Goal: Transaction & Acquisition: Purchase product/service

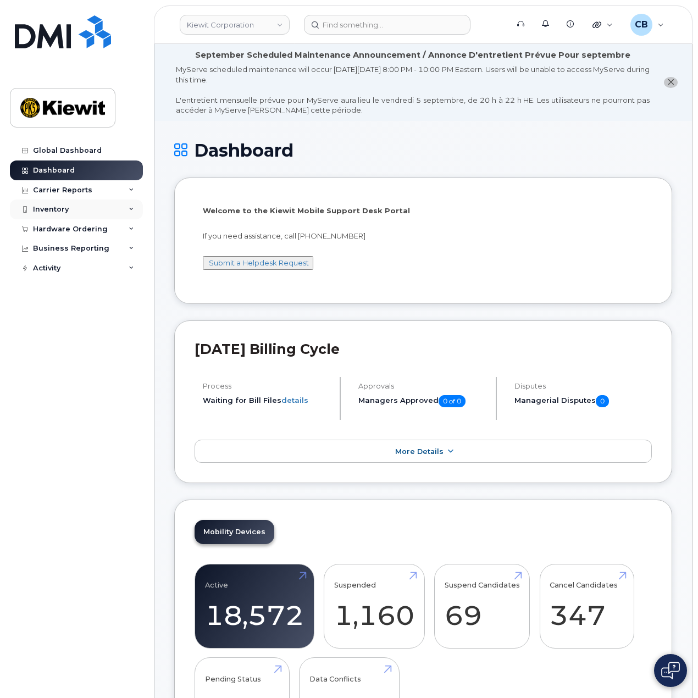
click at [85, 208] on div "Inventory" at bounding box center [76, 210] width 133 height 20
click at [86, 206] on div "Inventory" at bounding box center [76, 210] width 133 height 20
click at [77, 231] on div "Hardware Ordering" at bounding box center [70, 229] width 75 height 9
click at [41, 269] on div "Orders" at bounding box center [51, 271] width 27 height 10
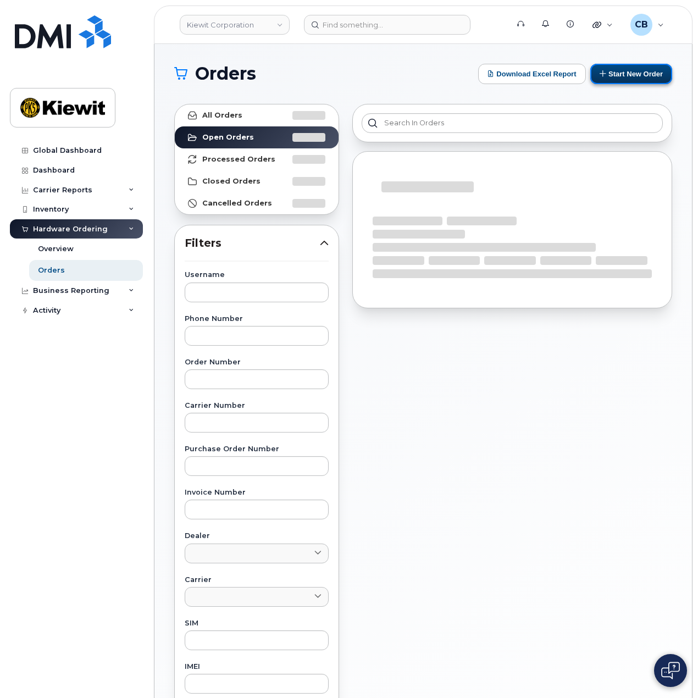
click at [627, 70] on button "Start New Order" at bounding box center [632, 74] width 82 height 20
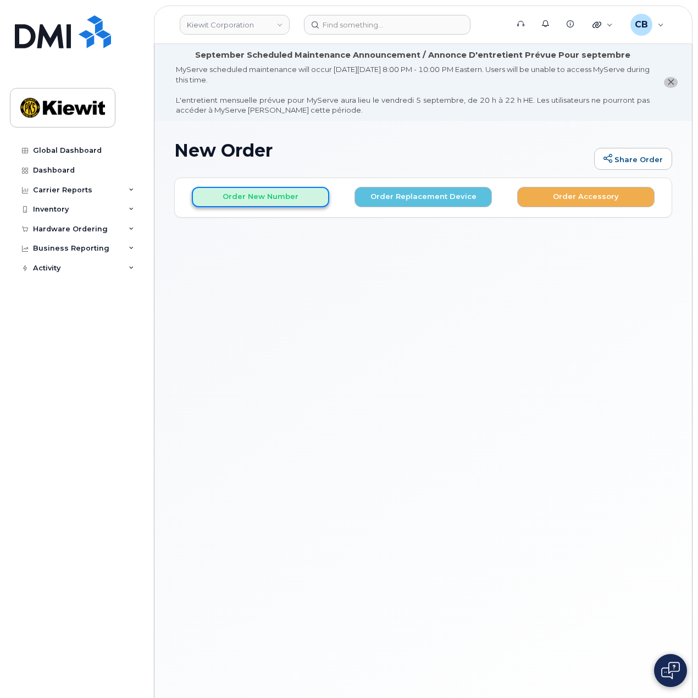
click at [261, 192] on button "Order New Number" at bounding box center [260, 197] width 137 height 20
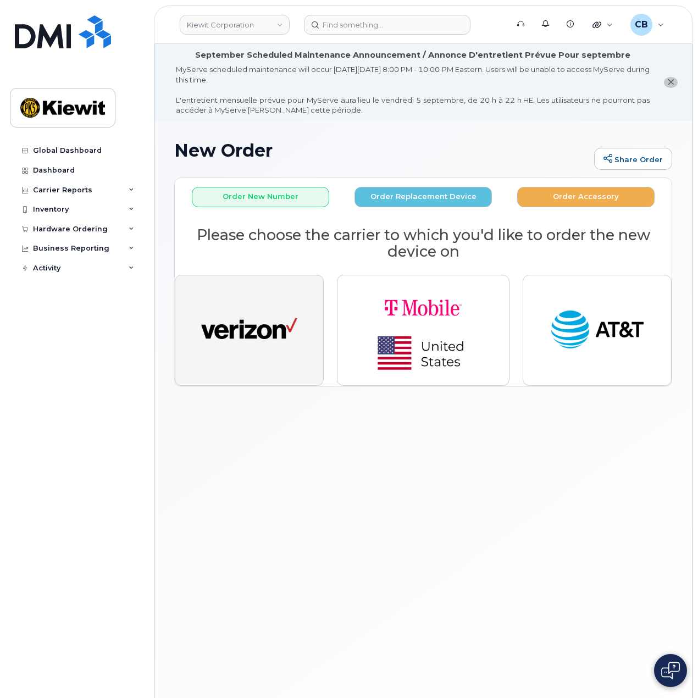
click at [249, 347] on img "button" at bounding box center [249, 330] width 96 height 49
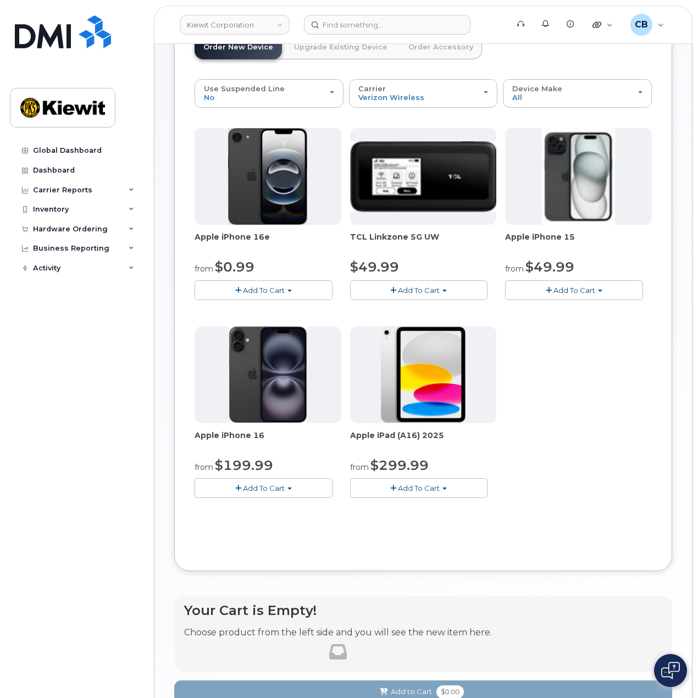
scroll to position [165, 0]
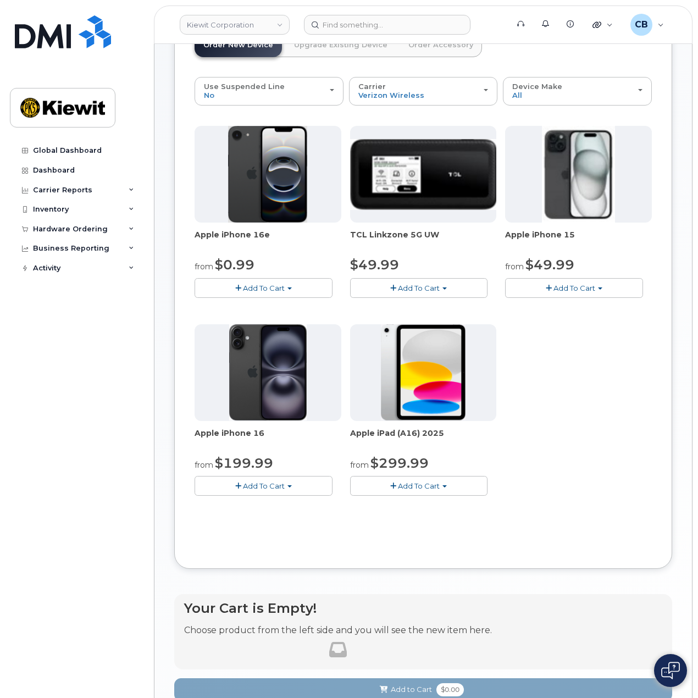
click at [568, 291] on span "Add To Cart" at bounding box center [575, 288] width 42 height 9
click at [560, 306] on link "$49.99 - 2 Year Activation (128GB)" at bounding box center [581, 309] width 147 height 14
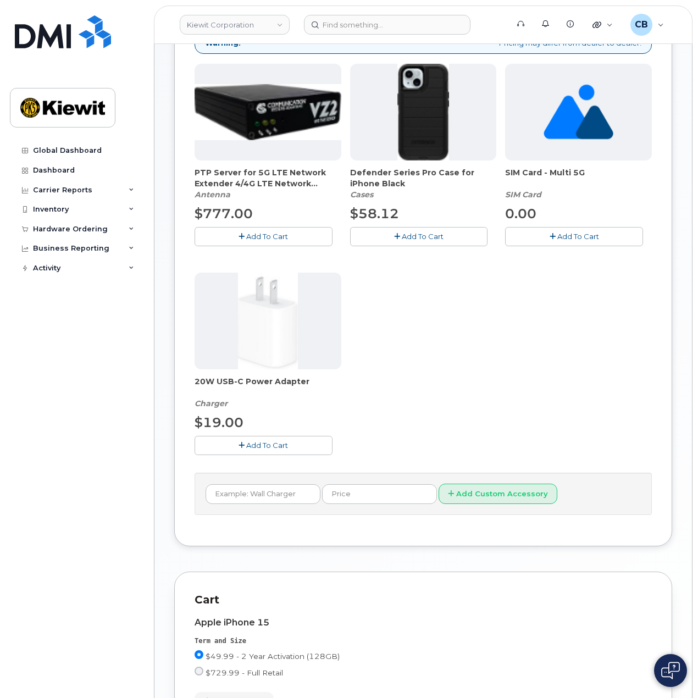
scroll to position [192, 0]
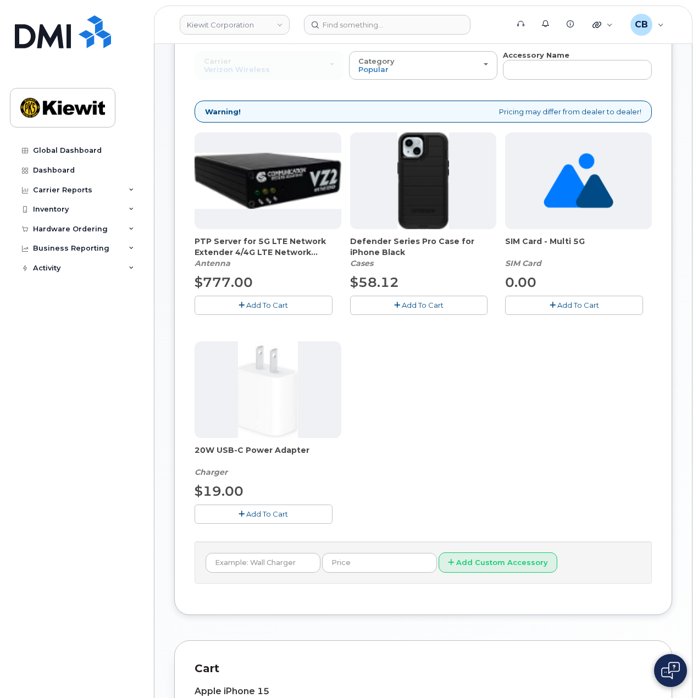
click at [422, 304] on span "Add To Cart" at bounding box center [423, 305] width 42 height 9
drag, startPoint x: 268, startPoint y: 515, endPoint x: 304, endPoint y: 503, distance: 37.4
click at [268, 515] on span "Add To Cart" at bounding box center [267, 514] width 42 height 9
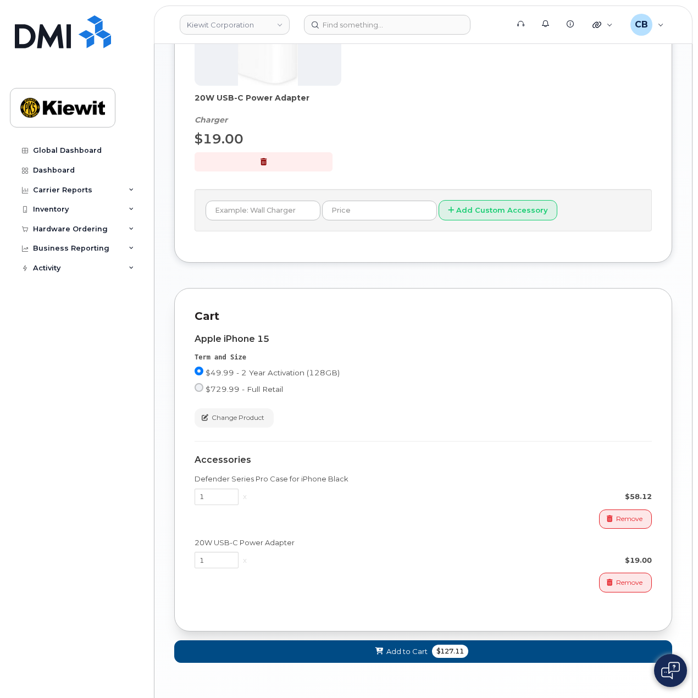
scroll to position [578, 0]
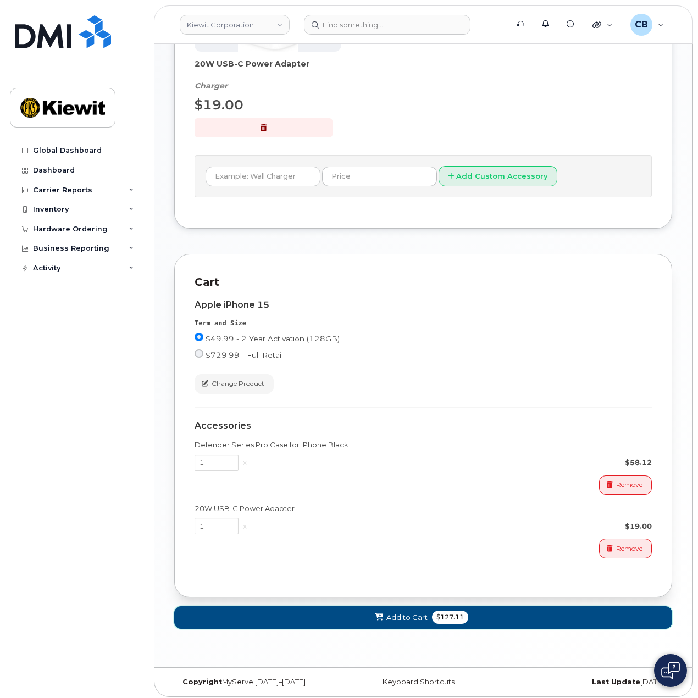
click at [421, 614] on span "Add to Cart" at bounding box center [407, 618] width 41 height 10
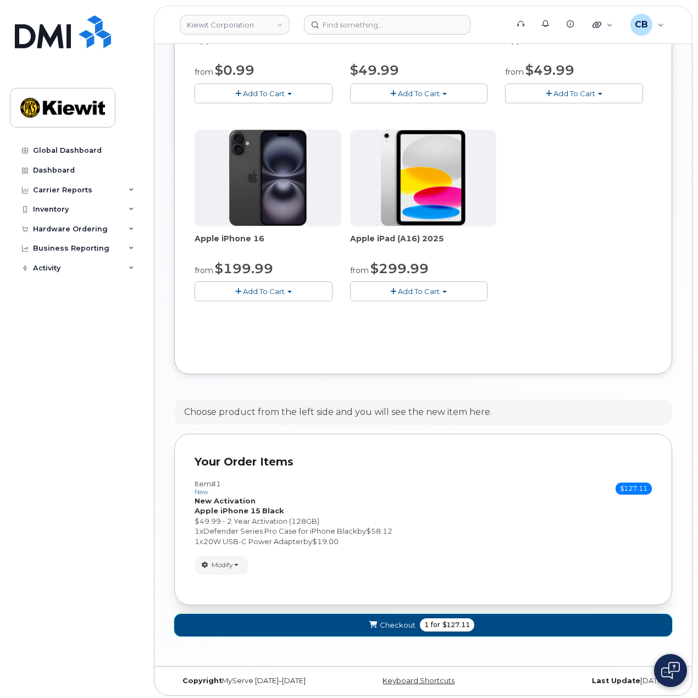
click at [421, 614] on button "Checkout 1 for $127.11" at bounding box center [423, 625] width 498 height 23
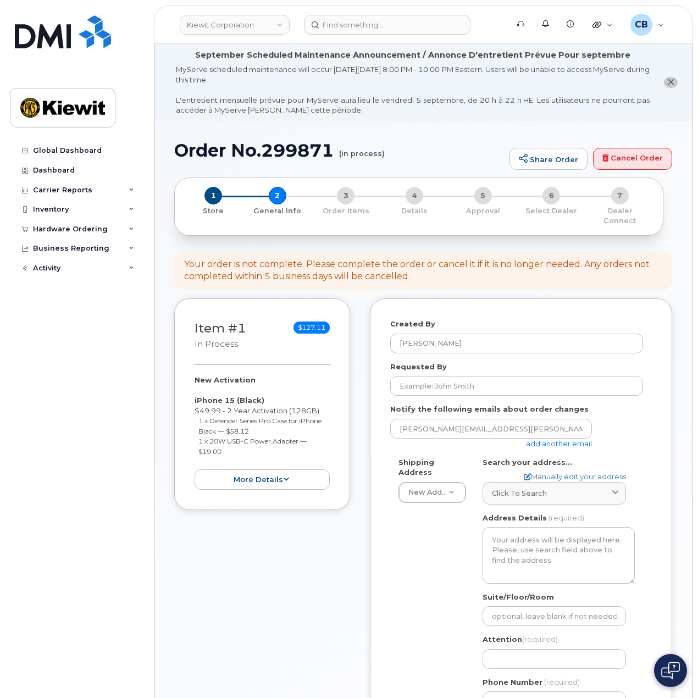
select select
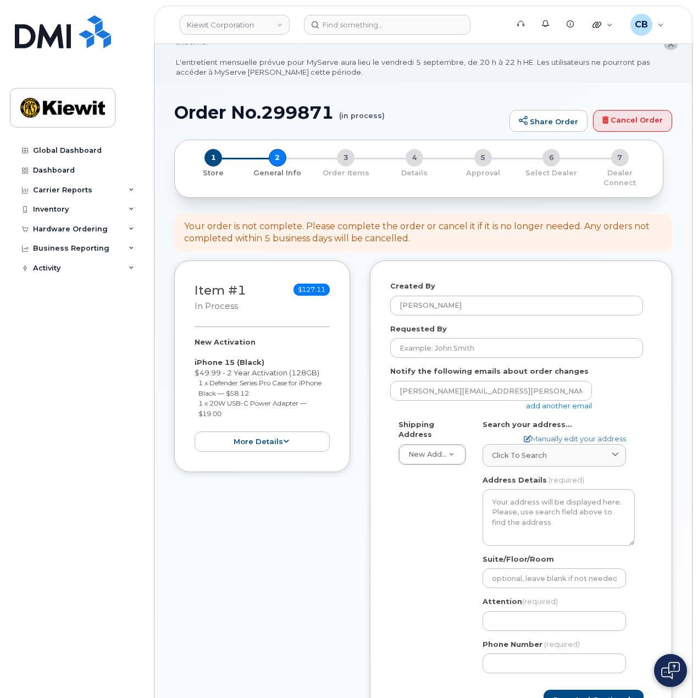
scroll to position [55, 0]
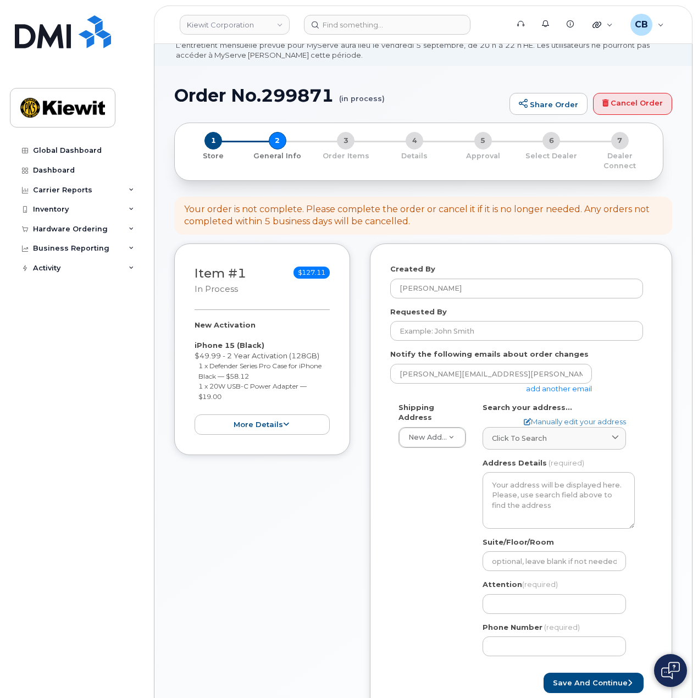
click at [562, 384] on link "add another email" at bounding box center [559, 388] width 66 height 9
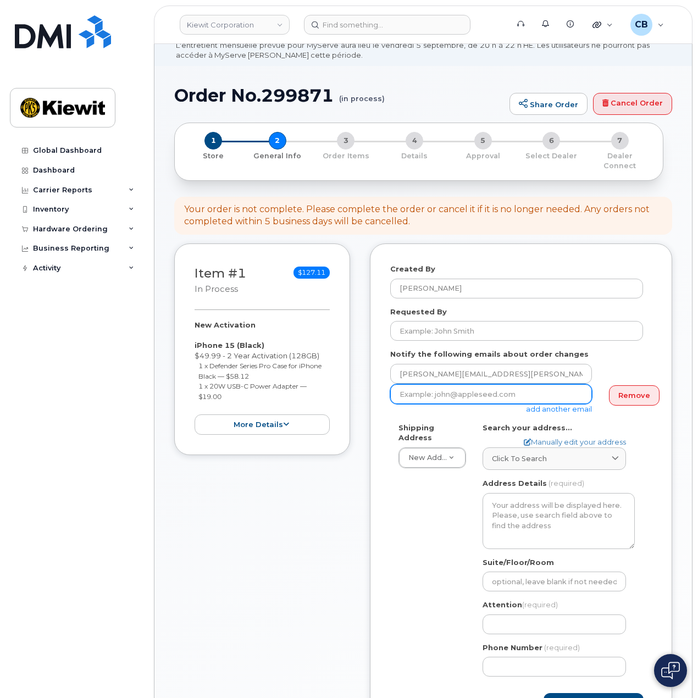
click at [478, 385] on input "email" at bounding box center [491, 394] width 202 height 20
paste input "ohn.Stackle@kiewit.com"
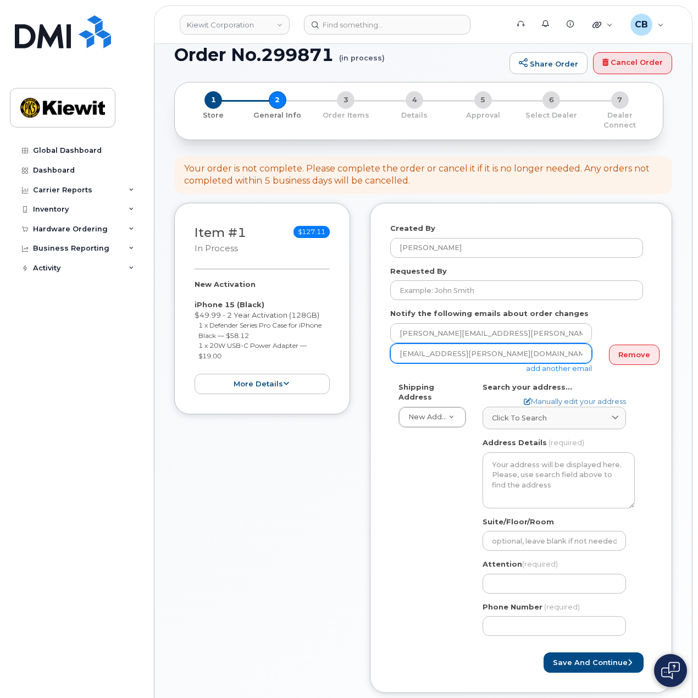
scroll to position [165, 0]
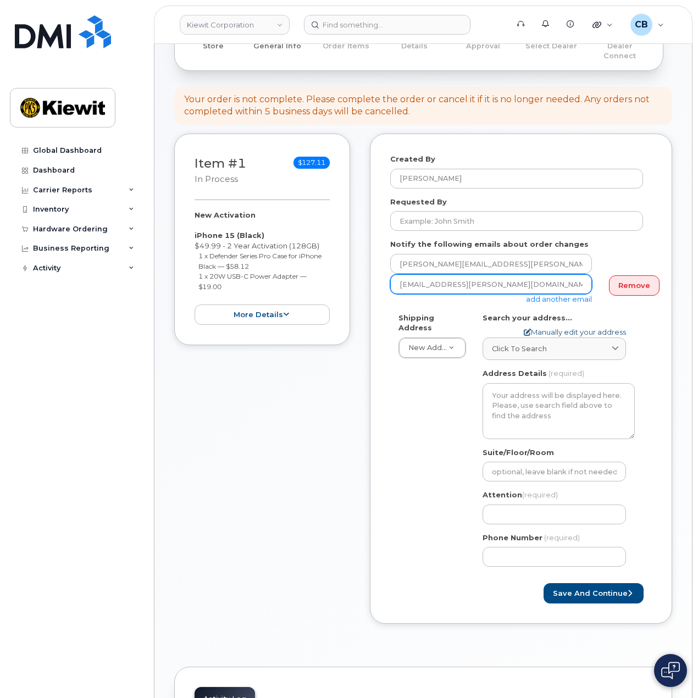
type input "ohn.Stackle@kiewit.com"
click at [553, 327] on link "Manually edit your address" at bounding box center [575, 332] width 102 height 10
select select
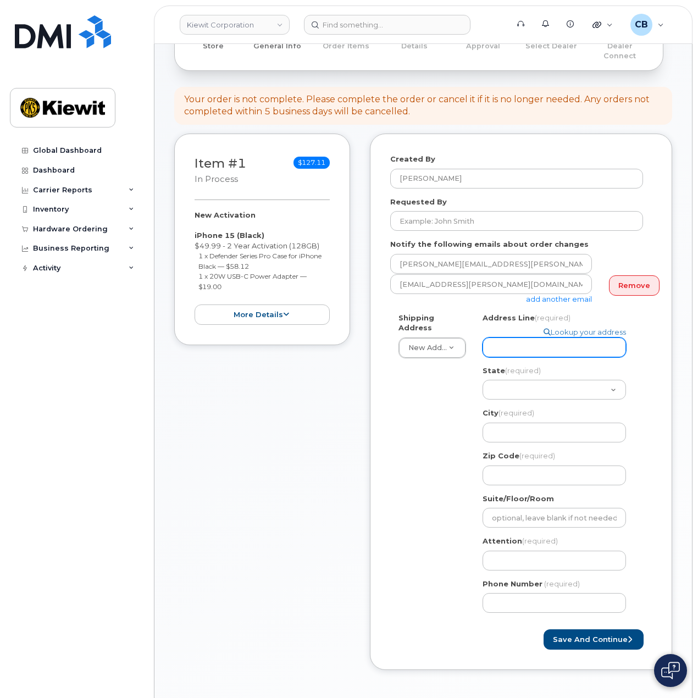
click at [499, 338] on input "Address Line (required)" at bounding box center [555, 348] width 144 height 20
paste input "1555 E McAndrews Rd"
select select
type input "1555 E McAndrews Rd"
click at [507, 380] on select "Alabama Alaska American Samoa Arizona Arkansas California Colorado Connecticut …" at bounding box center [555, 390] width 144 height 20
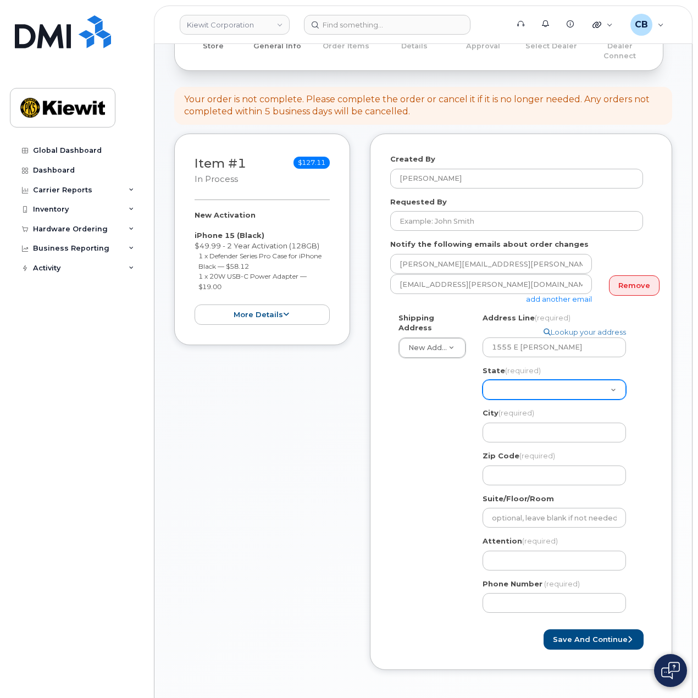
select select "OR"
click at [507, 380] on select "Alabama Alaska American Samoa Arizona Arkansas California Colorado Connecticut …" at bounding box center [555, 390] width 144 height 20
click at [497, 423] on input "City (required)" at bounding box center [555, 433] width 144 height 20
select select
type input "N"
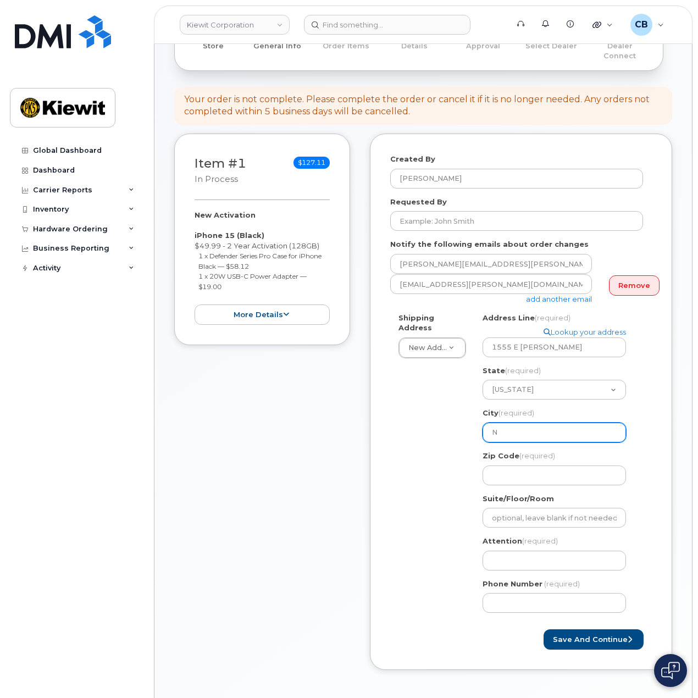
select select
type input "Ne"
select select
type input "Ned"
select select
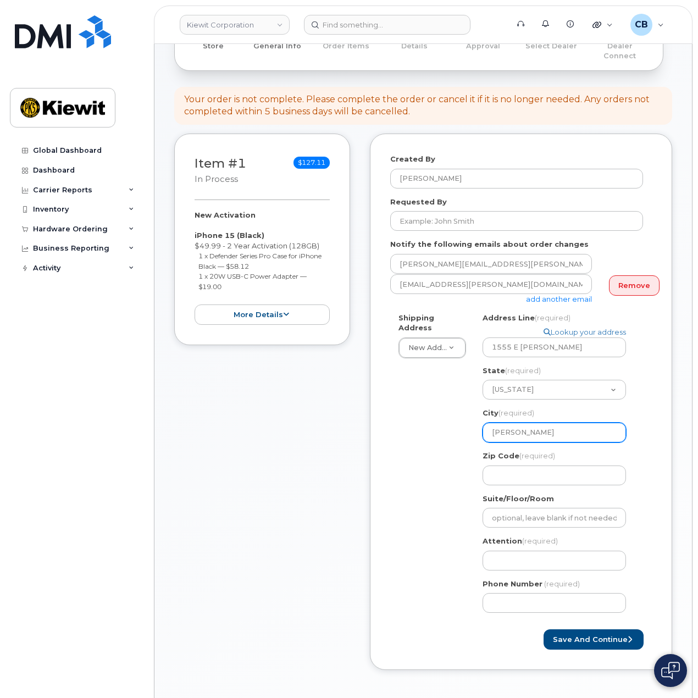
type input "Ne"
select select
type input "N"
select select
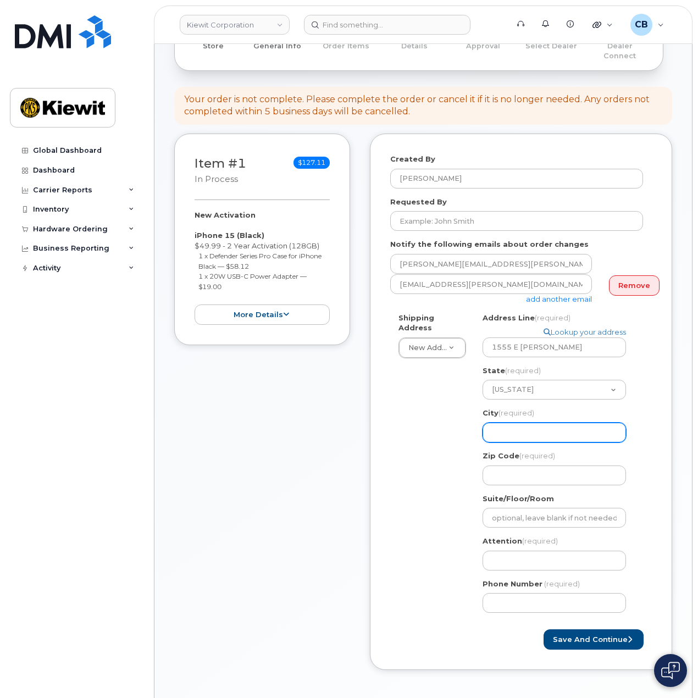
type input "M"
select select
type input "Me"
select select
type input "Med"
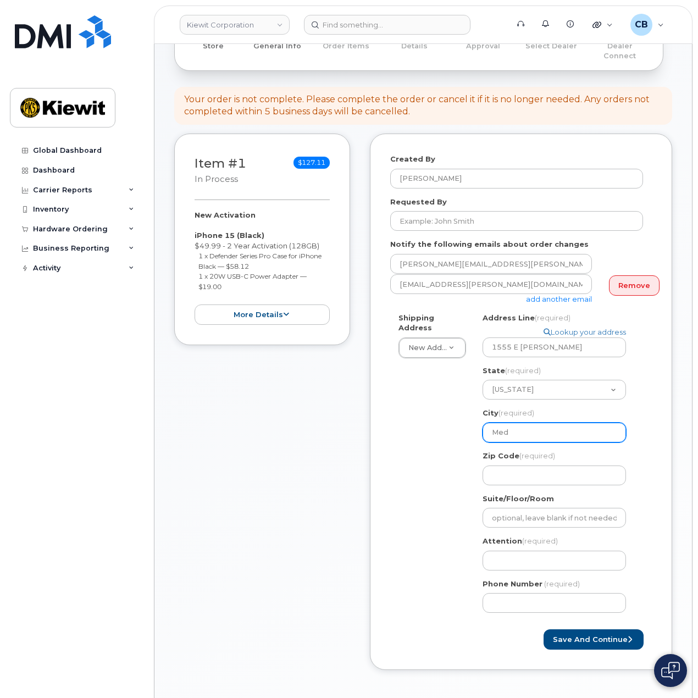
select select
type input "Medf"
select select
type input "Medfo"
select select
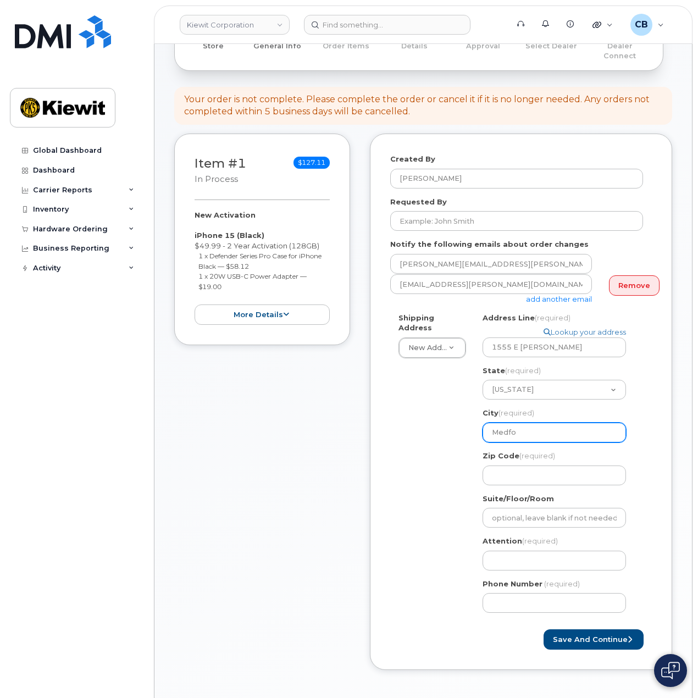
type input "Medfor"
select select
type input "Medford"
click at [454, 453] on div "Shipping Address New Address New Address 8880 Penrose Lane 600 Milton St OR Med…" at bounding box center [516, 467] width 253 height 309
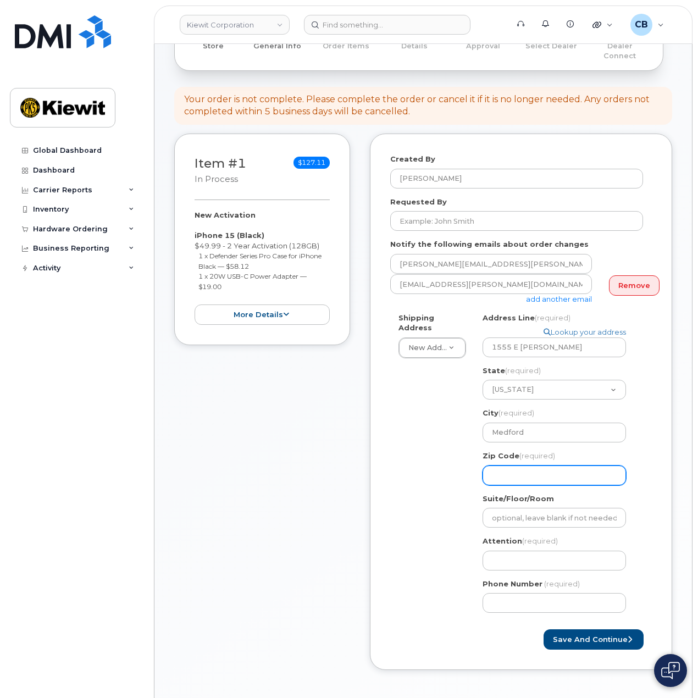
click at [532, 470] on input "Zip Code (required)" at bounding box center [555, 476] width 144 height 20
select select
type input "9"
select select
type input "97"
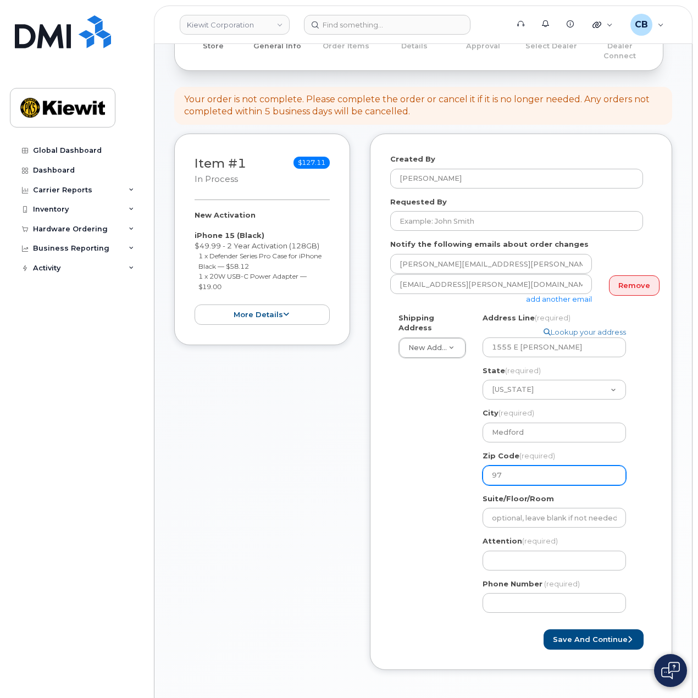
select select
type input "978"
select select
type input "97"
select select
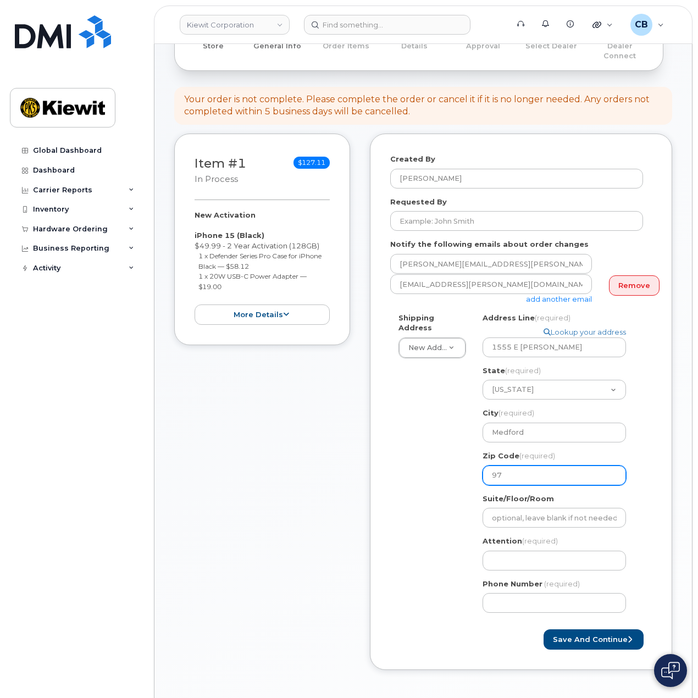
type input "975"
select select
type input "9750"
select select
type input "97504"
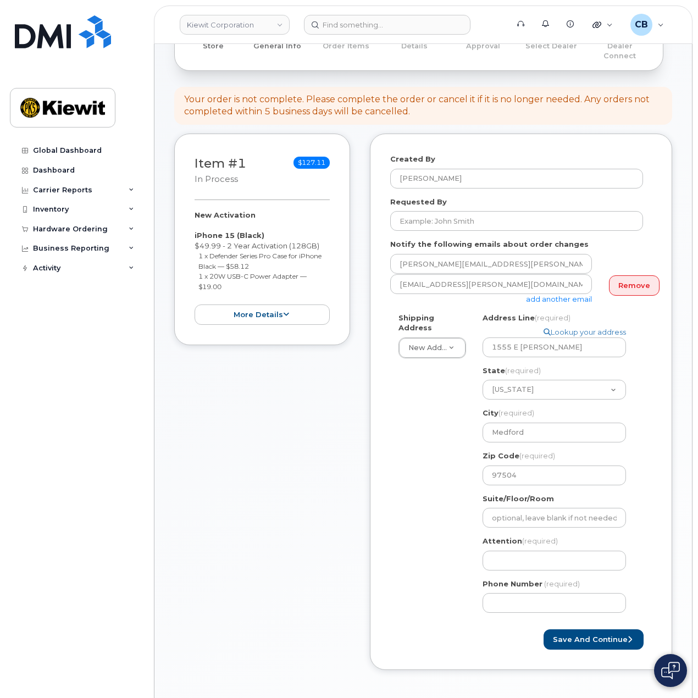
click at [452, 486] on div "Shipping Address New Address New Address 8880 Penrose Lane 600 Milton St OR Med…" at bounding box center [516, 467] width 253 height 309
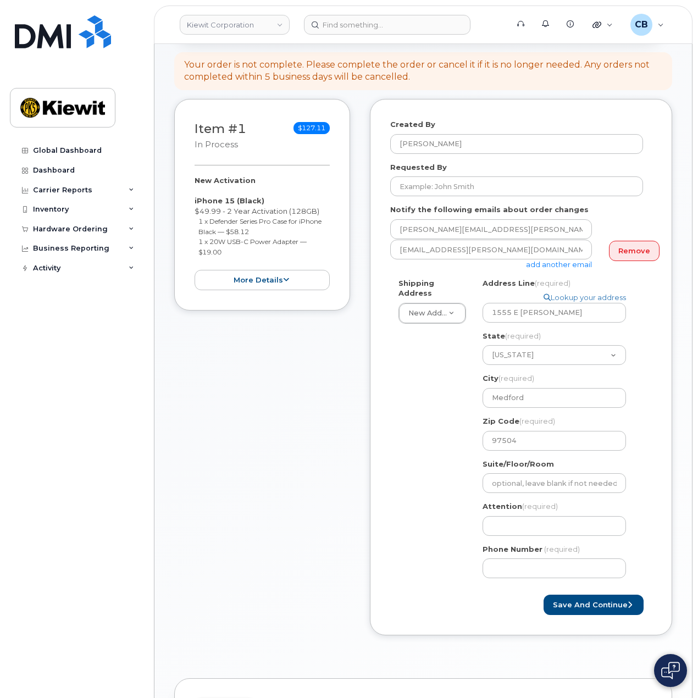
scroll to position [275, 0]
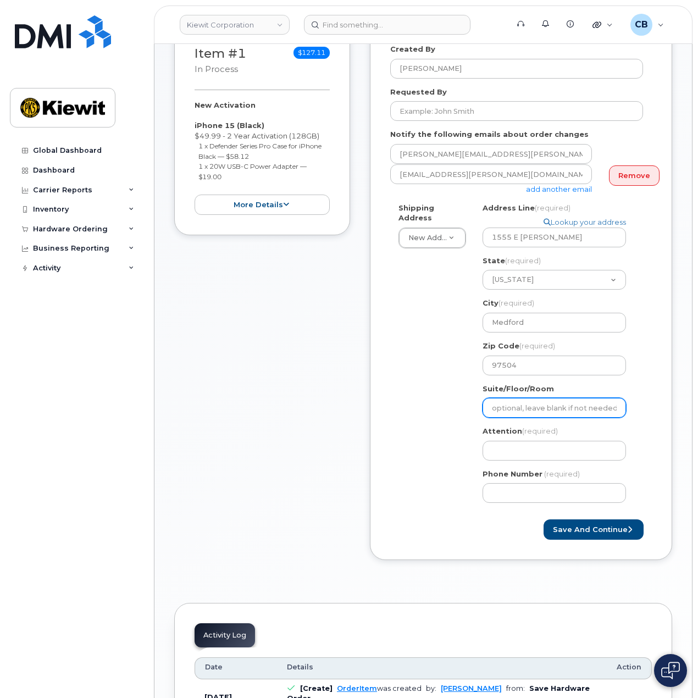
click at [517, 399] on input "Suite/Floor/Room" at bounding box center [555, 408] width 144 height 20
select select
type input "S"
select select
type input "Su"
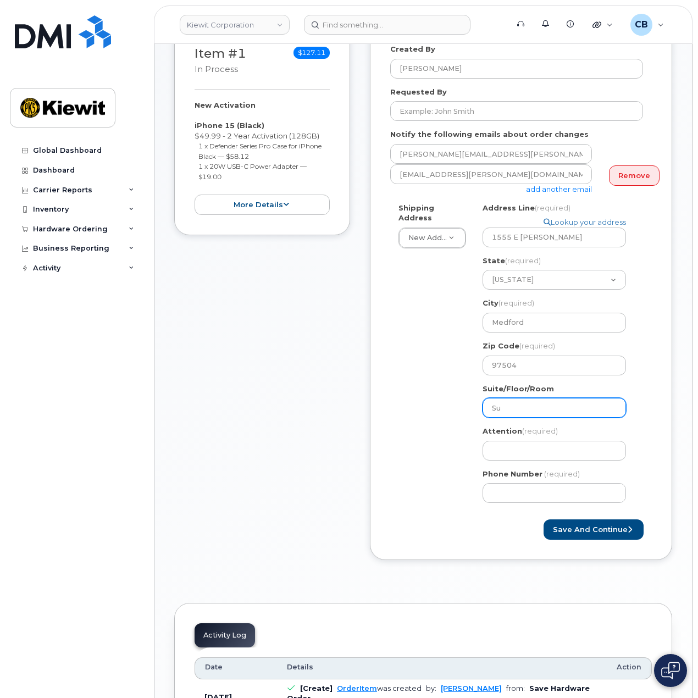
select select
type input "Sui"
select select
type input "Suit"
select select
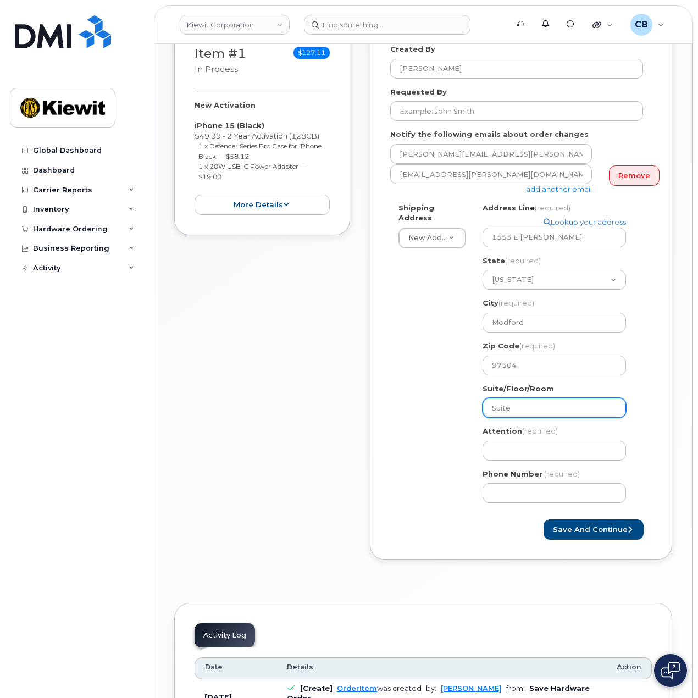
type input "Suite"
select select
type input "Suite 1"
select select
type input "Suite 10"
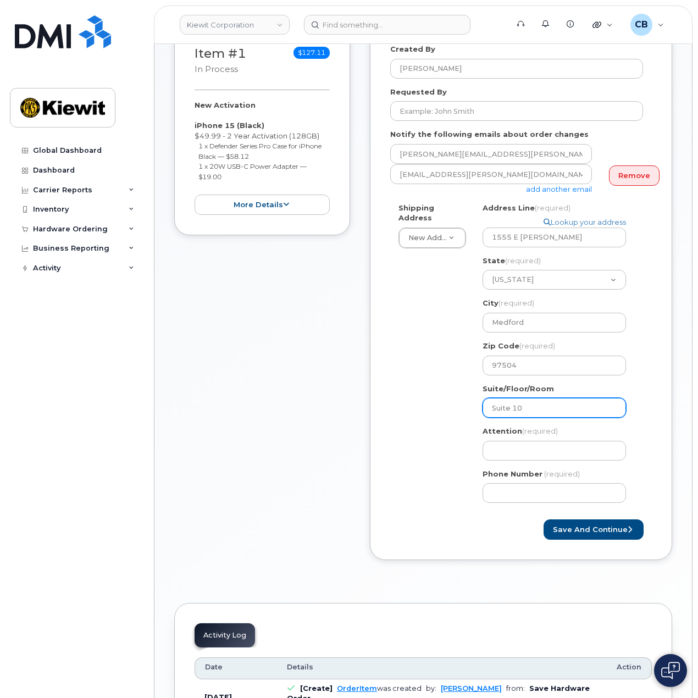
select select
type input "Suite 100"
click at [470, 398] on div "Shipping Address New Address New Address 8880 Penrose Lane 600 Milton St OR Med…" at bounding box center [516, 357] width 253 height 309
click at [409, 396] on div "Shipping Address New Address New Address 8880 Penrose Lane 600 Milton St OR Med…" at bounding box center [516, 357] width 253 height 309
click at [511, 441] on input "Attention (required)" at bounding box center [555, 451] width 144 height 20
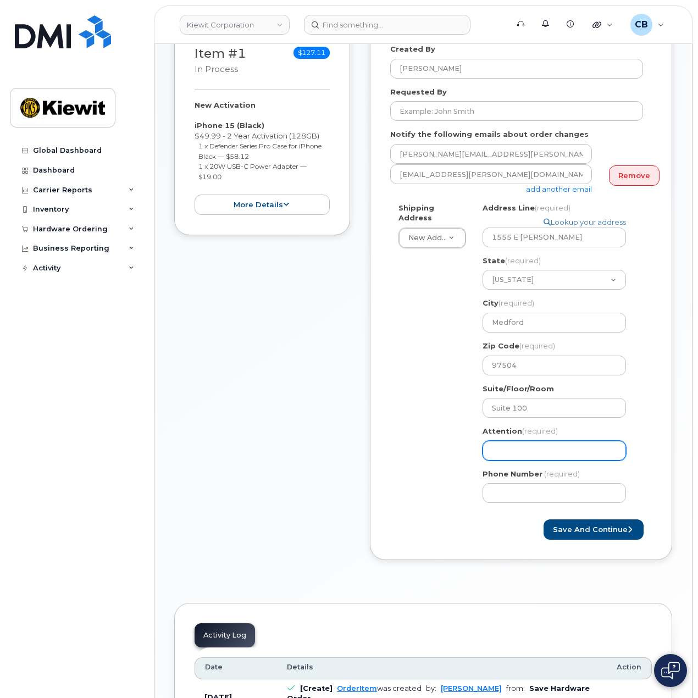
select select
type input "J"
select select
type input "Jo"
select select
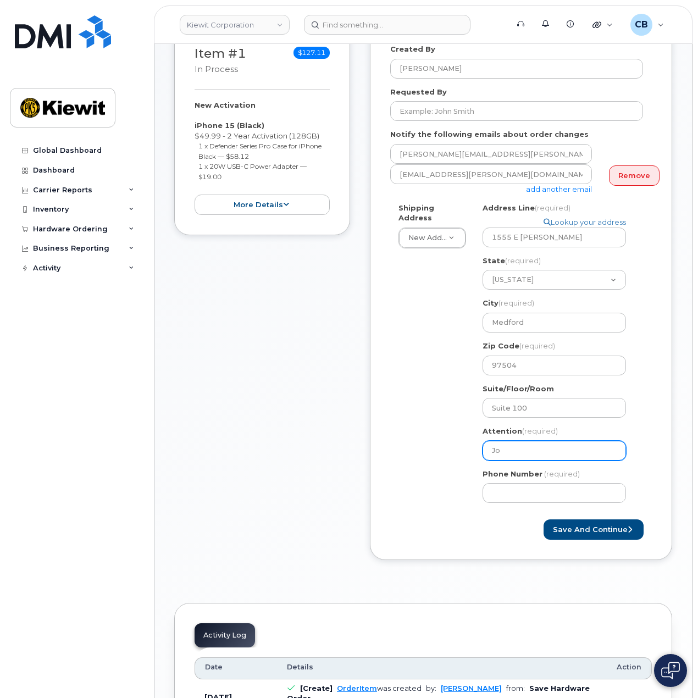
type input "Joh"
select select
type input "John"
select select
type input "John,"
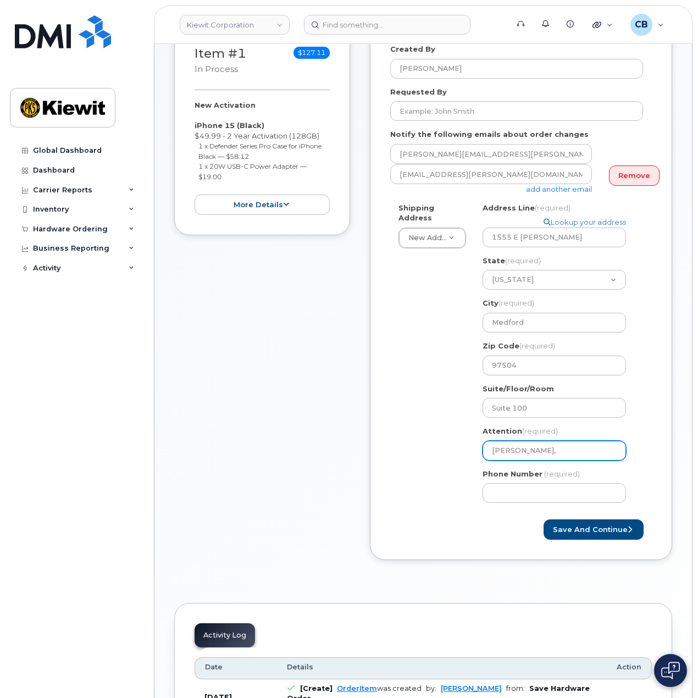
select select
type input "John"
select select
type input "John S"
select select
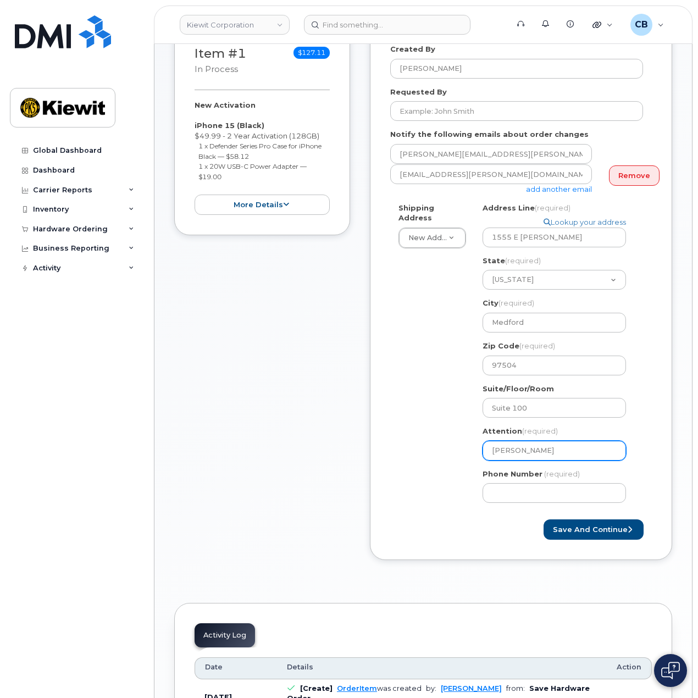
type input "John St"
select select
type input "John Sta"
select select
type input "John Stac"
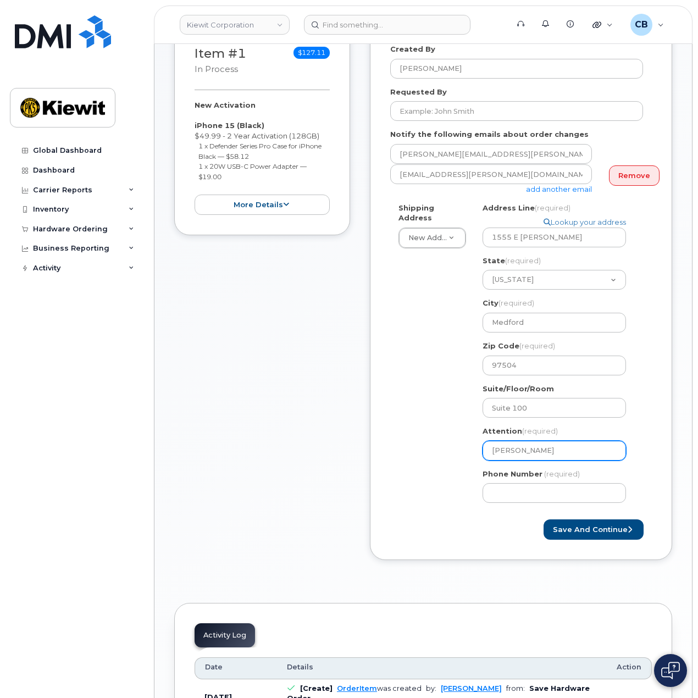
select select
type input "John Stack"
select select
type input "John Stackl"
select select
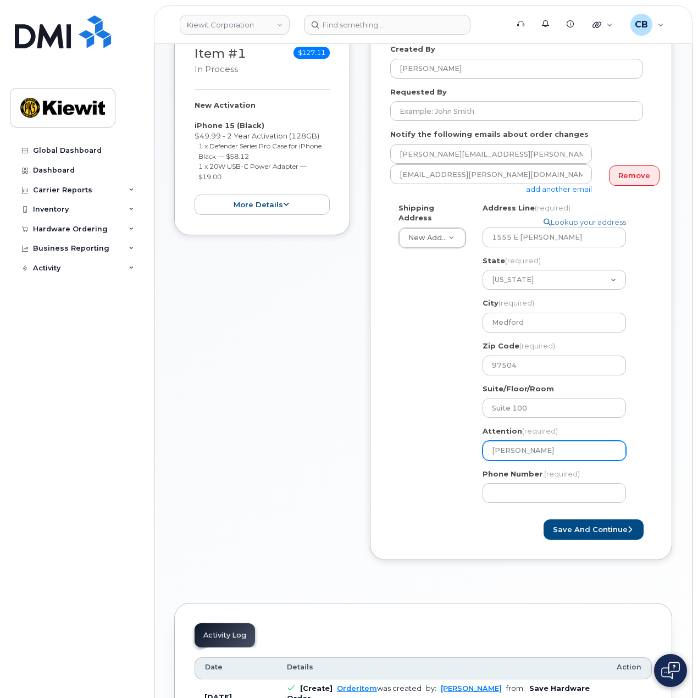
type input "John Stackle"
select select
type input "John Stackle,"
select select
type input "John Stackle, A"
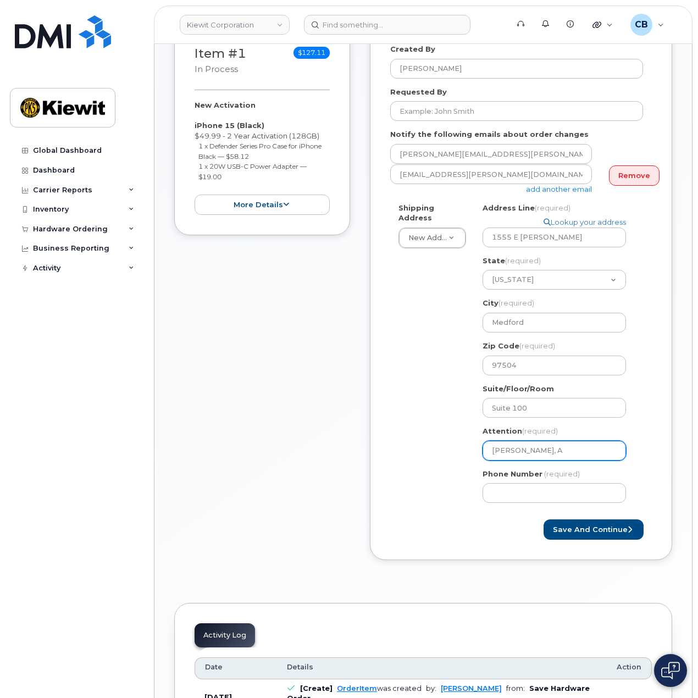
select select
type input "John Stackle, Al"
select select
type input "John Stackle, Ale"
select select
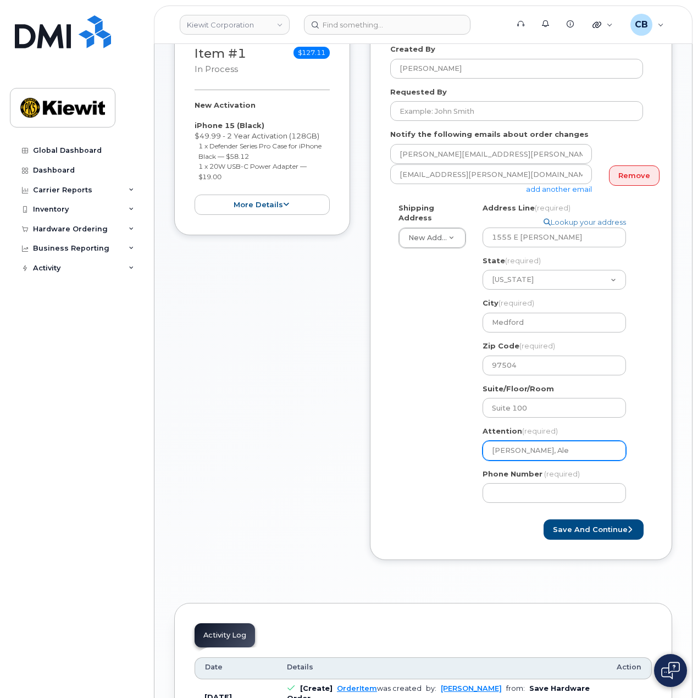
type input "John Stackle, Alex"
select select
type input "John Stackle, Alexa"
select select
type input "John Stackle, Alexan"
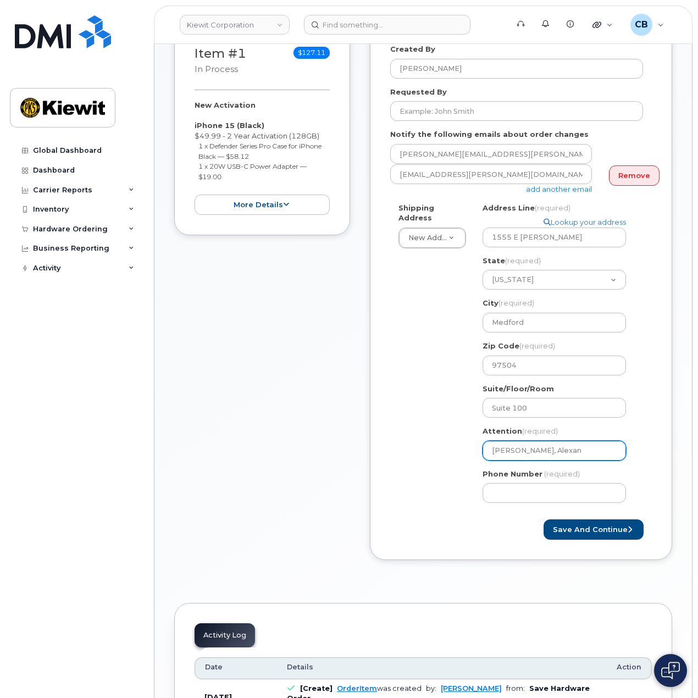
select select
type input "John Stackle, Alexand"
select select
type input "John Stackle, Alexande"
select select
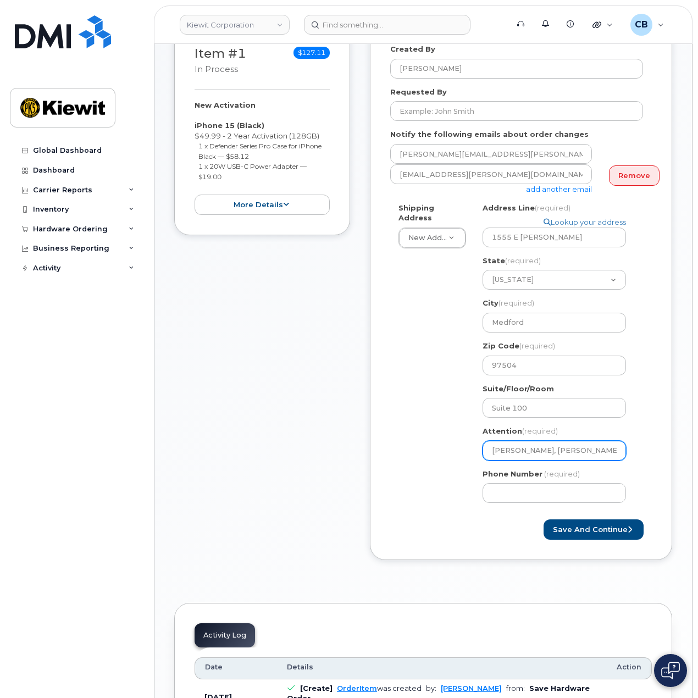
type input "John Stackle, Alexander"
select select
type input "John Stackle, Alexander T"
select select
type input "John Stackle, Alexander Ti"
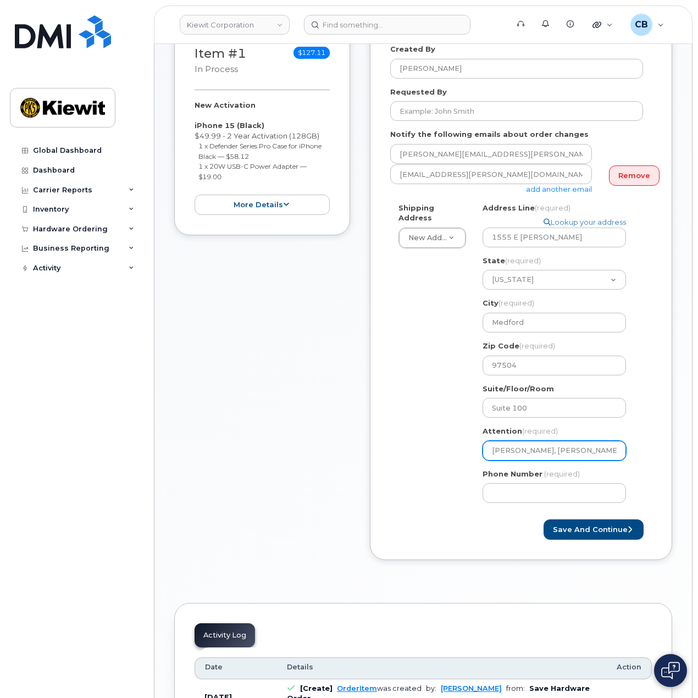
select select
type input "John Stackle, Alexander Tir"
select select
type input "John Stackle, Alexander Tiri"
select select
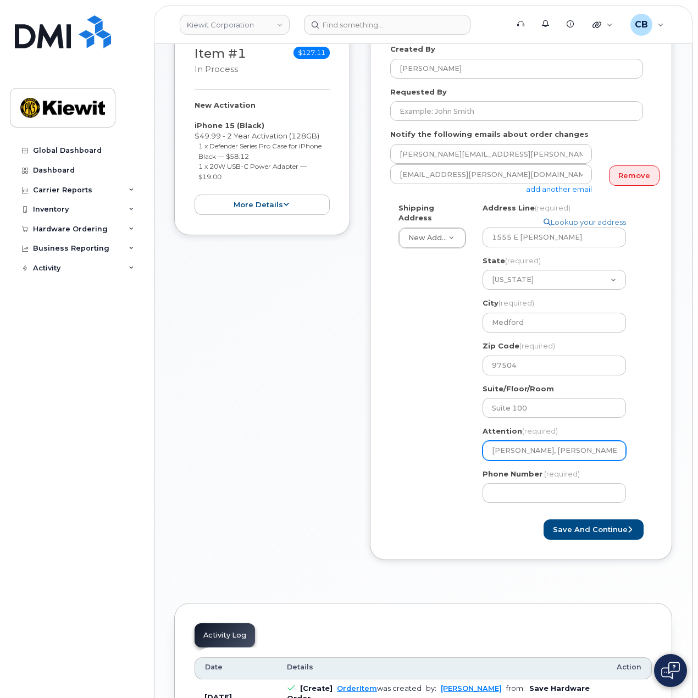
type input "John Stackle, Alexander Tiria"
click at [453, 458] on div "Shipping Address New Address New Address 8880 Penrose Lane 600 Milton St OR Med…" at bounding box center [516, 357] width 253 height 309
click at [503, 483] on input "Phone Number" at bounding box center [555, 493] width 144 height 20
click at [539, 471] on div "Phone Number (required)" at bounding box center [559, 486] width 152 height 35
click at [543, 483] on input "Phone Number" at bounding box center [555, 493] width 144 height 20
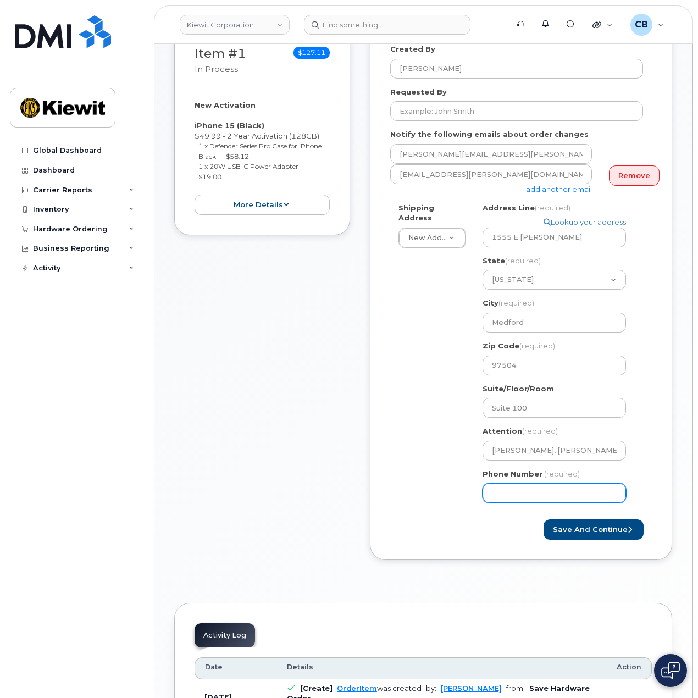
click at [525, 484] on input "Phone Number" at bounding box center [555, 493] width 144 height 20
select select
type input "8777727707"
click at [572, 523] on button "Save and Continue" at bounding box center [594, 530] width 100 height 20
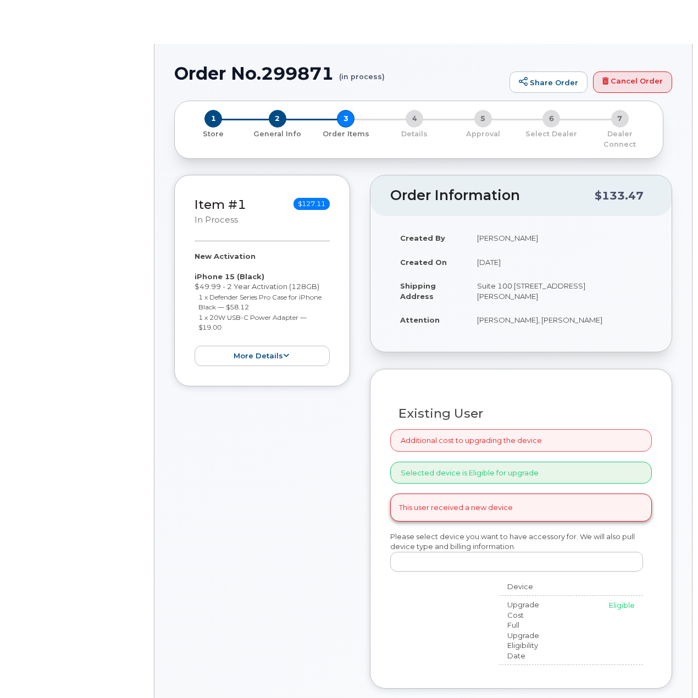
radio input "true"
select select
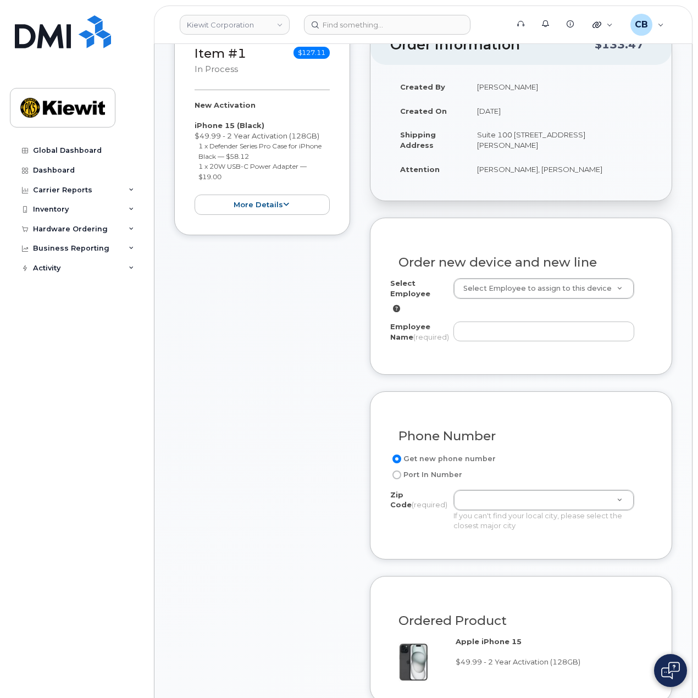
scroll to position [110, 0]
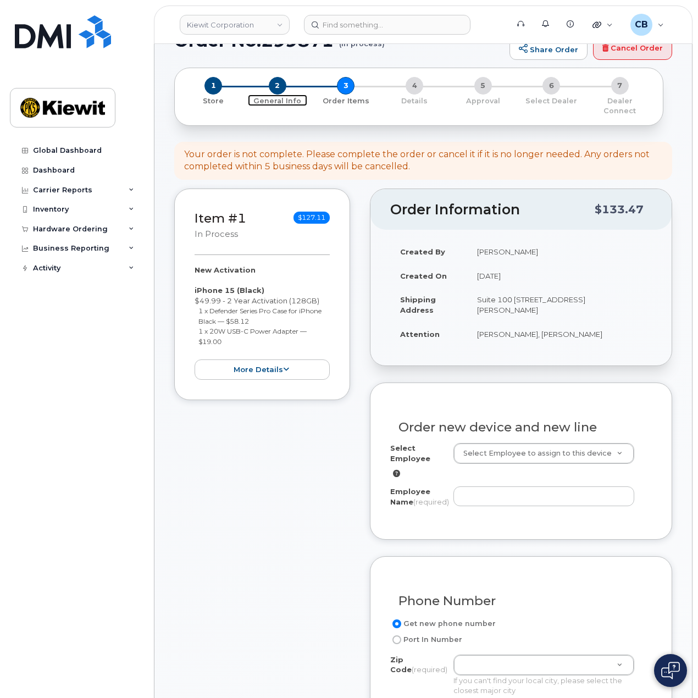
click at [278, 90] on span "2" at bounding box center [278, 86] width 18 height 18
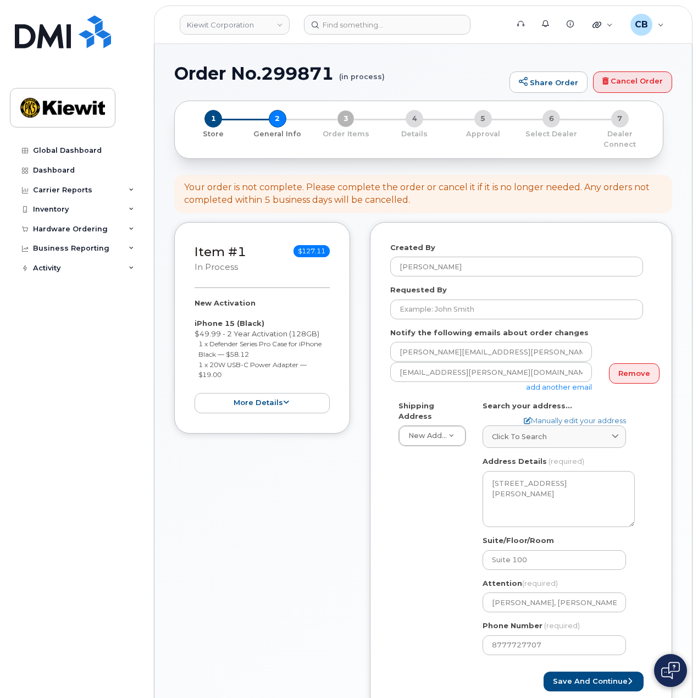
select select
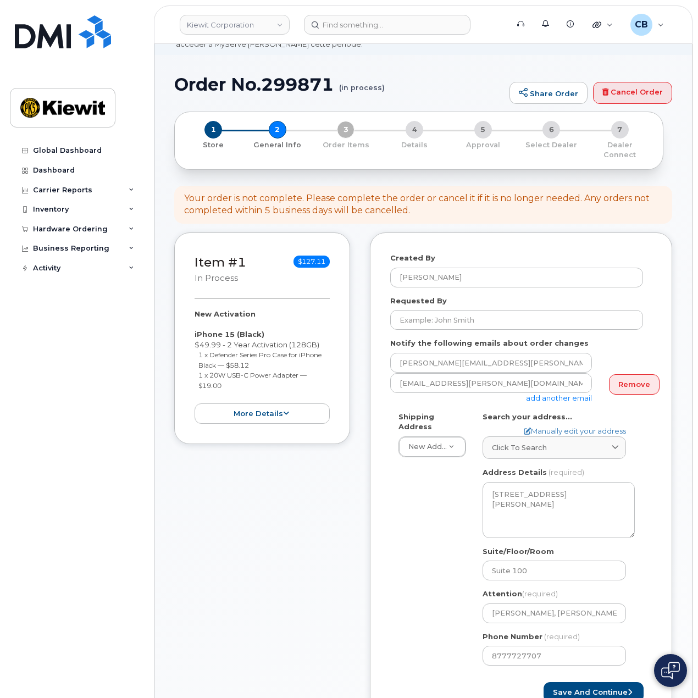
scroll to position [110, 0]
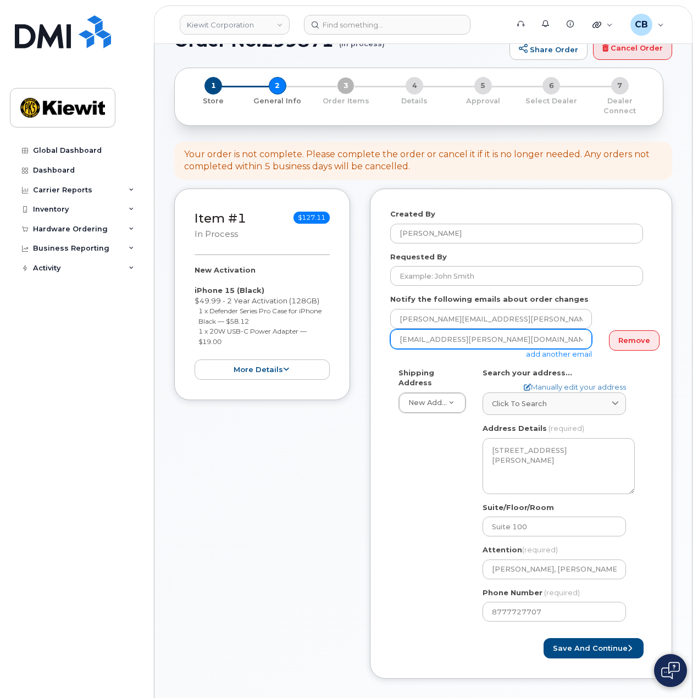
click at [397, 329] on input "[EMAIL_ADDRESS][PERSON_NAME][DOMAIN_NAME]" at bounding box center [491, 339] width 202 height 20
click at [391, 411] on div "Shipping Address New Address New Address 1555 E McAndrews Rd 8880 Penrose Lane …" at bounding box center [516, 499] width 253 height 263
click at [399, 334] on input "john.Stackle@kiewit.com" at bounding box center [491, 339] width 202 height 20
type input "John.Stackle@kiewit.com"
click at [388, 429] on div "Created By Cory Benes Requested By Notify the following emails about order chan…" at bounding box center [521, 434] width 302 height 490
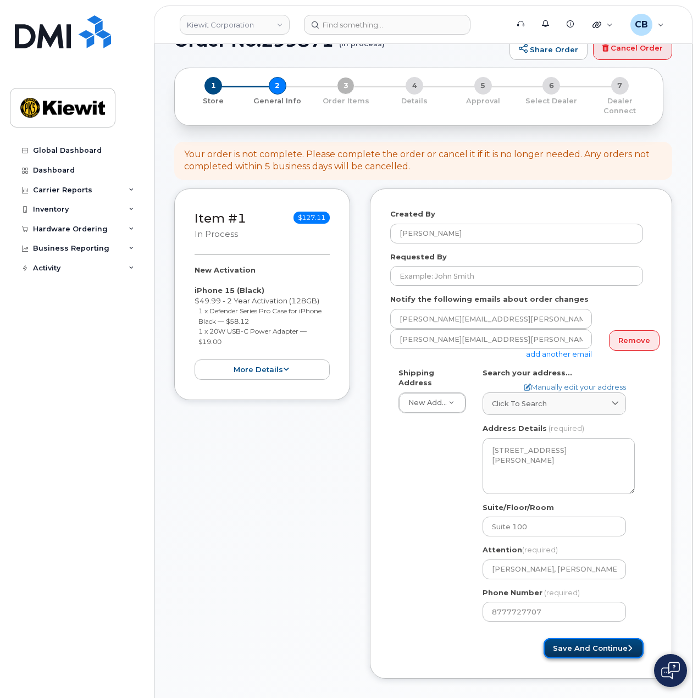
click at [559, 638] on button "Save and Continue" at bounding box center [594, 648] width 100 height 20
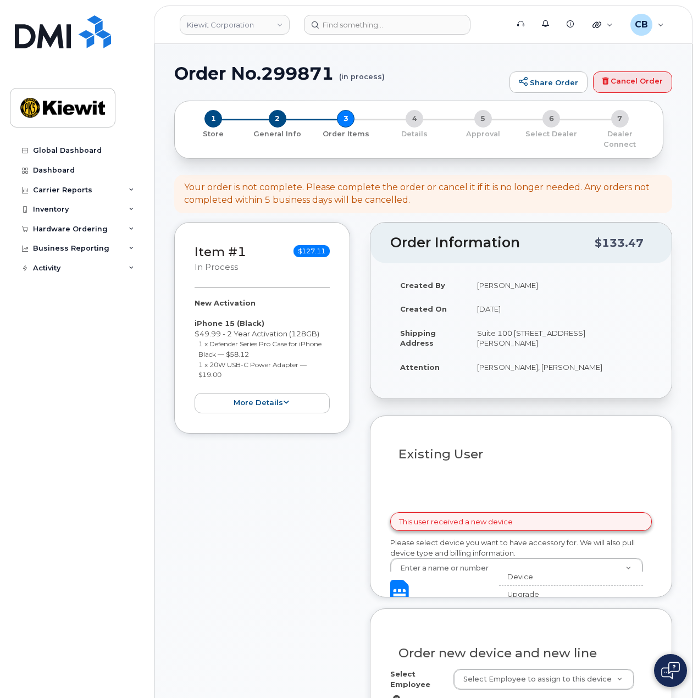
select select
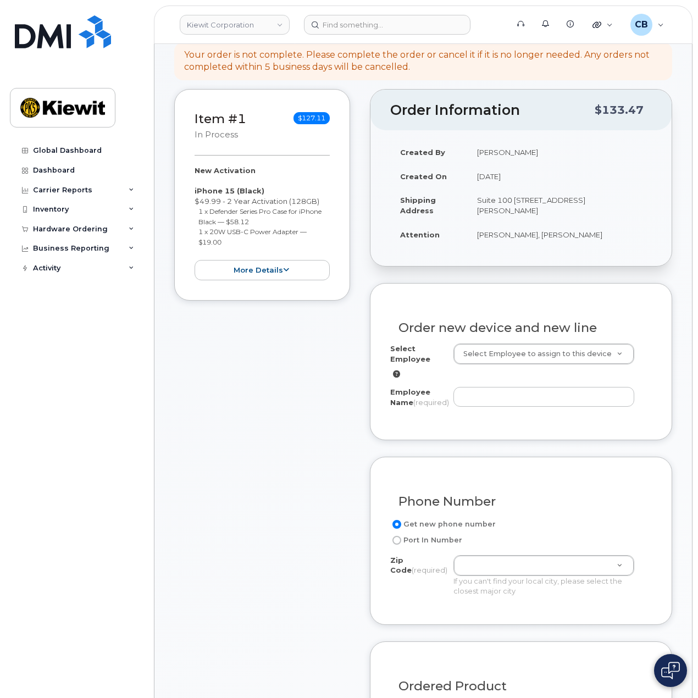
scroll to position [220, 0]
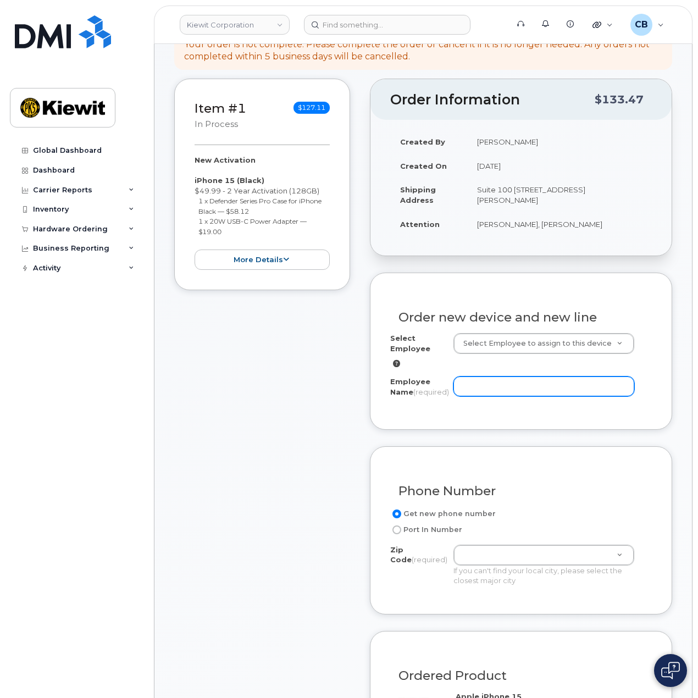
click at [495, 377] on input "Employee Name (required)" at bounding box center [544, 387] width 181 height 20
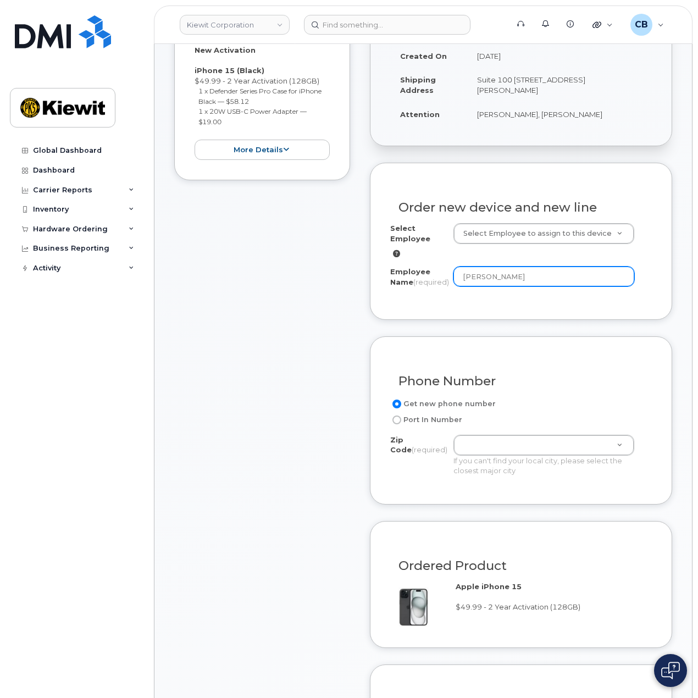
type input "[PERSON_NAME]"
click at [348, 396] on div "Item #1 in process $127.11 New Activation iPhone 15 (Black) $49.99 - 2 Year Act…" at bounding box center [262, 495] width 176 height 1052
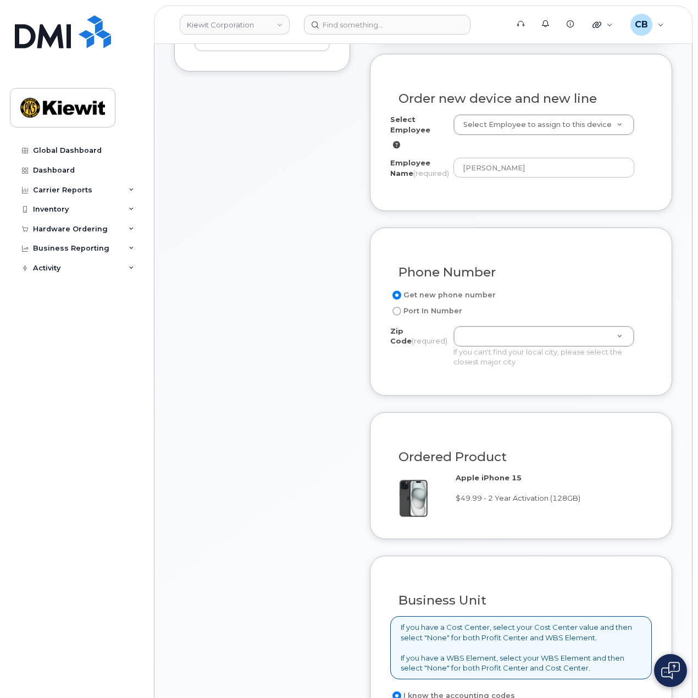
scroll to position [440, 0]
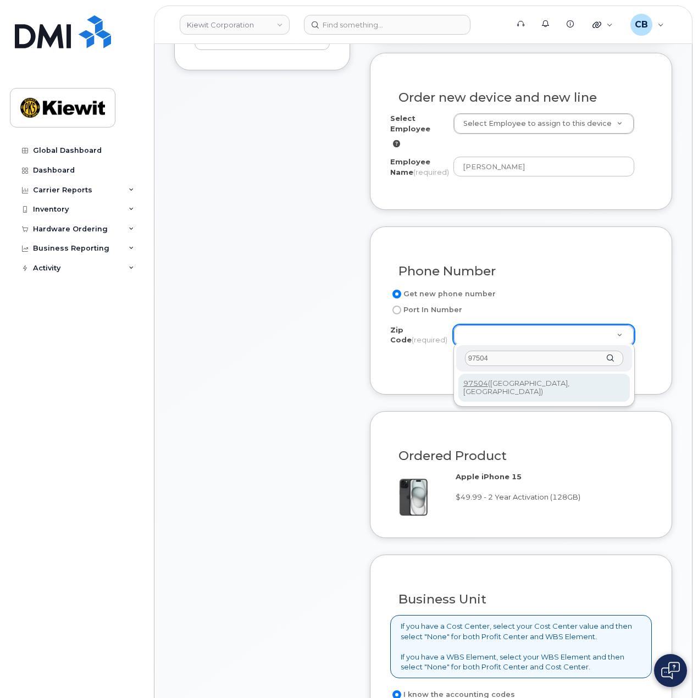
type input "97504"
type input "97504 (Medford, OR)"
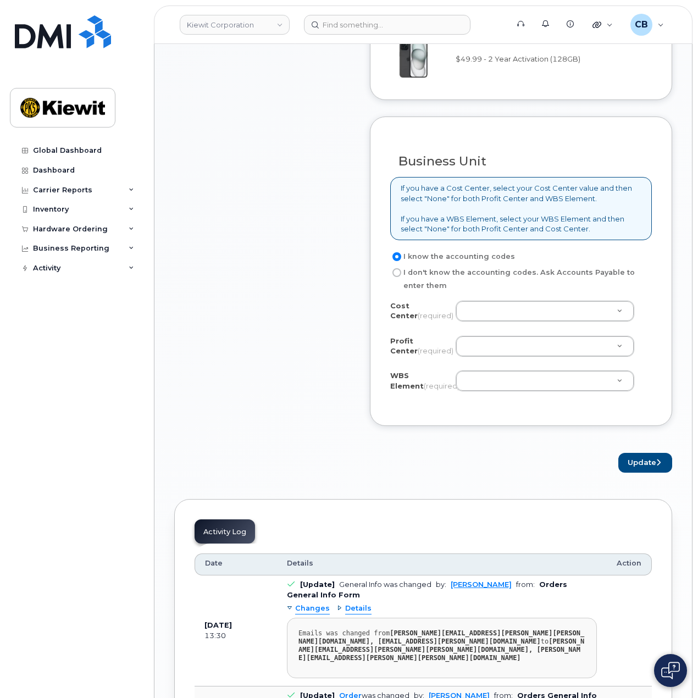
scroll to position [880, 0]
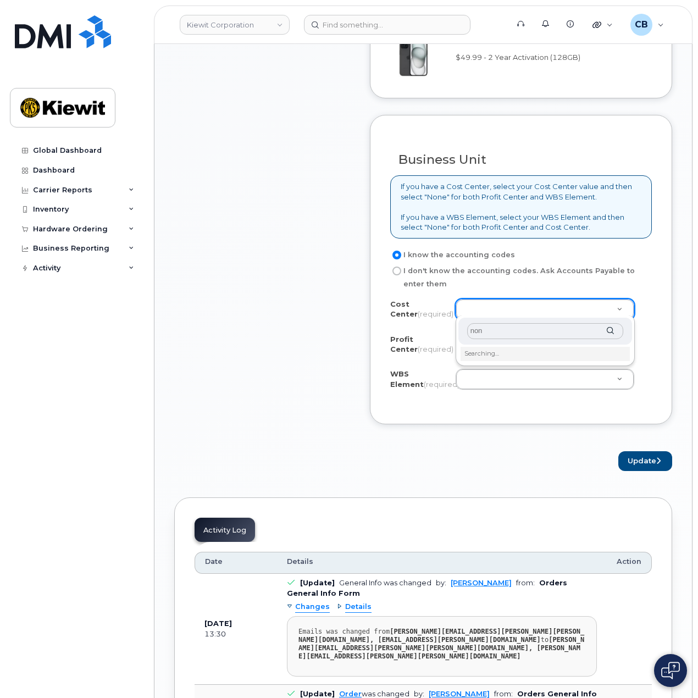
type input "none"
type input "None"
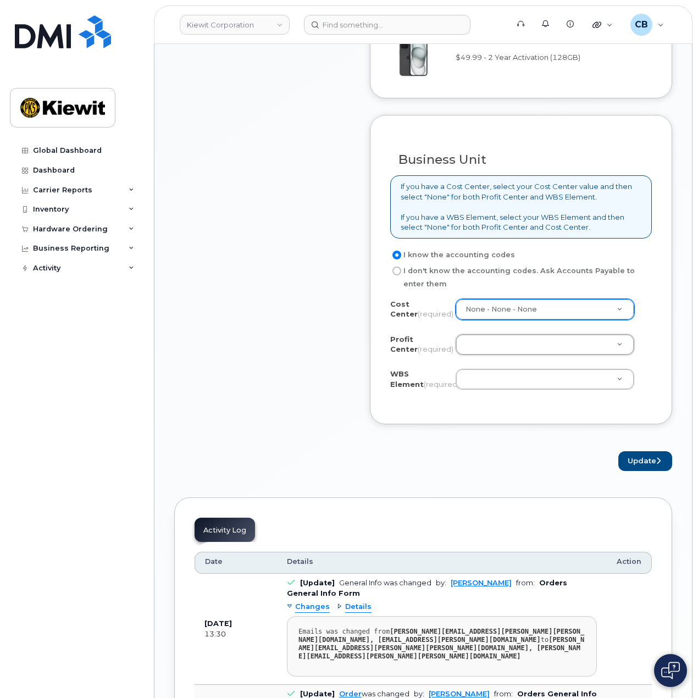
type input "o"
type input "on"
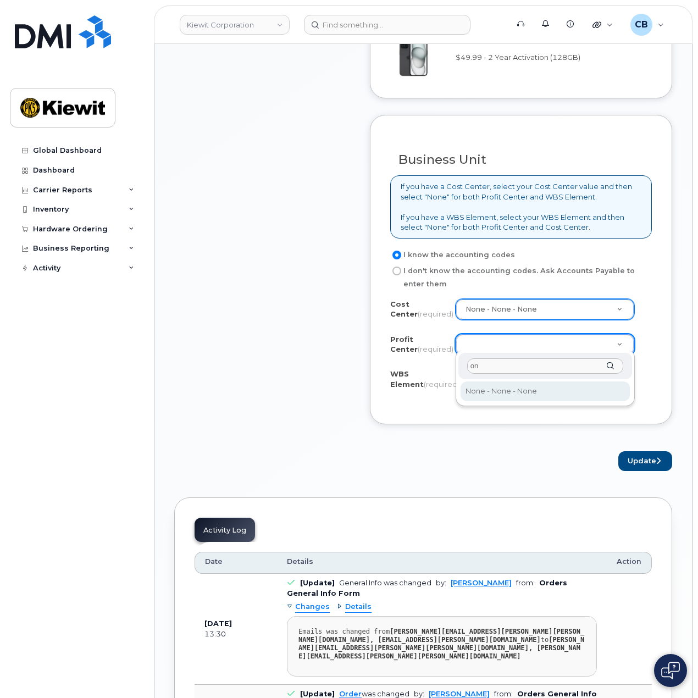
type input "o"
type input "noe"
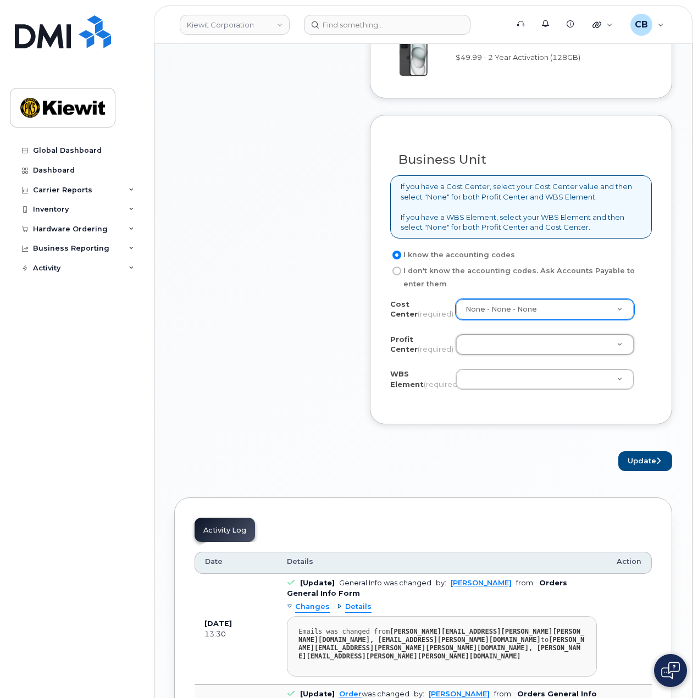
type input "n"
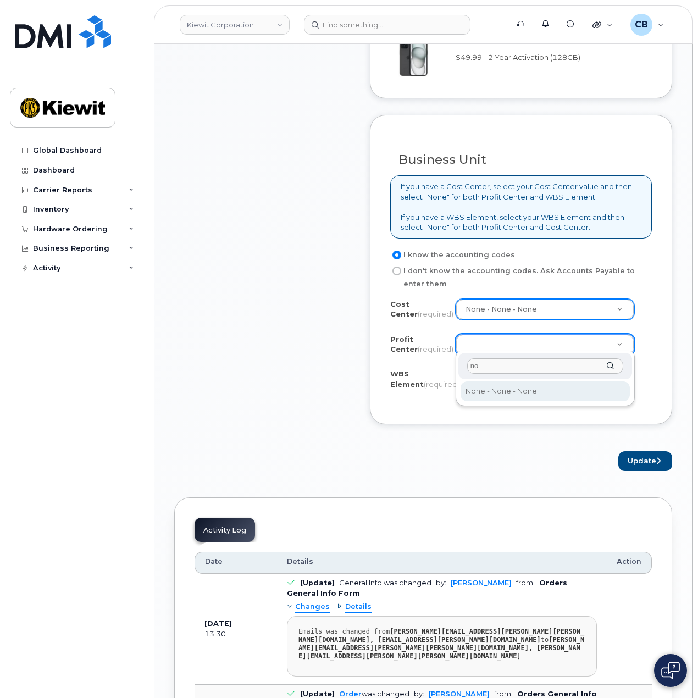
type input "non"
select select "None"
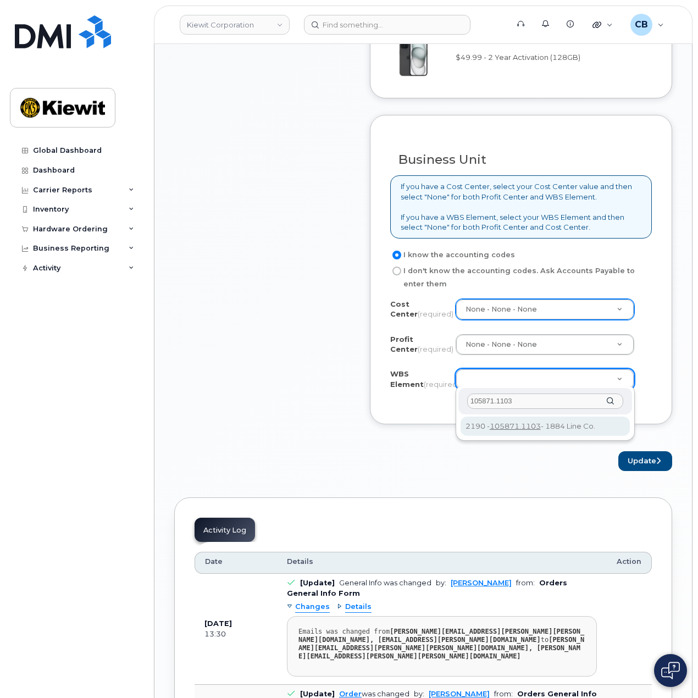
type input "105871.1103"
drag, startPoint x: 519, startPoint y: 428, endPoint x: 531, endPoint y: 438, distance: 15.6
type input "105871.1103"
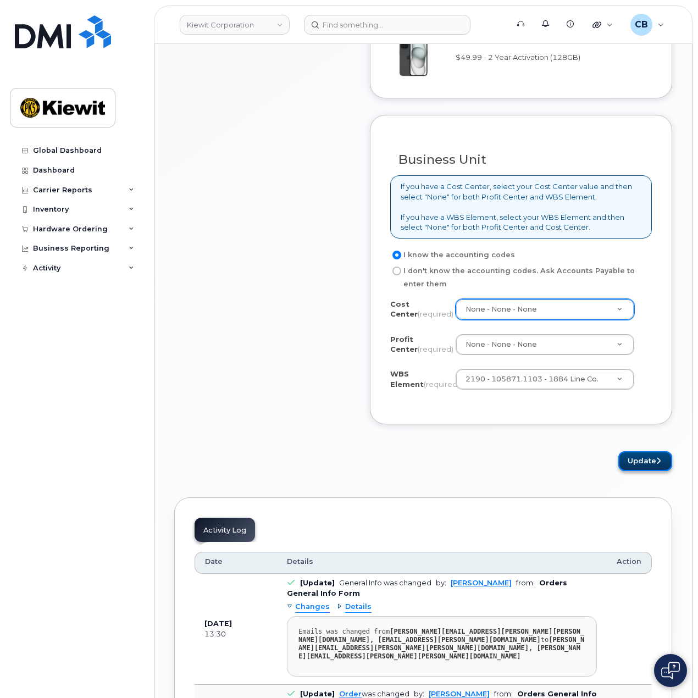
click at [637, 461] on button "Update" at bounding box center [646, 461] width 54 height 20
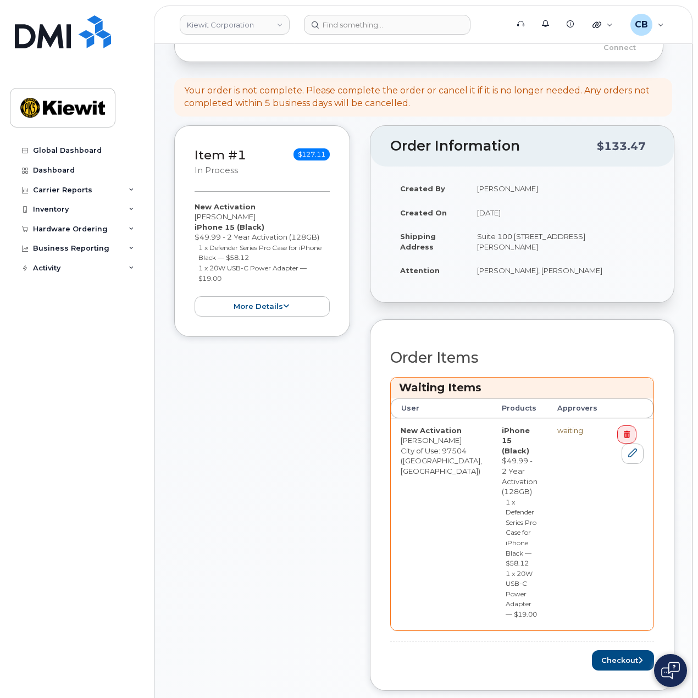
scroll to position [330, 0]
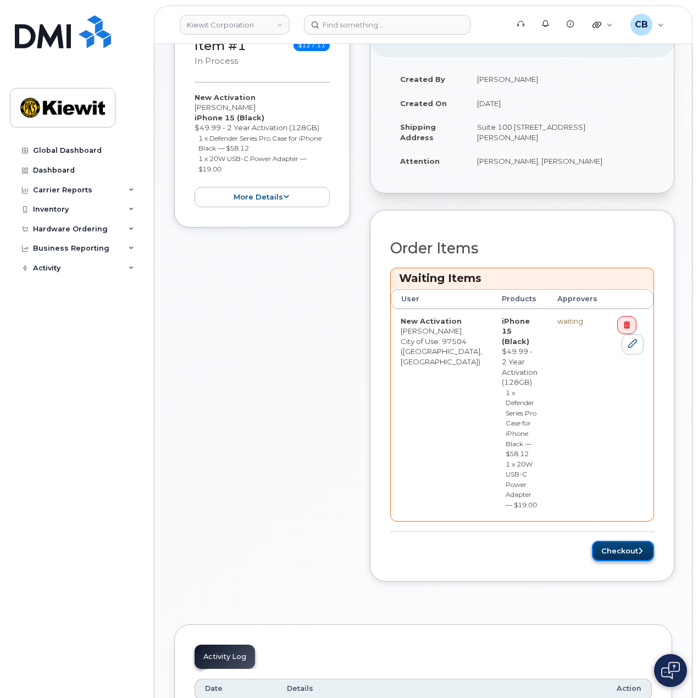
click at [616, 541] on button "Checkout" at bounding box center [623, 551] width 62 height 20
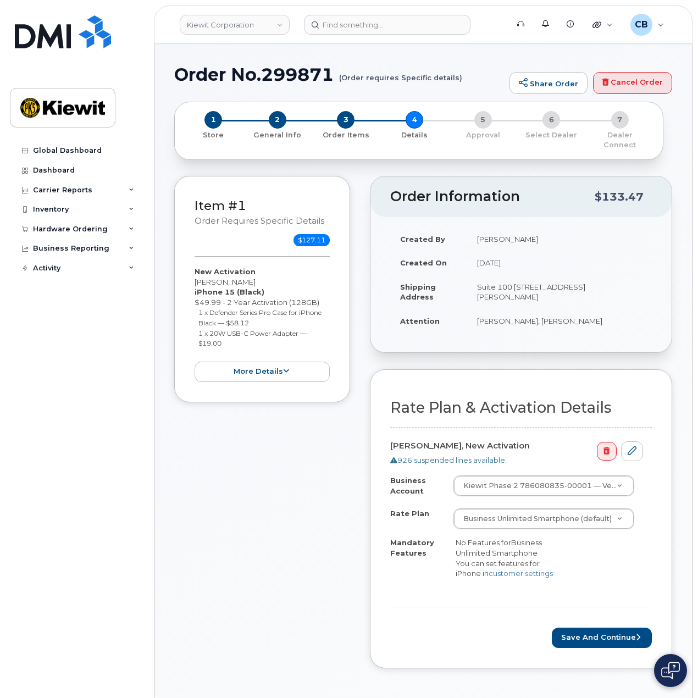
scroll to position [220, 0]
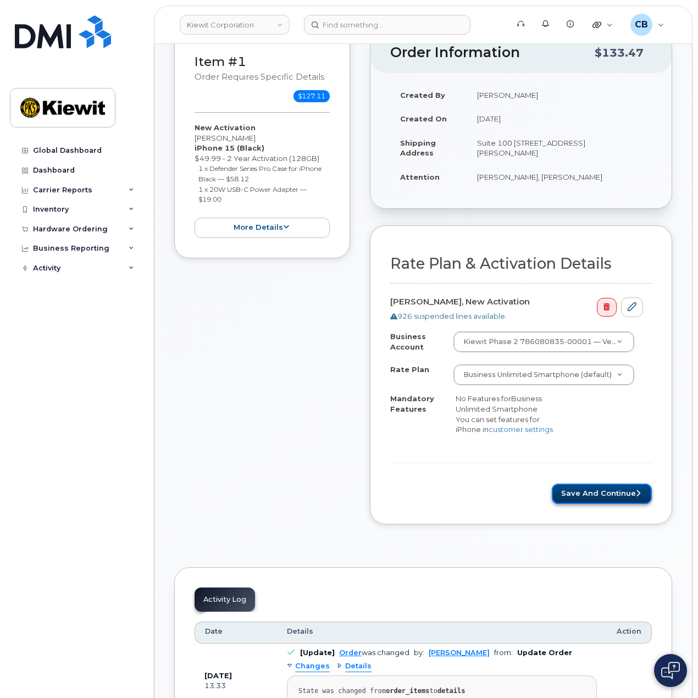
click at [608, 490] on button "Save and Continue" at bounding box center [602, 494] width 100 height 20
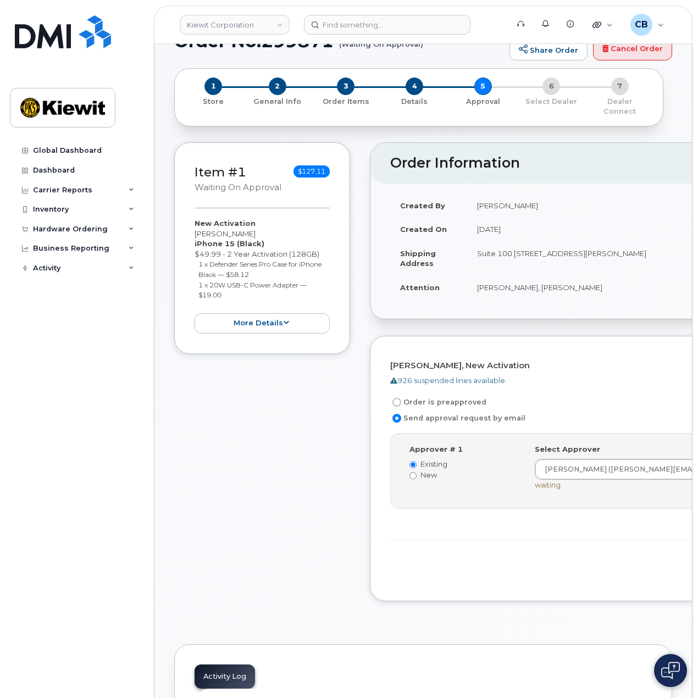
scroll to position [110, 0]
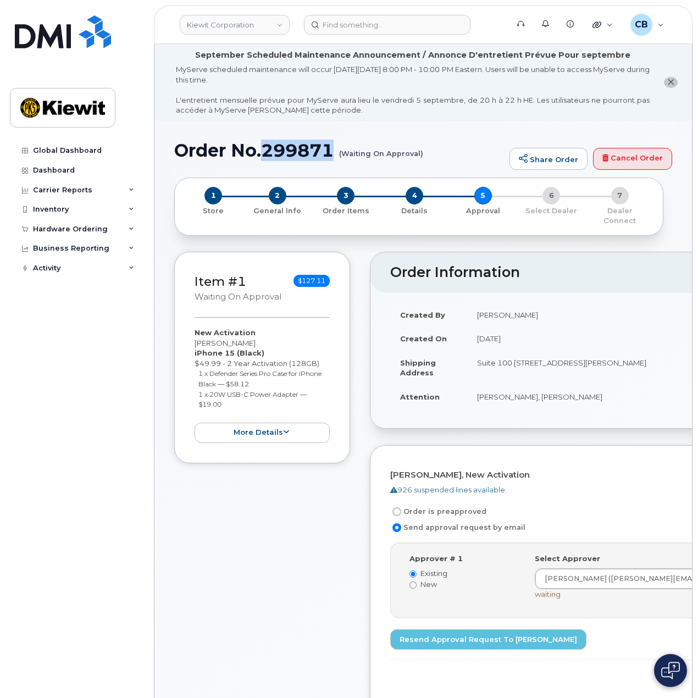
drag, startPoint x: 265, startPoint y: 148, endPoint x: 334, endPoint y: 155, distance: 69.0
click at [334, 155] on h1 "Order No.299871 (Waiting On Approval)" at bounding box center [339, 150] width 330 height 19
copy h1 "299871"
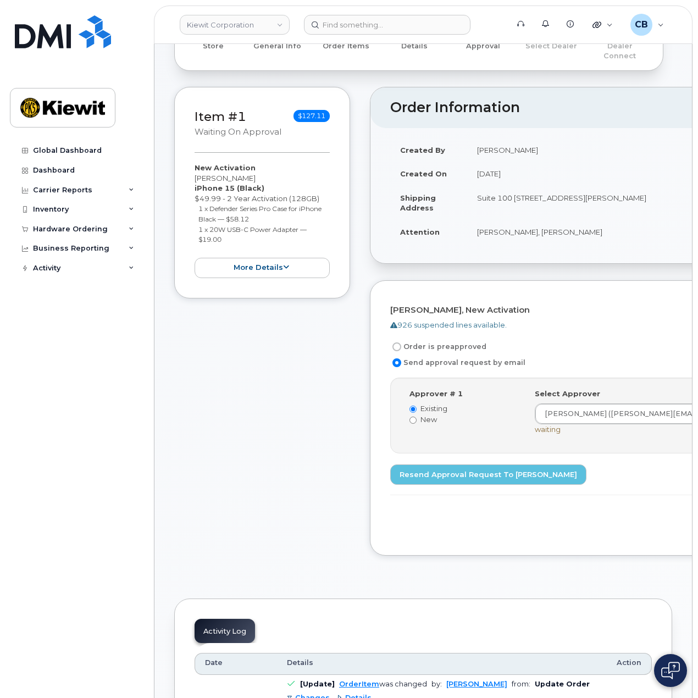
click at [339, 457] on div "Item #1 Waiting On Approval $127.11 New Activation [PERSON_NAME] iPhone 15 (Bla…" at bounding box center [262, 330] width 176 height 486
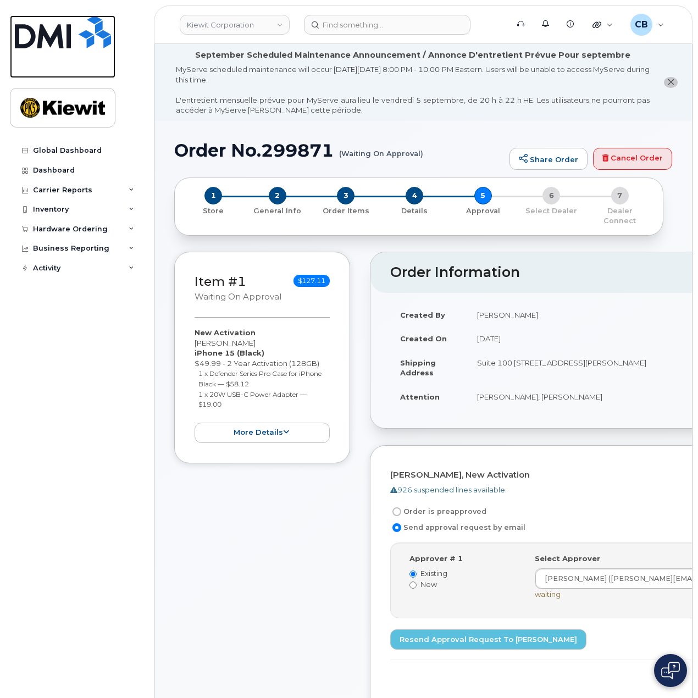
click at [48, 29] on img at bounding box center [63, 31] width 96 height 33
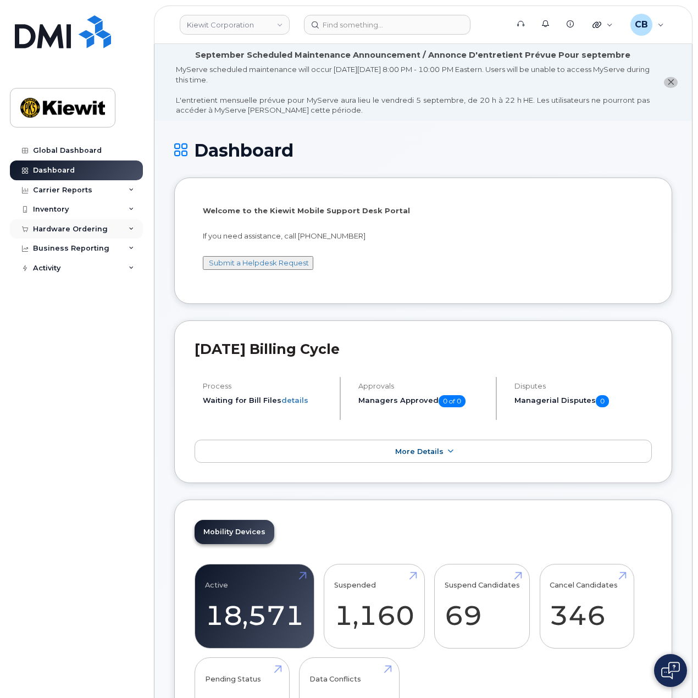
click at [85, 228] on div "Hardware Ordering" at bounding box center [70, 229] width 75 height 9
click at [49, 273] on div "Orders" at bounding box center [51, 271] width 27 height 10
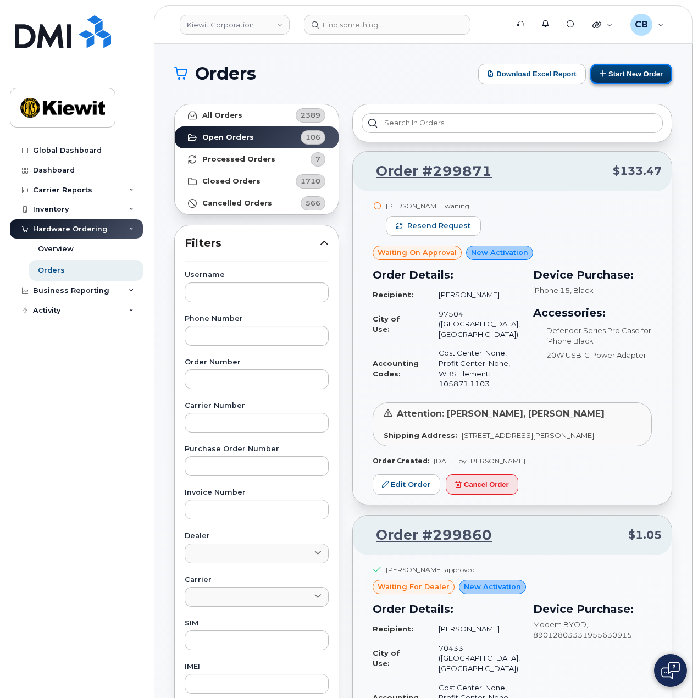
click at [615, 79] on button "Start New Order" at bounding box center [632, 74] width 82 height 20
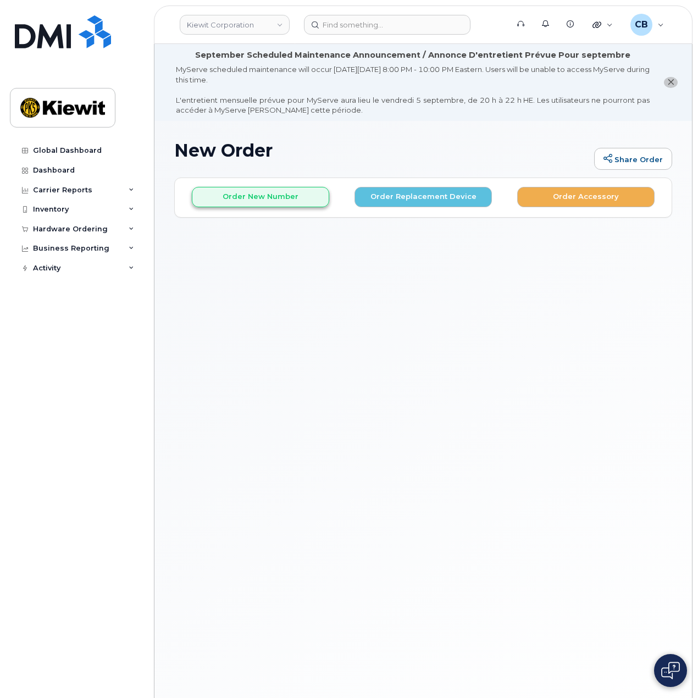
click at [242, 183] on div "Order New Number Order Replacement Device Order Accessory" at bounding box center [423, 192] width 497 height 29
click at [242, 191] on button "Order New Number" at bounding box center [260, 197] width 137 height 20
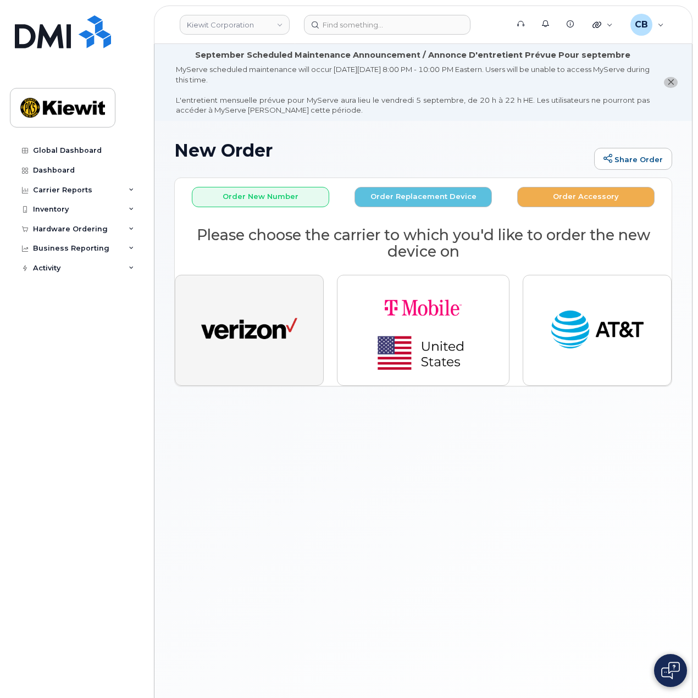
click at [241, 319] on img "button" at bounding box center [249, 330] width 96 height 49
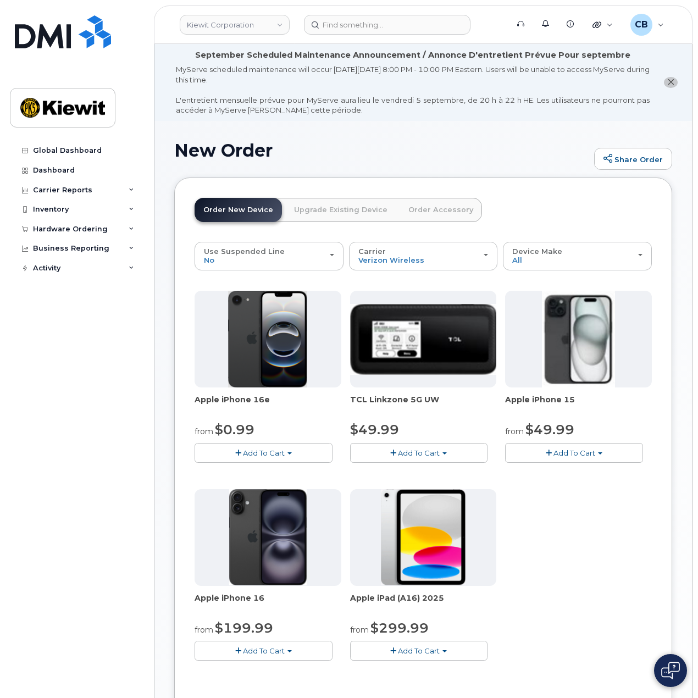
click at [570, 449] on span "Add To Cart" at bounding box center [575, 453] width 42 height 9
click at [554, 480] on link "$729.99 - Full Retail" at bounding box center [581, 487] width 147 height 14
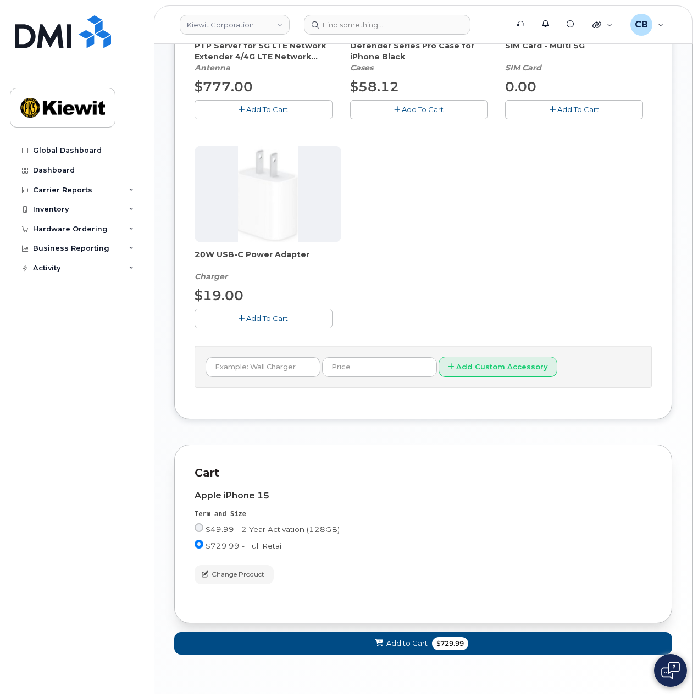
scroll to position [415, 0]
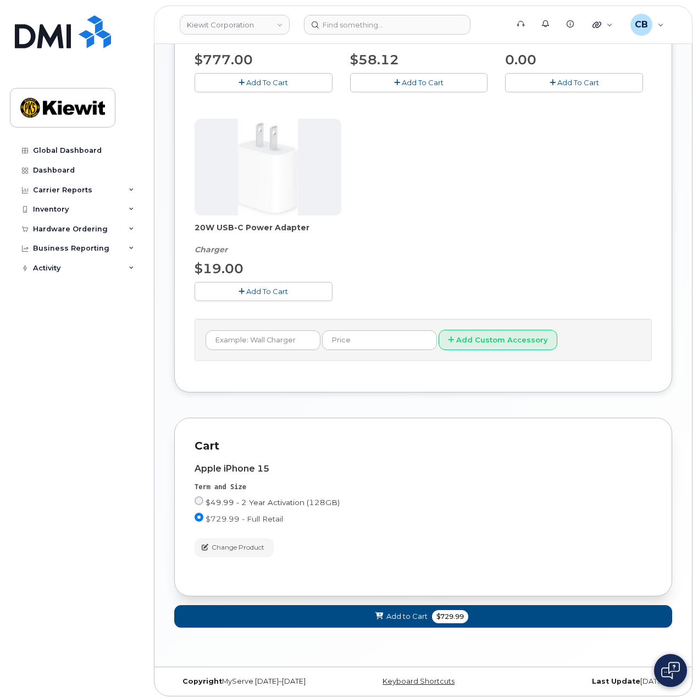
click at [201, 497] on input "$49.99 - 2 Year Activation (128GB)" at bounding box center [199, 501] width 9 height 9
radio input "true"
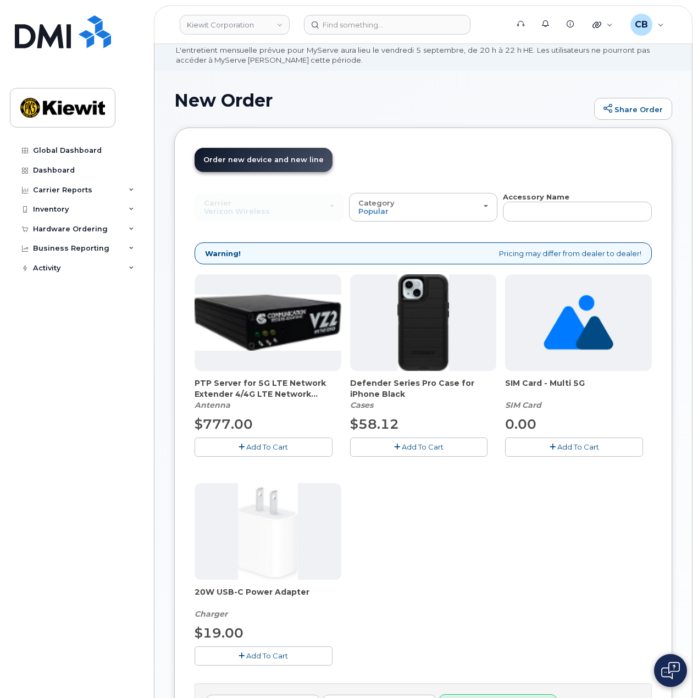
scroll to position [0, 0]
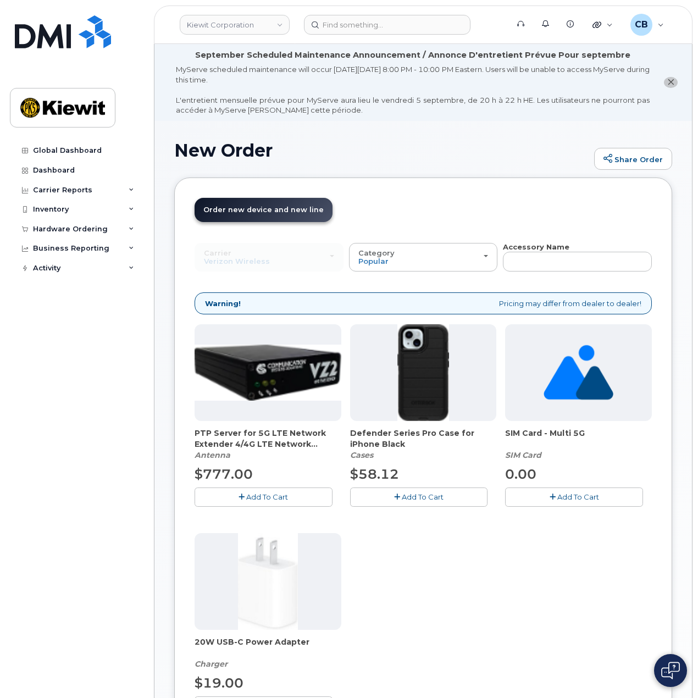
click at [415, 494] on span "Add To Cart" at bounding box center [423, 497] width 42 height 9
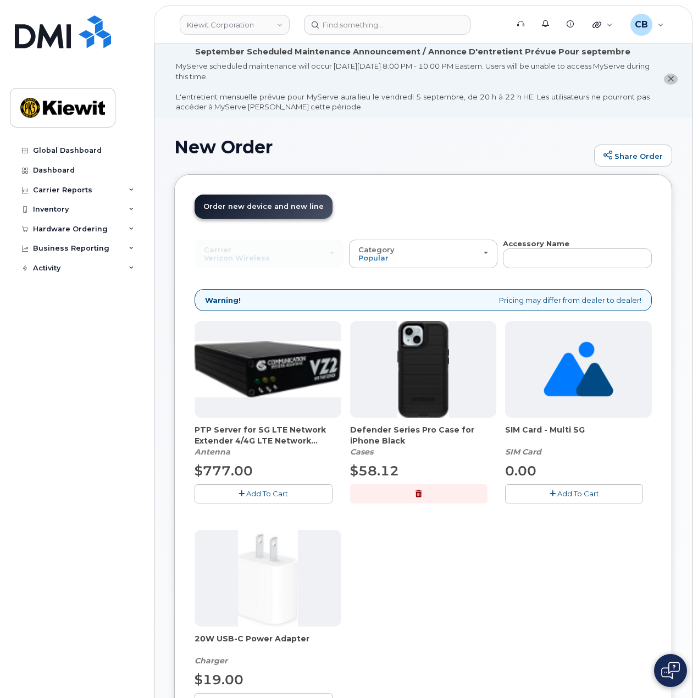
scroll to position [165, 0]
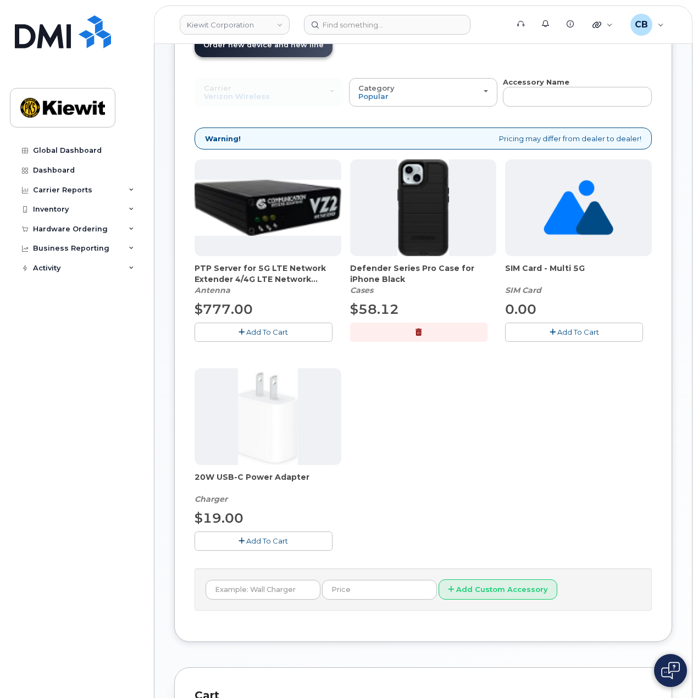
click at [264, 538] on span "Add To Cart" at bounding box center [267, 541] width 42 height 9
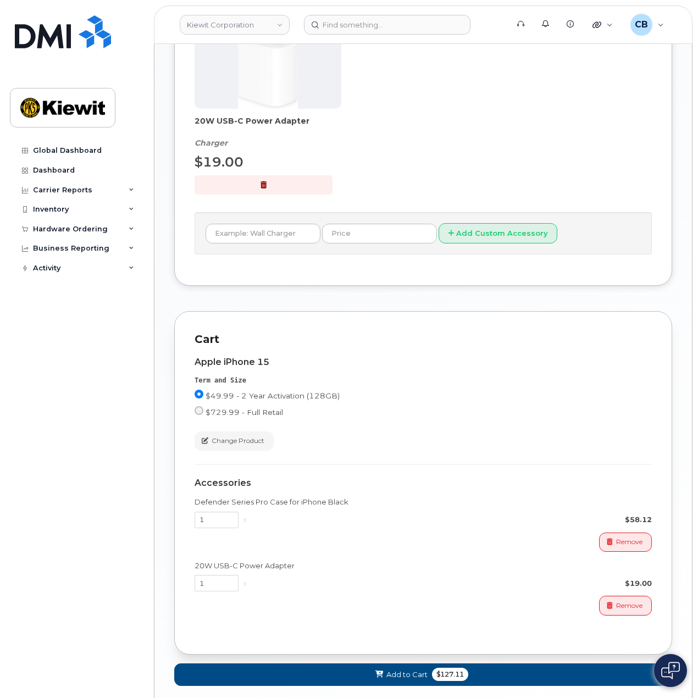
scroll to position [578, 0]
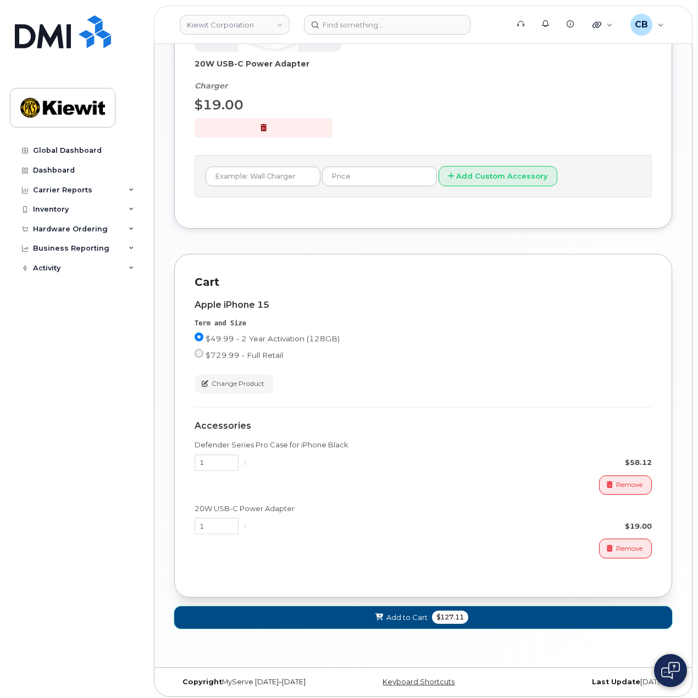
click at [432, 616] on span "$127.11" at bounding box center [450, 617] width 36 height 13
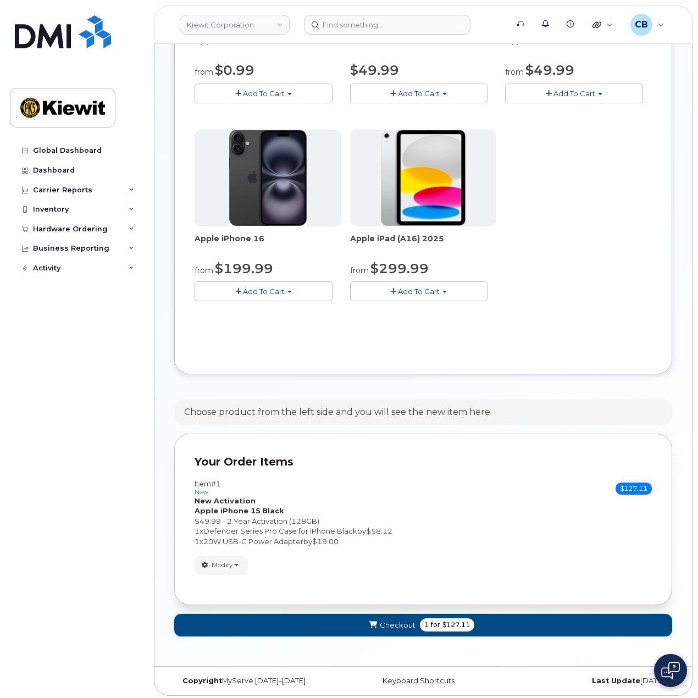
click at [439, 621] on span "for" at bounding box center [436, 625] width 14 height 10
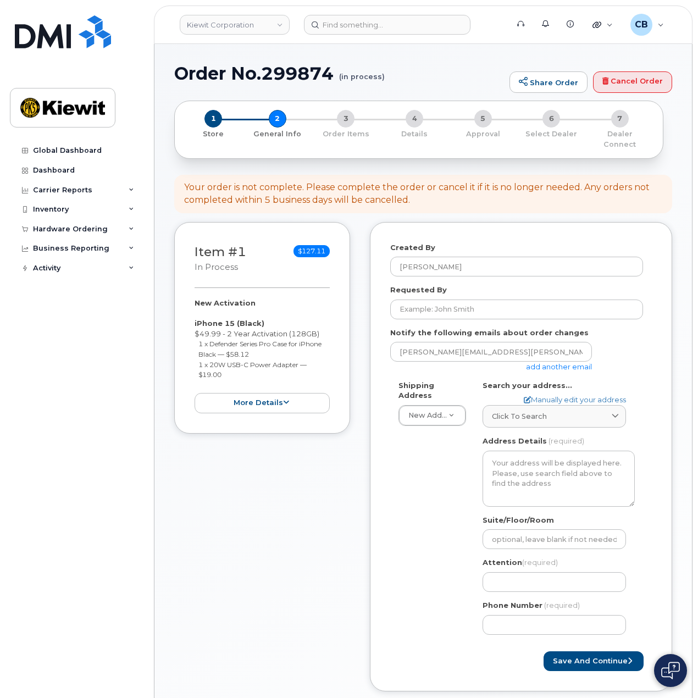
select select
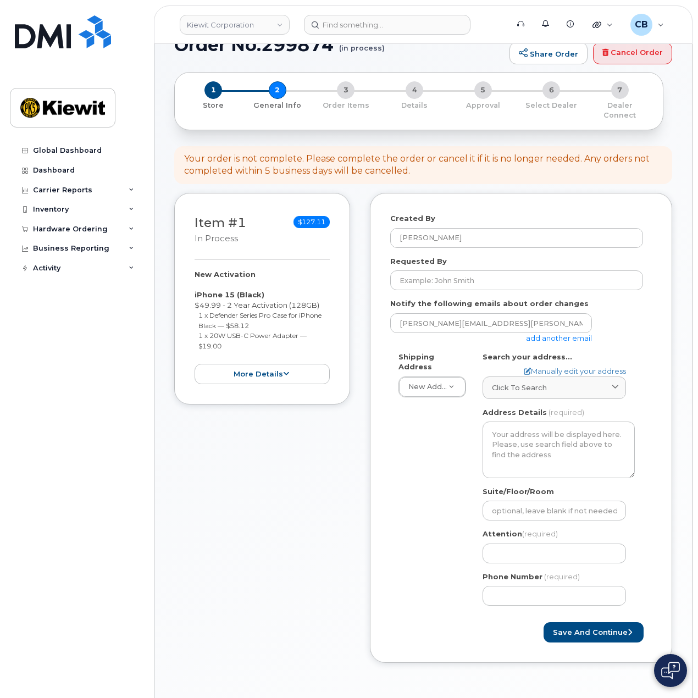
scroll to position [110, 0]
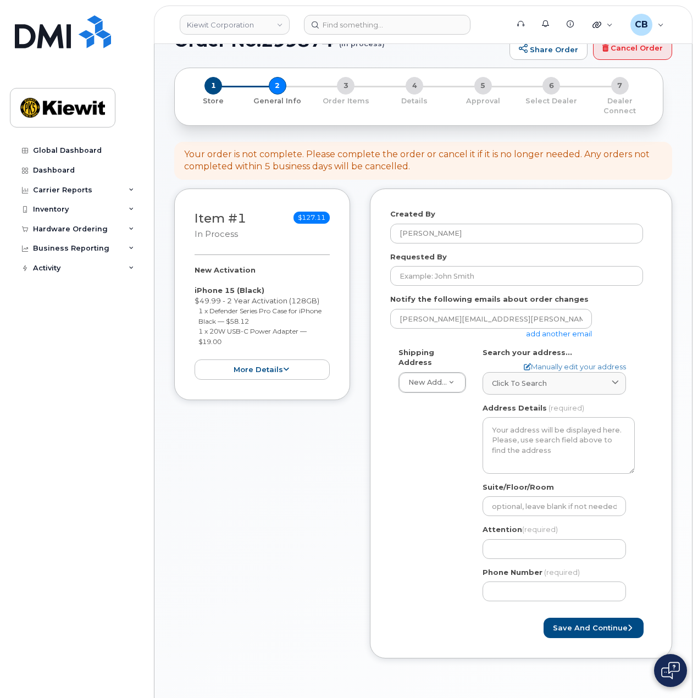
click at [563, 329] on link "add another email" at bounding box center [559, 333] width 66 height 9
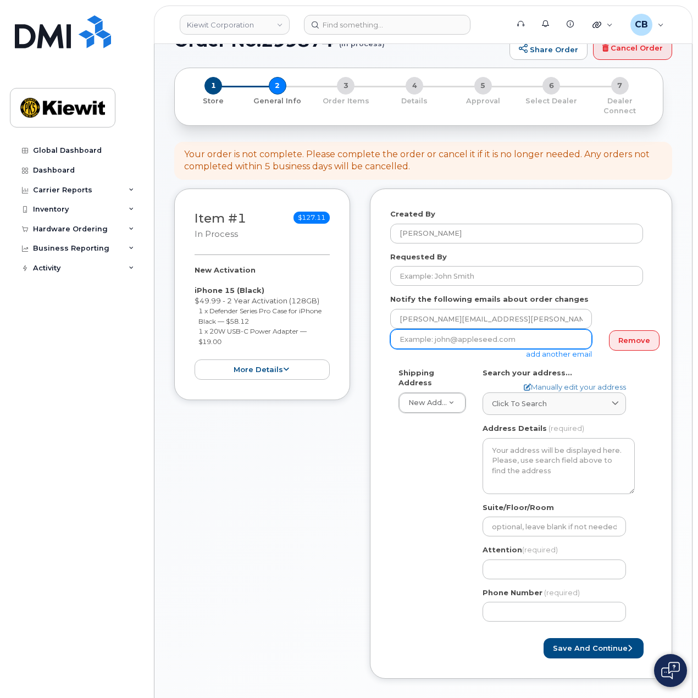
click at [480, 330] on input "email" at bounding box center [491, 339] width 202 height 20
paste input "Claude.Morrell@ticus.com"
type input "[PERSON_NAME][EMAIL_ADDRESS][PERSON_NAME][DOMAIN_NAME]"
drag, startPoint x: 466, startPoint y: 484, endPoint x: 449, endPoint y: 483, distance: 17.1
click at [464, 484] on div "Shipping Address New Address New Address 1555 E McAndrews Rd 8880 Penrose Lane …" at bounding box center [516, 499] width 253 height 263
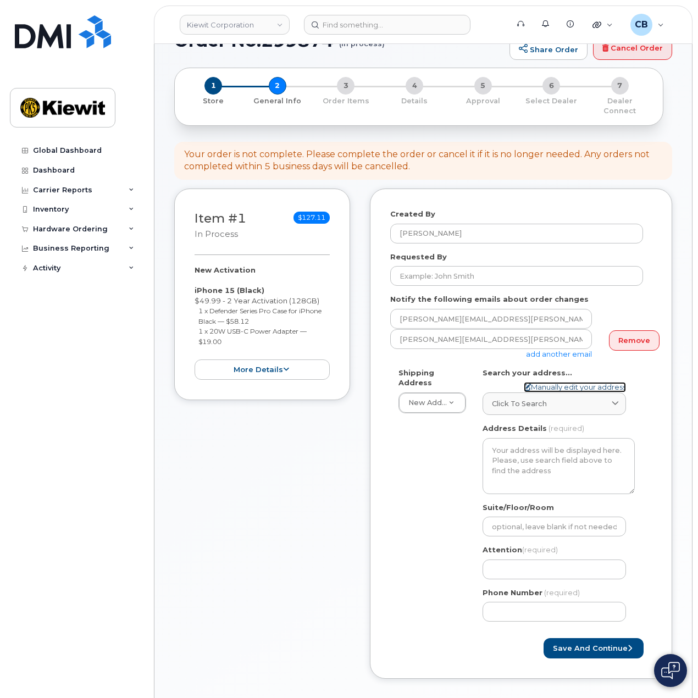
click at [545, 382] on link "Manually edit your address" at bounding box center [575, 387] width 102 height 10
select select
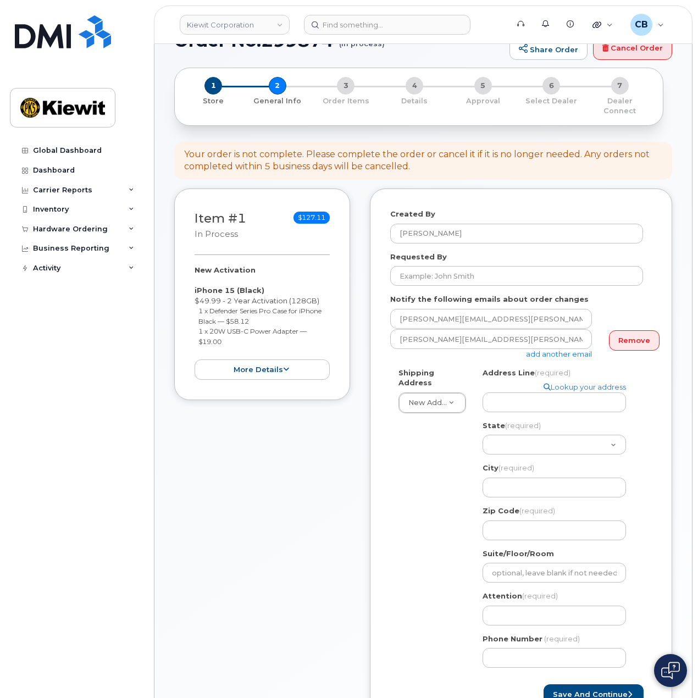
click at [293, 484] on div "Item #1 in process $127.11 New Activation iPhone 15 (Black) $49.99 - 2 Year Act…" at bounding box center [262, 465] width 176 height 553
click at [510, 394] on input "Address Line (required)" at bounding box center [555, 403] width 144 height 20
click at [488, 394] on input "Address Line (required)" at bounding box center [555, 403] width 144 height 20
paste input "6076 TX-12"
select select
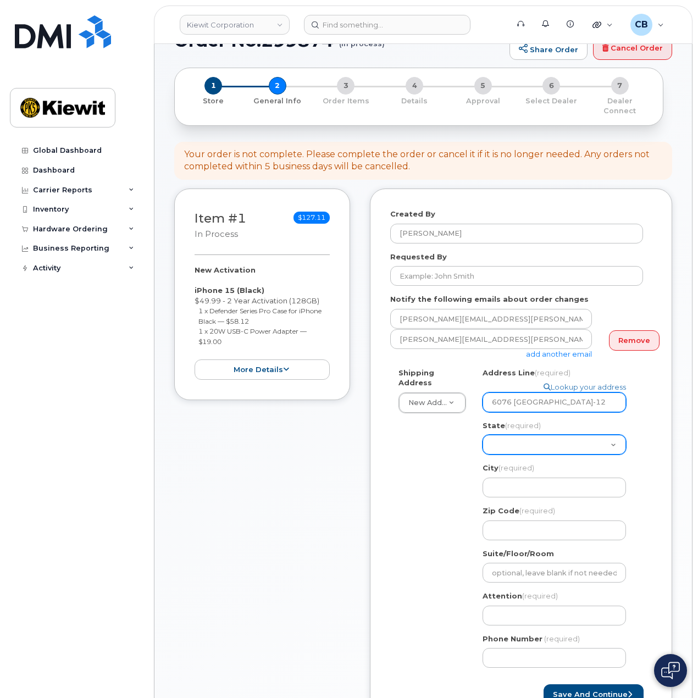
type input "6076 TX-12"
click at [503, 435] on select "Alabama Alaska American Samoa Arizona Arkansas California Colorado Connecticut …" at bounding box center [555, 445] width 144 height 20
click at [500, 435] on select "Alabama Alaska American Samoa Arizona Arkansas California Colorado Connecticut …" at bounding box center [555, 445] width 144 height 20
click at [494, 436] on select "Alabama Alaska American Samoa Arizona Arkansas California Colorado Connecticut …" at bounding box center [555, 445] width 144 height 20
select select "TX"
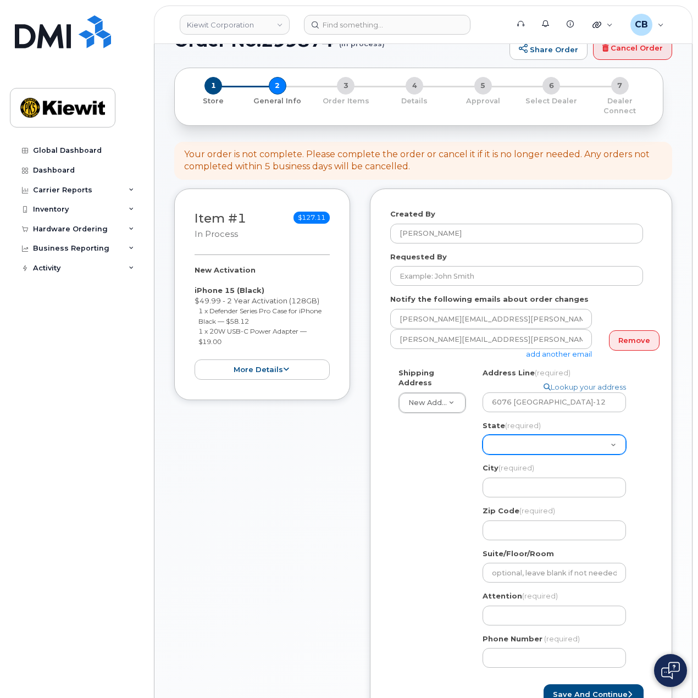
click at [483, 435] on select "Alabama Alaska American Samoa Arizona Arkansas California Colorado Connecticut …" at bounding box center [555, 445] width 144 height 20
click at [509, 479] on input "City (required)" at bounding box center [555, 488] width 144 height 20
select select
type input "V"
select select
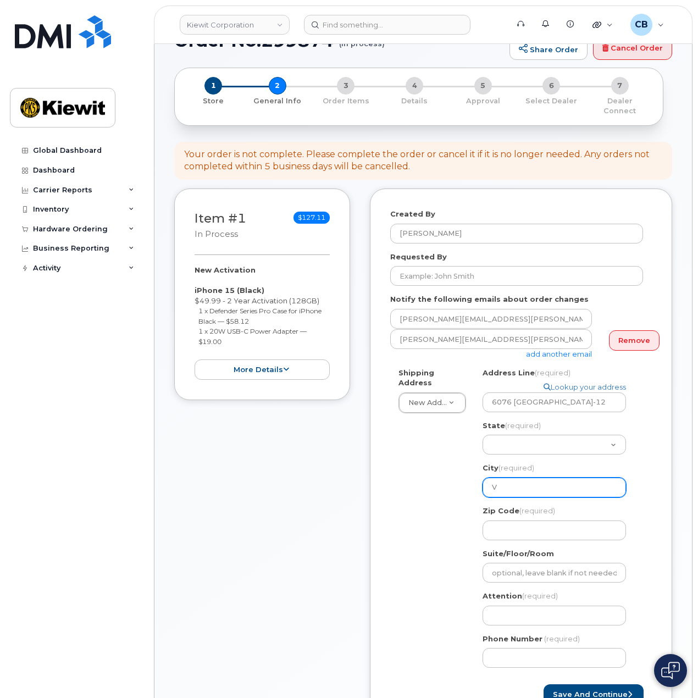
type input "Vi"
select select
type input "Vid"
select select
type input "Vido"
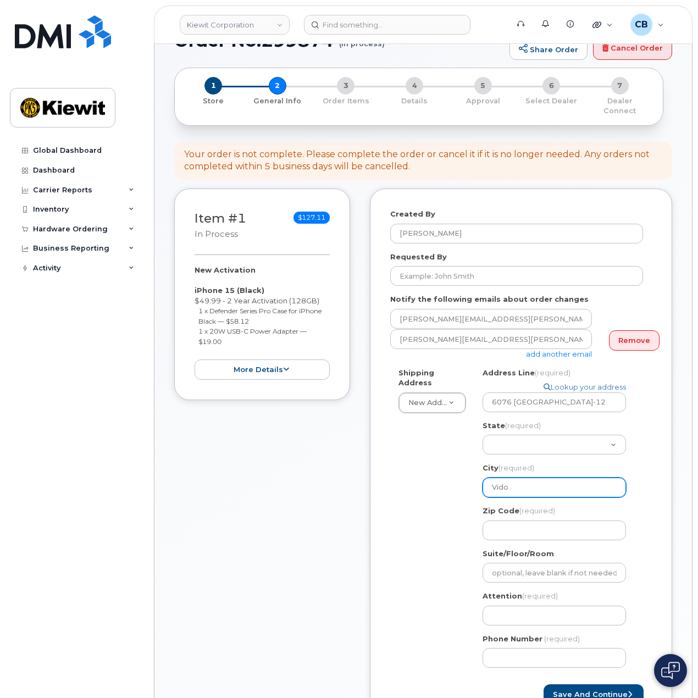
select select
type input "Vidor"
select select
type input "7"
select select
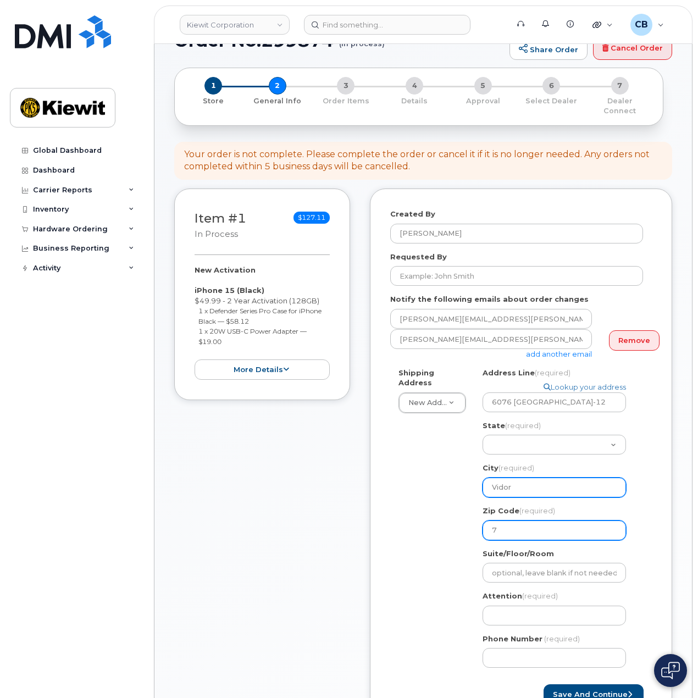
type input "77"
select select
type input "776"
select select
type input "7766"
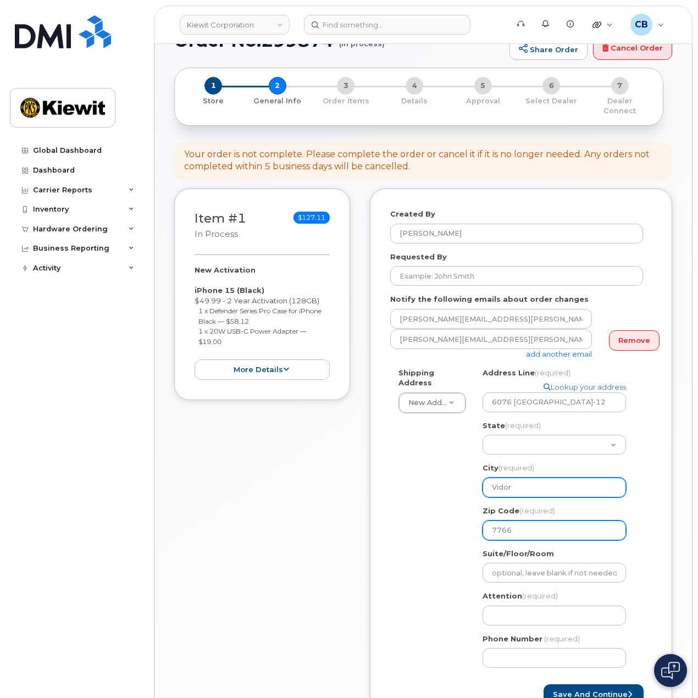
select select
type input "77662"
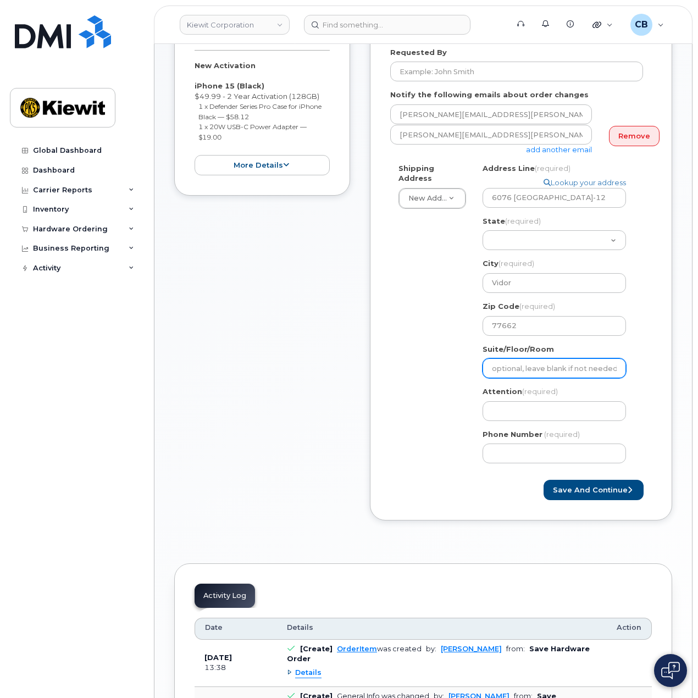
scroll to position [330, 0]
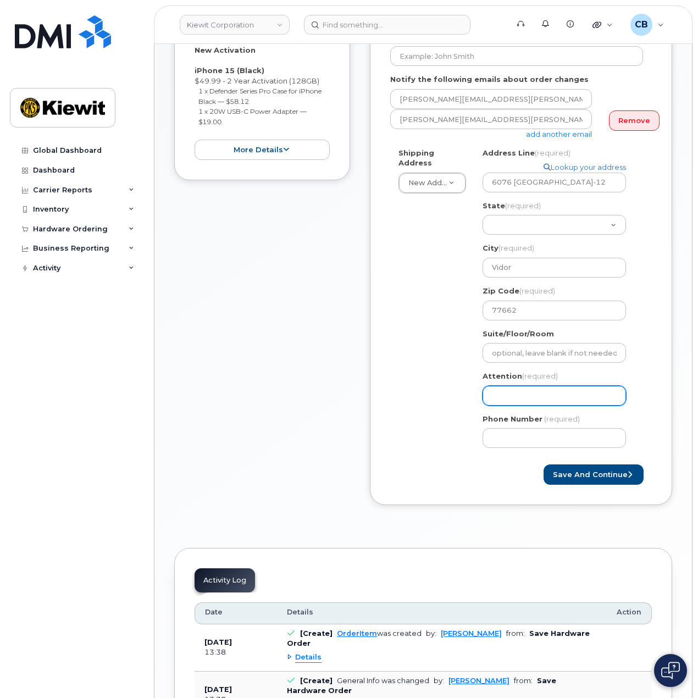
click at [506, 388] on input "Attention (required)" at bounding box center [555, 396] width 144 height 20
select select
type input "C"
select select
type input "Cl"
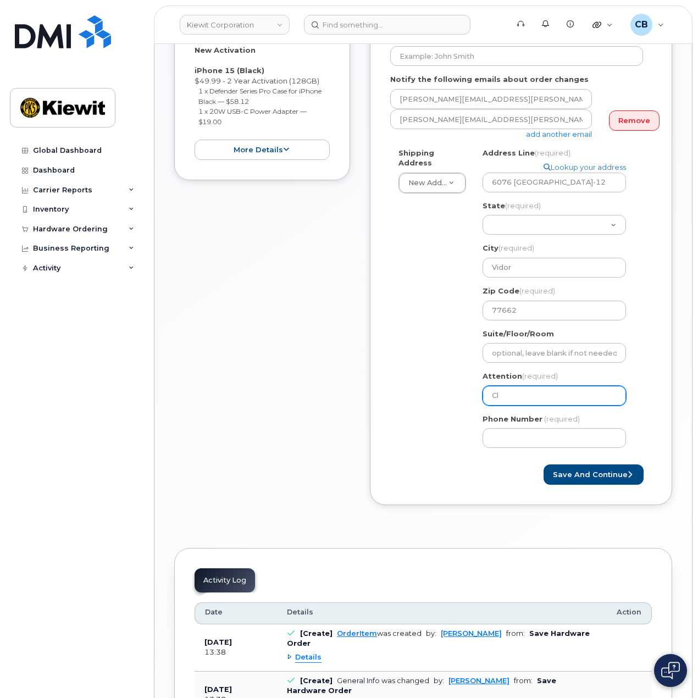
select select
type input "Cla"
select select
type input "Clau"
select select
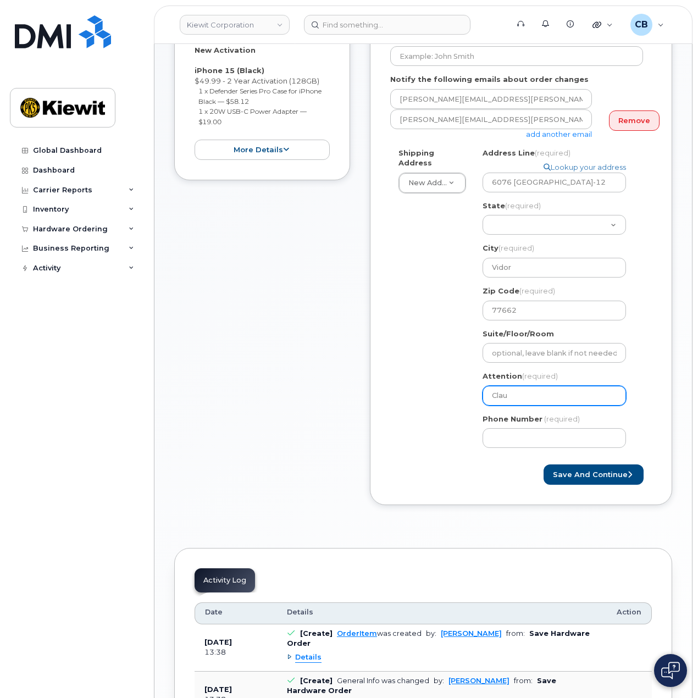
type input "Claud"
select select
type input "Claude"
select select
type input "Claude m"
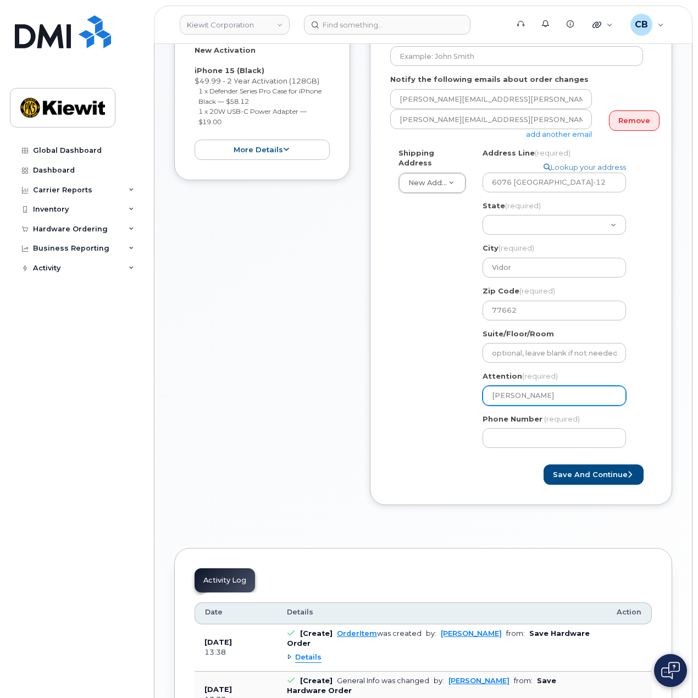
select select
type input "Claude"
select select
type input "Claude M"
select select
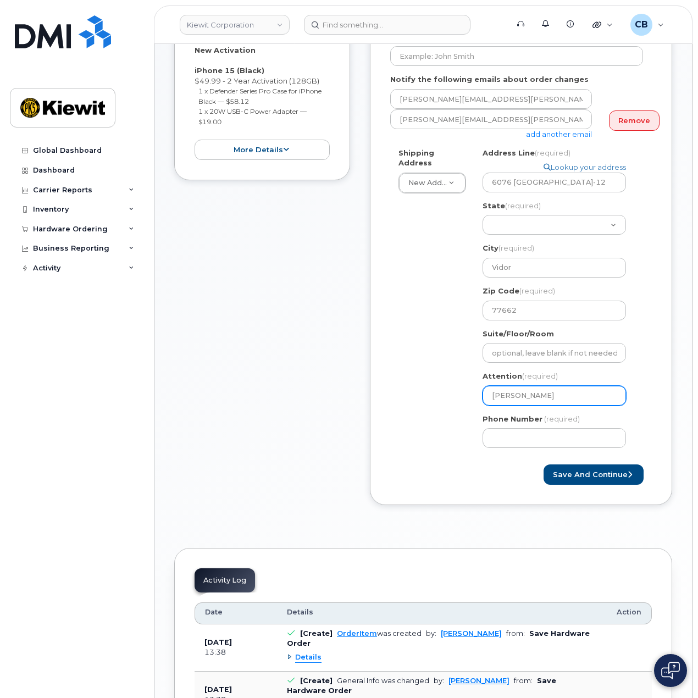
type input "Claude Mo"
select select
type input "Claude Mor"
select select
type input "Claude Morr"
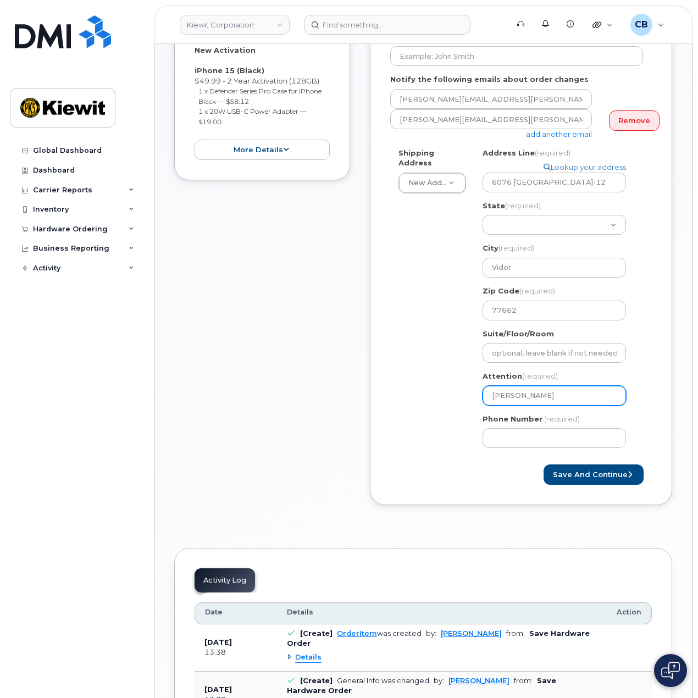
select select
type input "Claude Morre"
select select
type input "Claude Morrel"
select select
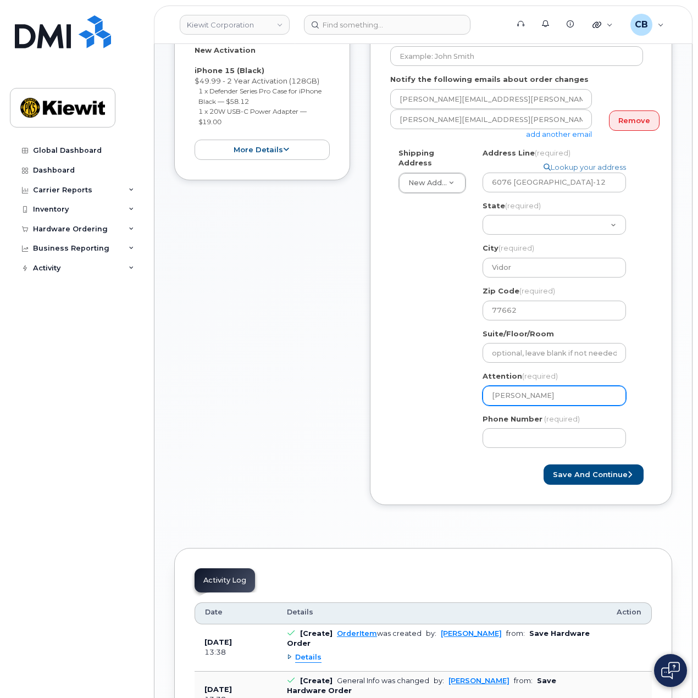
type input "Claude Morrell"
select select
type input "Claude Morrell,"
click at [584, 386] on input "Claude Morrell," at bounding box center [555, 396] width 144 height 20
paste input "Jennifer.Huynh"
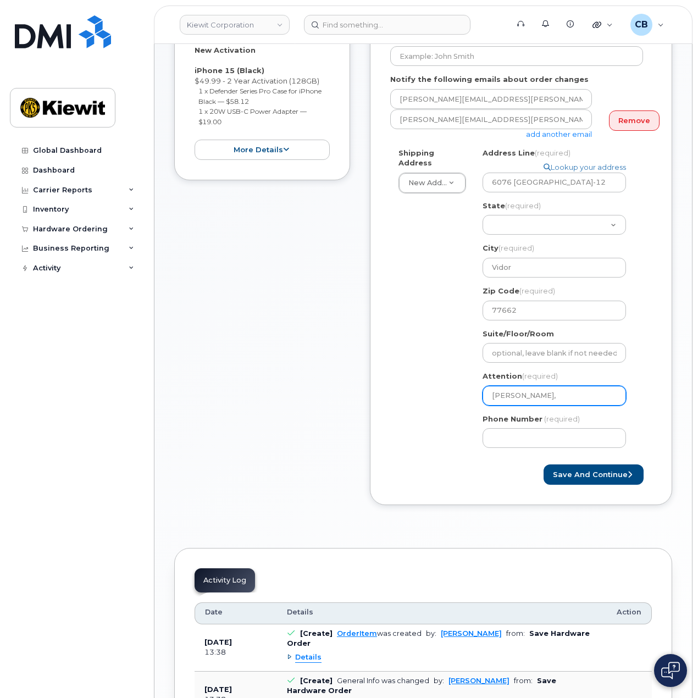
select select
type input "Claude Morrell, Jennifer.Huynh"
click at [579, 388] on input "Claude Morrell, Jennifer.Huynh" at bounding box center [555, 396] width 144 height 20
select select
type input "Claude Morrell, JenniferHuynh"
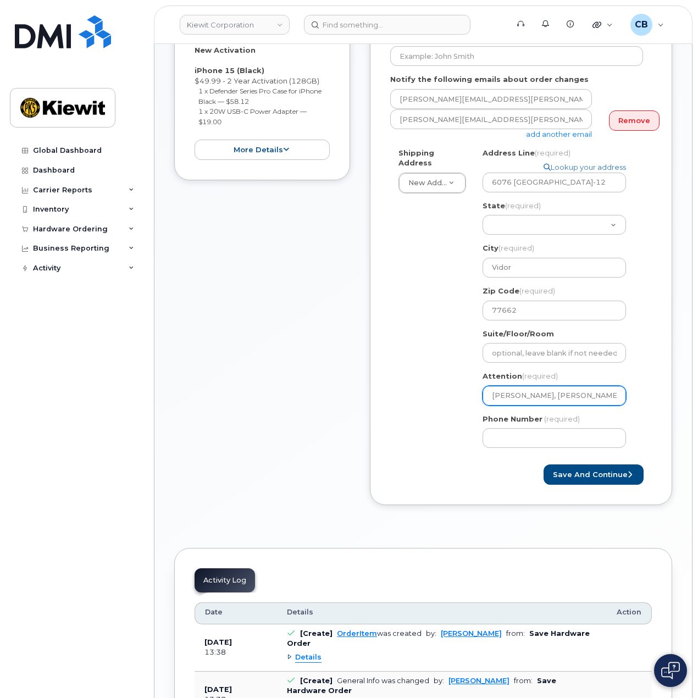
select select
type input "Claude Morrell, Jennifer Huynh"
click at [418, 407] on div "Shipping Address New Address New Address 1555 E McAndrews Rd 8880 Penrose Lane …" at bounding box center [516, 302] width 253 height 309
click at [531, 428] on input "Phone Number" at bounding box center [555, 438] width 144 height 20
paste input "8777727707"
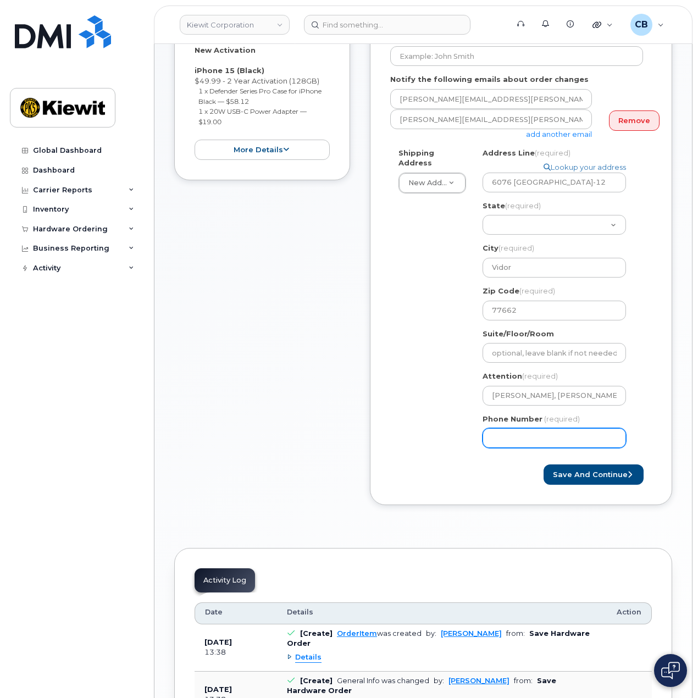
select select
type input "8777727707"
click at [493, 473] on div "Save and Continue" at bounding box center [521, 475] width 262 height 20
click at [588, 466] on button "Save and Continue" at bounding box center [594, 475] width 100 height 20
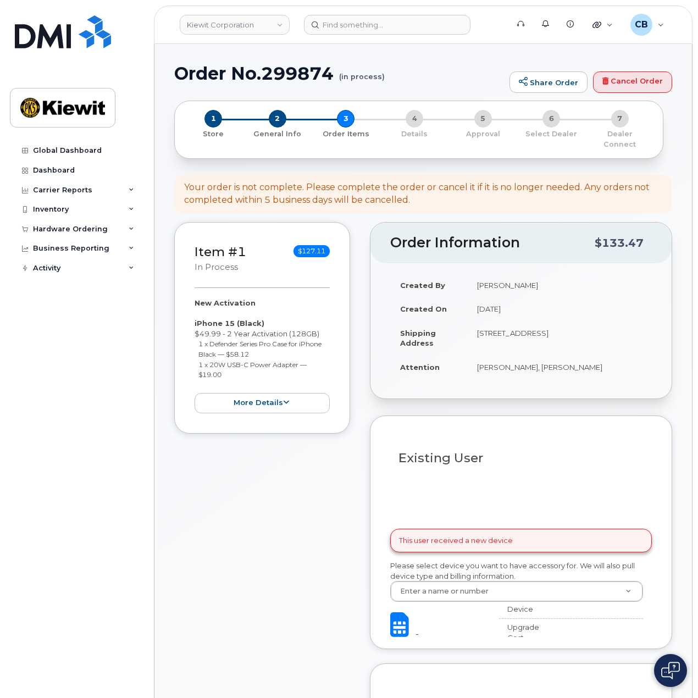
select select
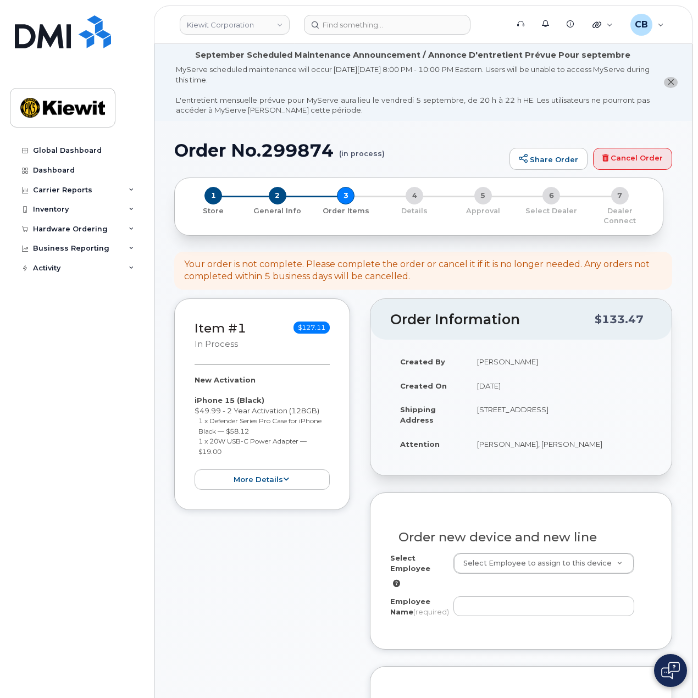
scroll to position [220, 0]
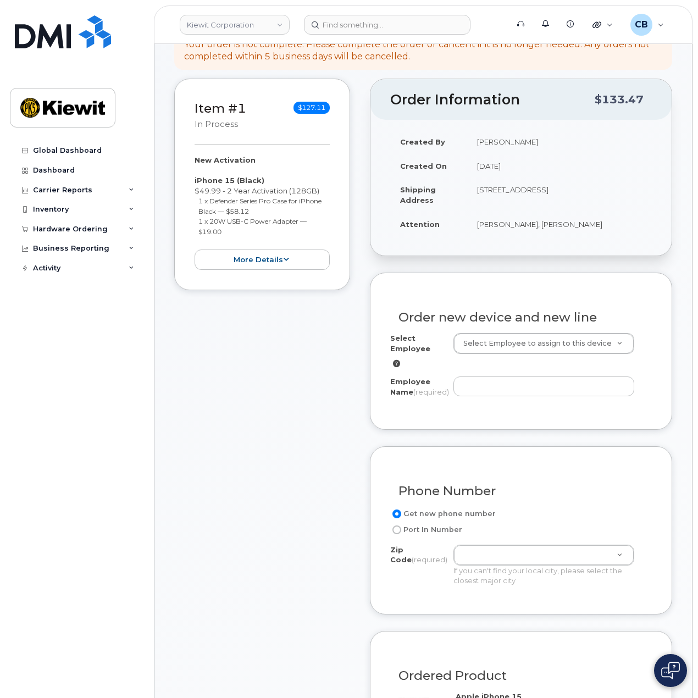
click at [520, 362] on div "Select Employee Select Employee to assign to this device Employee Name (require…" at bounding box center [521, 367] width 262 height 68
click at [521, 377] on input "Employee Name (required)" at bounding box center [544, 387] width 181 height 20
type input "[PERSON_NAME]"
drag, startPoint x: 266, startPoint y: 465, endPoint x: 290, endPoint y: 457, distance: 24.9
click at [273, 462] on div "Item #1 in process $127.11 New Activation iPhone 15 (Black) $49.99 - 2 Year Act…" at bounding box center [262, 605] width 176 height 1052
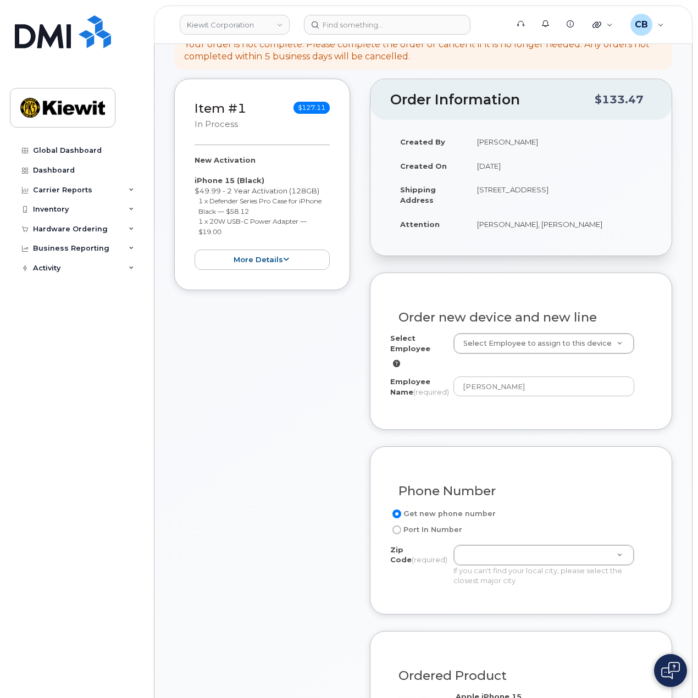
scroll to position [440, 0]
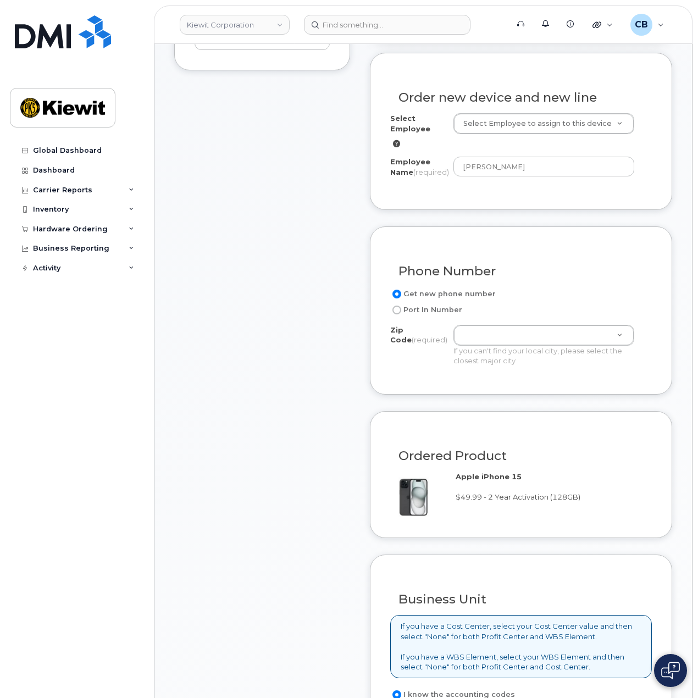
click at [498, 321] on div "Get new phone number Port In Number Zip Code (required) Zip Code (required) Zip…" at bounding box center [521, 331] width 262 height 87
drag, startPoint x: 498, startPoint y: 368, endPoint x: 498, endPoint y: 361, distance: 6.6
click at [498, 368] on div "Zip Code (required)" at bounding box center [544, 358] width 176 height 27
click at [499, 360] on input "Zip Code (required)" at bounding box center [544, 359] width 158 height 16
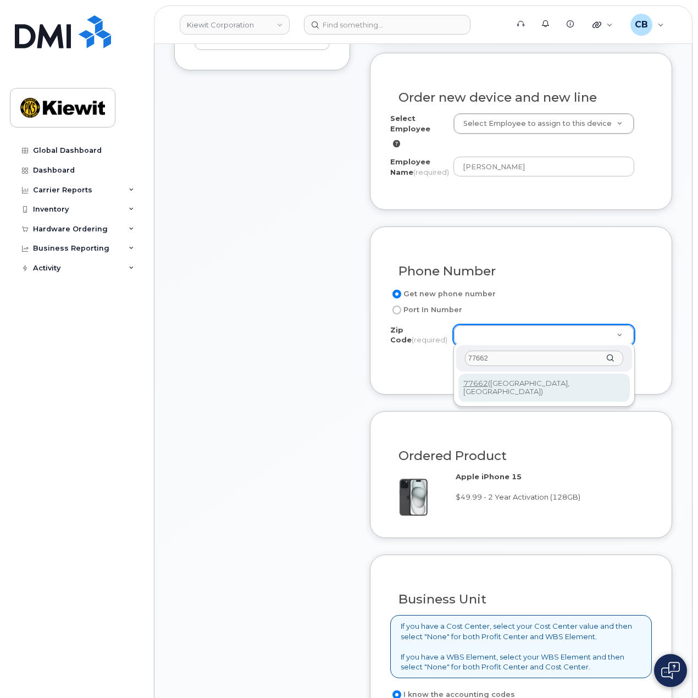
type input "77662"
type input "77662 (Vidor, TX)"
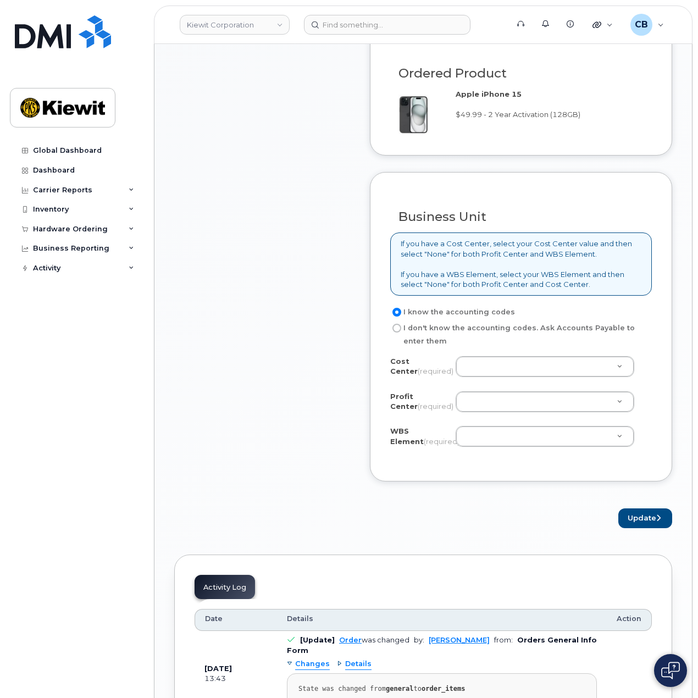
scroll to position [825, 0]
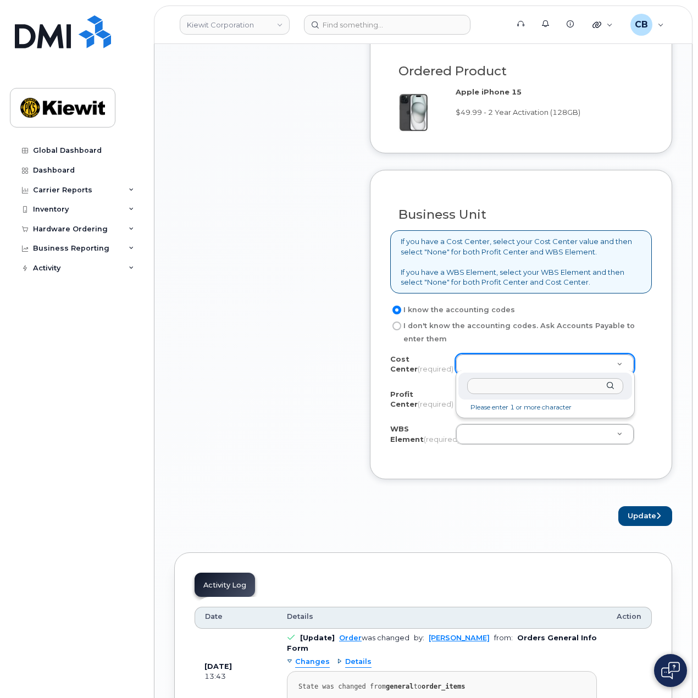
type input "o"
type input "non"
type input "None"
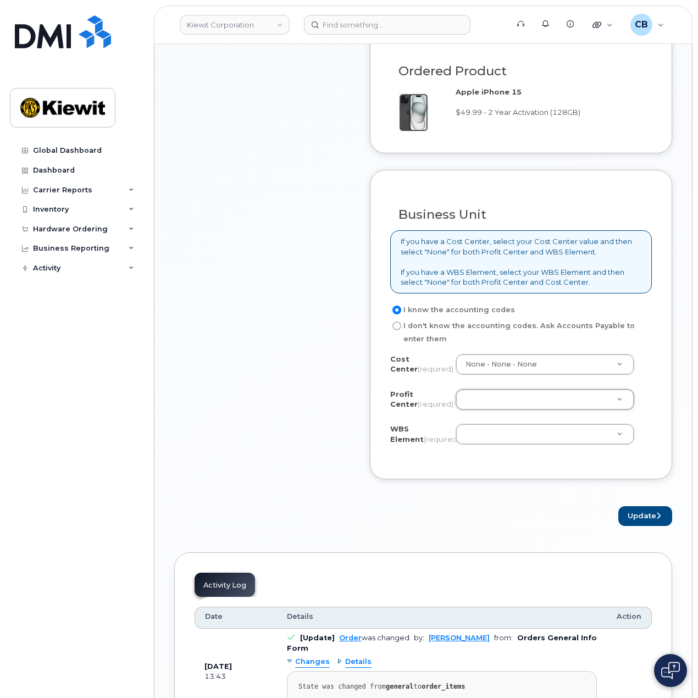
type input "n"
type input "no"
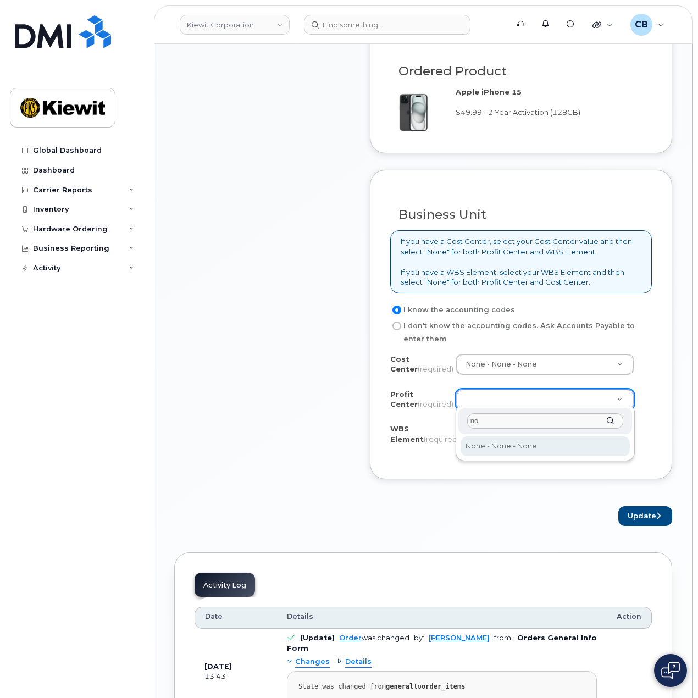
type input "non"
select select "None"
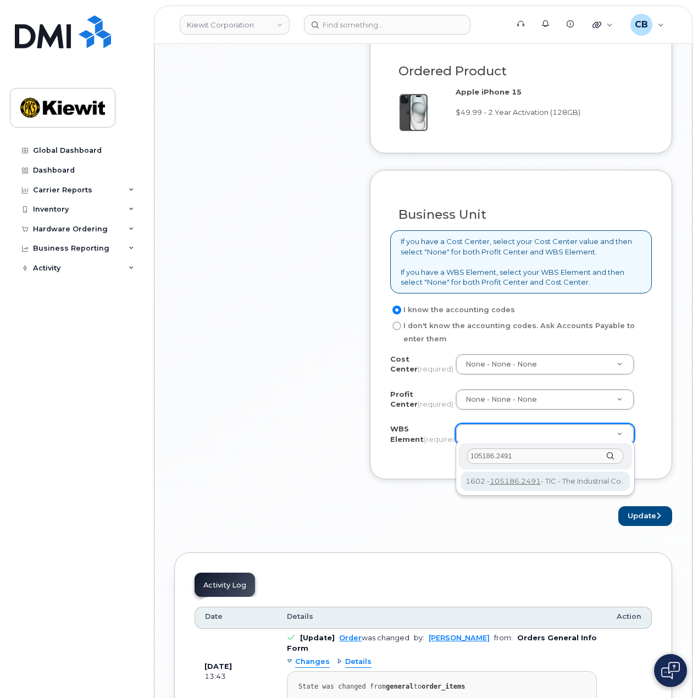
type input "105186.2491"
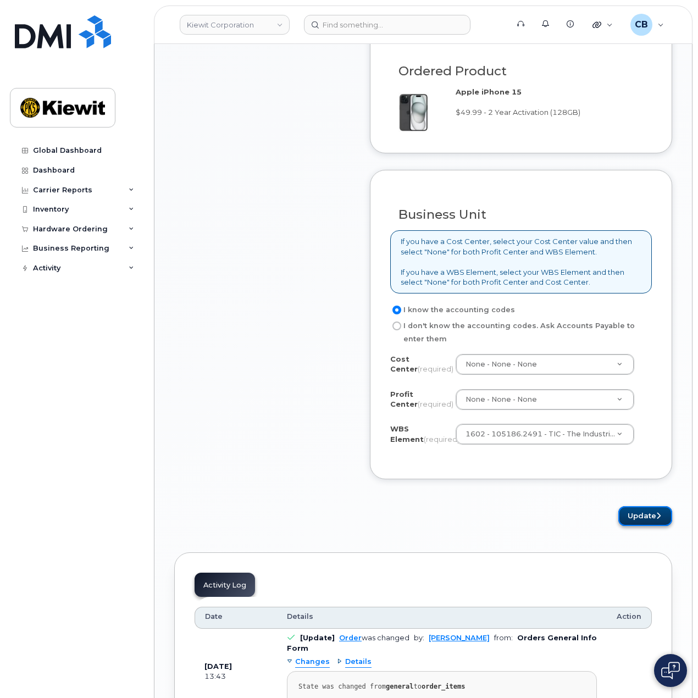
click at [639, 509] on button "Update" at bounding box center [646, 516] width 54 height 20
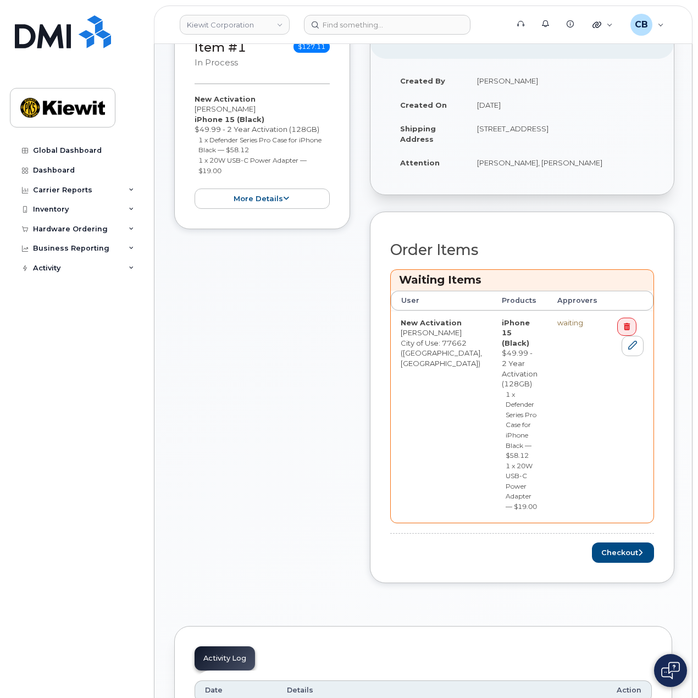
scroll to position [330, 0]
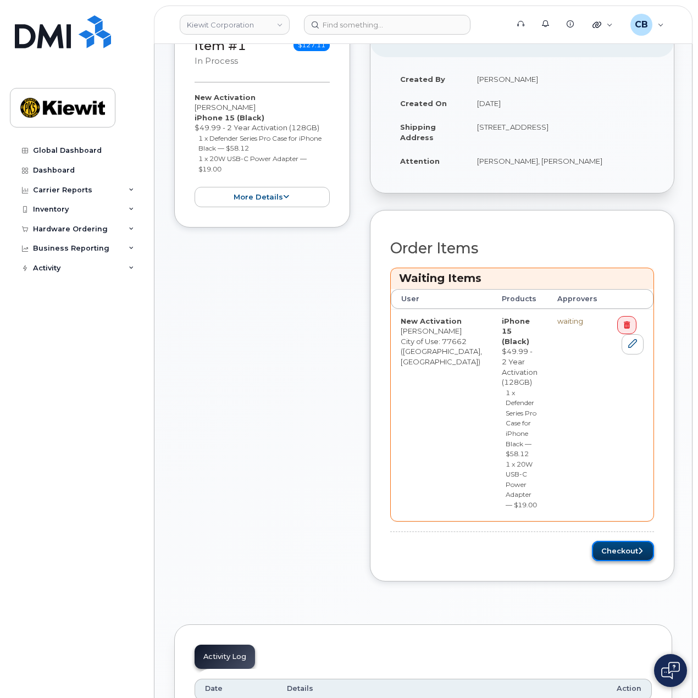
click at [604, 541] on button "Checkout" at bounding box center [623, 551] width 62 height 20
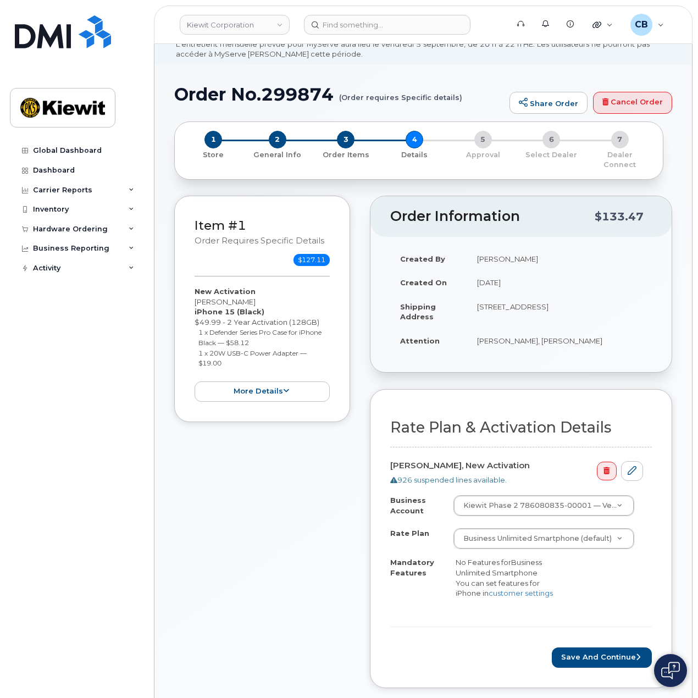
scroll to position [275, 0]
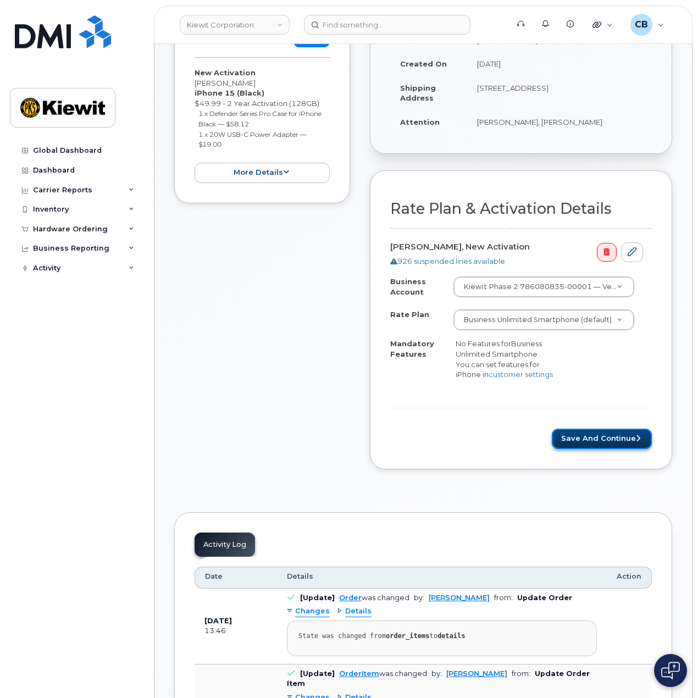
click at [574, 443] on button "Save and Continue" at bounding box center [602, 439] width 100 height 20
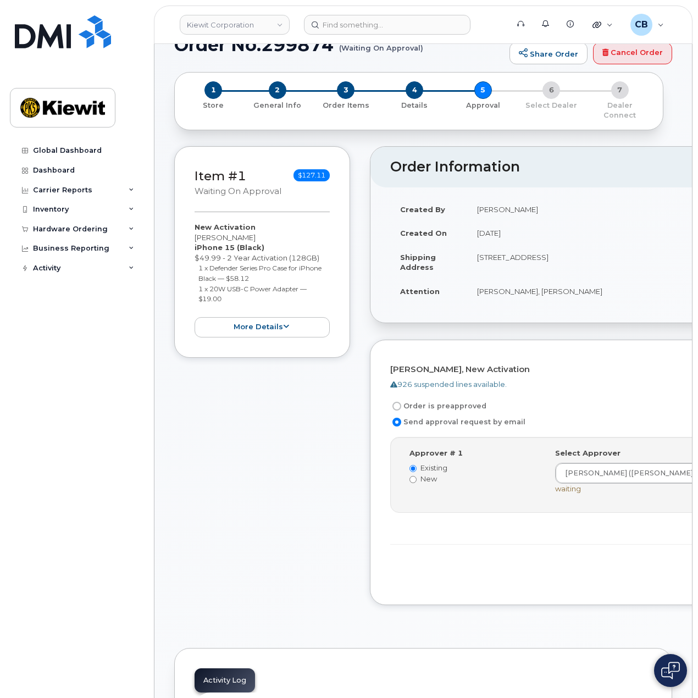
scroll to position [110, 0]
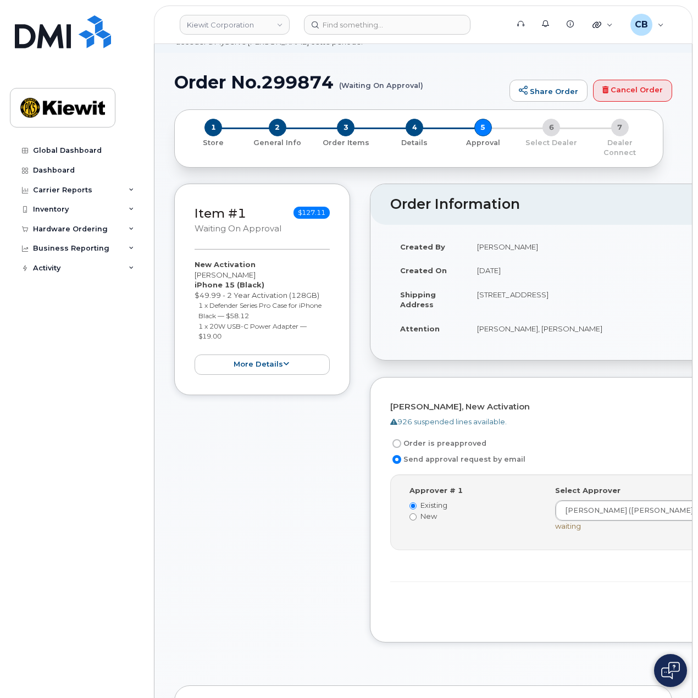
scroll to position [0, 0]
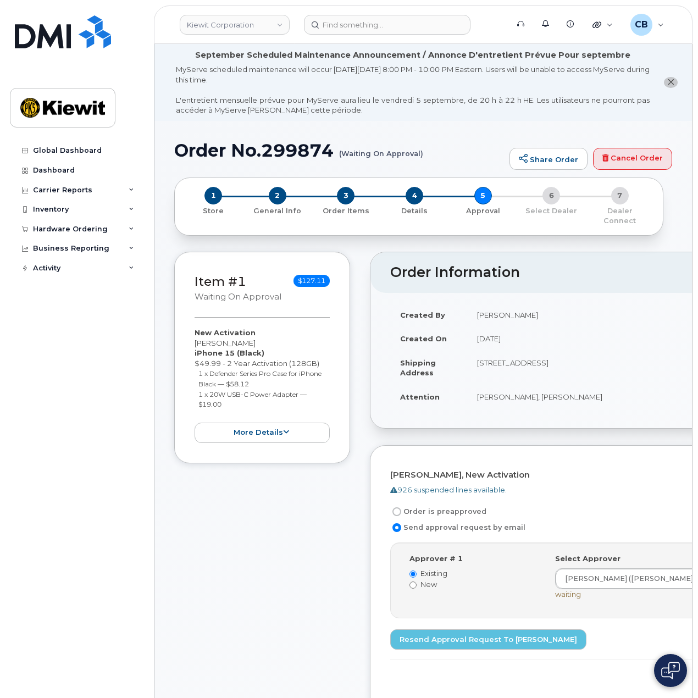
click at [291, 151] on h1 "Order No.299874 (Waiting On Approval)" at bounding box center [339, 150] width 330 height 19
copy h1 "299874"
click at [218, 600] on div "Item #1 Waiting On Approval $127.11 New Activation [PERSON_NAME] iPhone 15 (Bla…" at bounding box center [262, 495] width 176 height 486
click at [45, 26] on img at bounding box center [63, 31] width 96 height 33
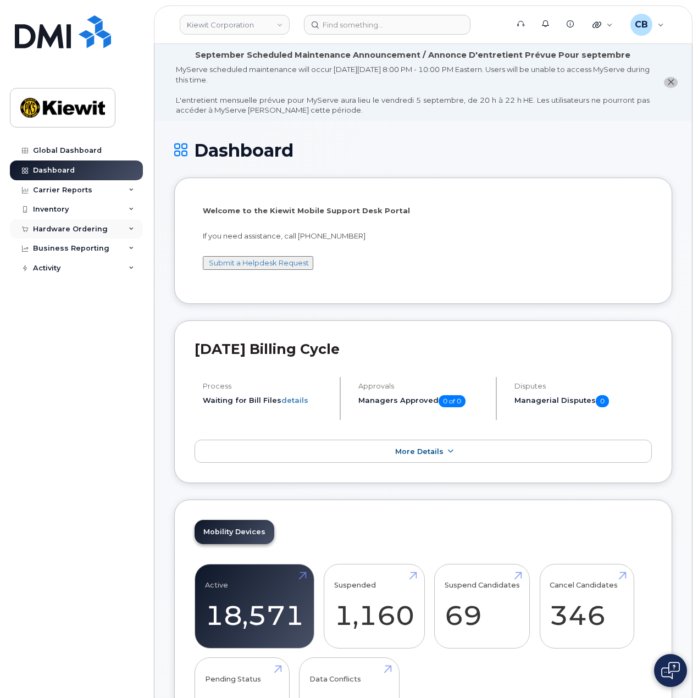
click at [109, 231] on div "Hardware Ordering" at bounding box center [76, 229] width 133 height 20
click at [58, 273] on div "Orders" at bounding box center [51, 271] width 27 height 10
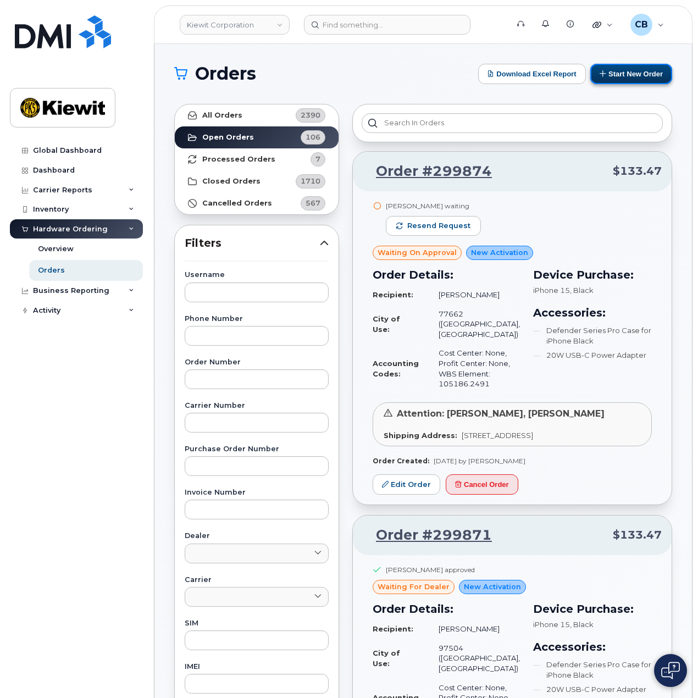
click at [615, 75] on button "Start New Order" at bounding box center [632, 74] width 82 height 20
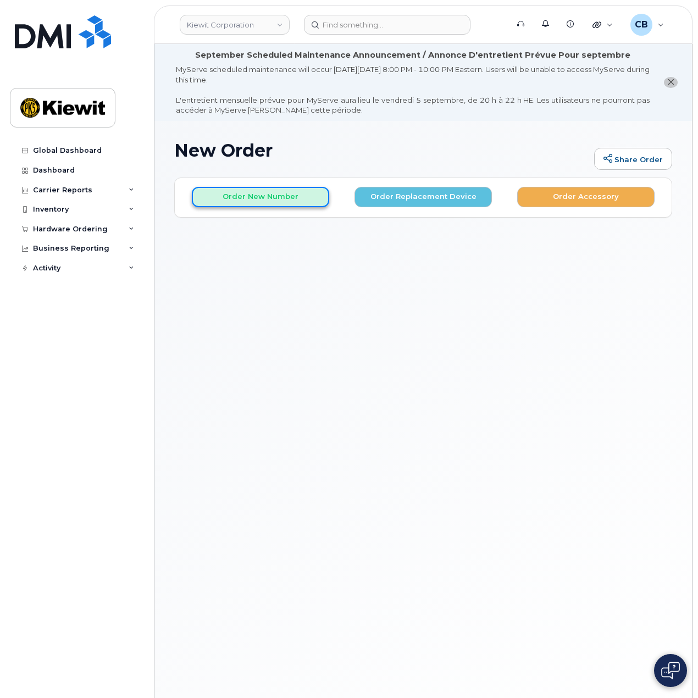
click at [233, 202] on button "Order New Number" at bounding box center [260, 197] width 137 height 20
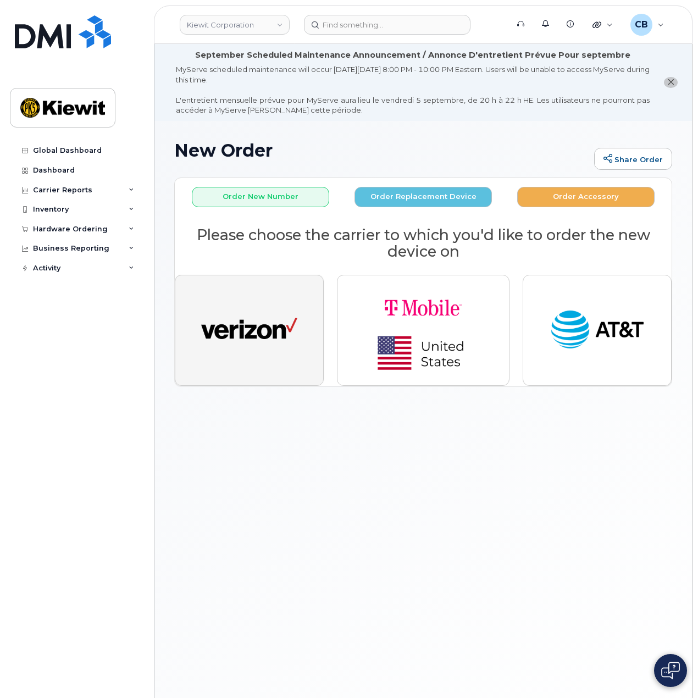
click at [264, 308] on img "button" at bounding box center [249, 330] width 96 height 49
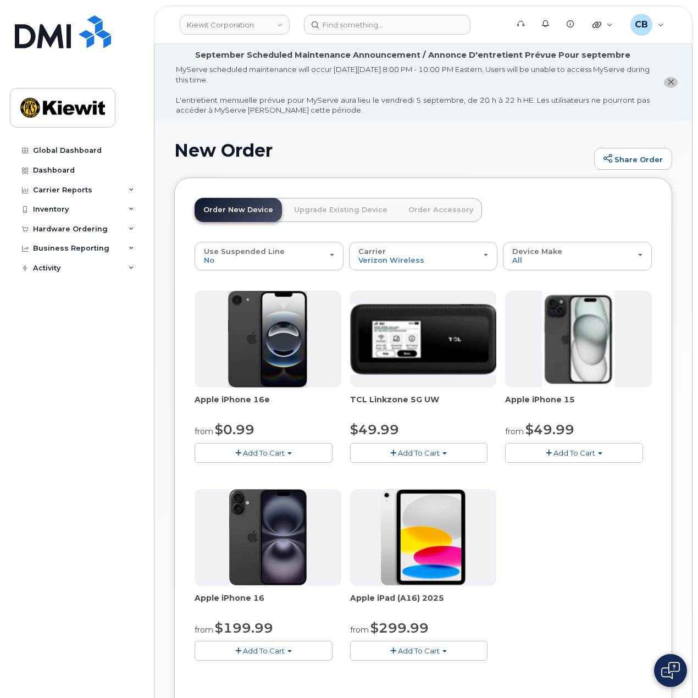
click at [592, 450] on span "Add To Cart" at bounding box center [575, 453] width 42 height 9
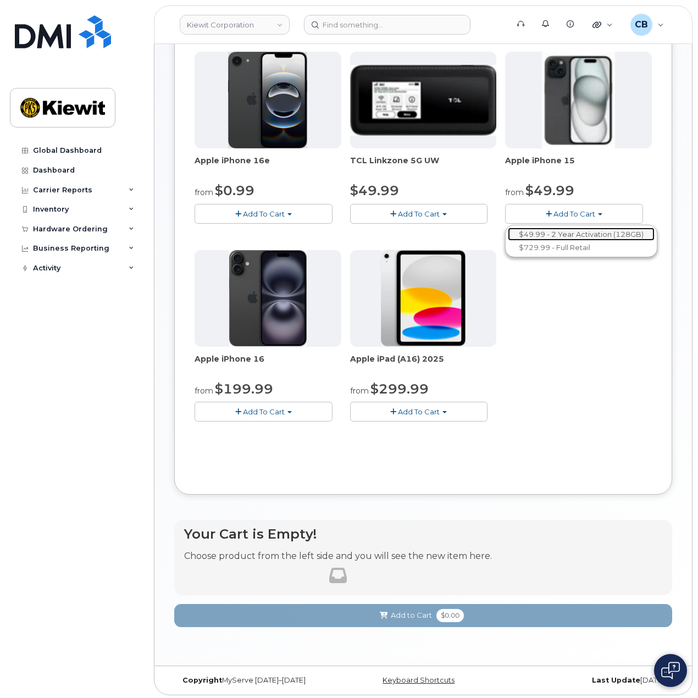
click at [593, 228] on link "$49.99 - 2 Year Activation (128GB)" at bounding box center [581, 235] width 147 height 14
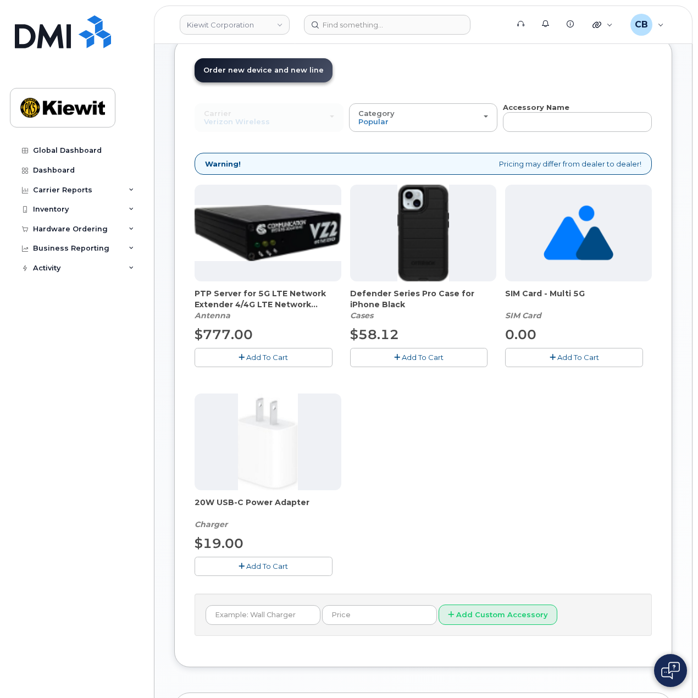
scroll to position [247, 0]
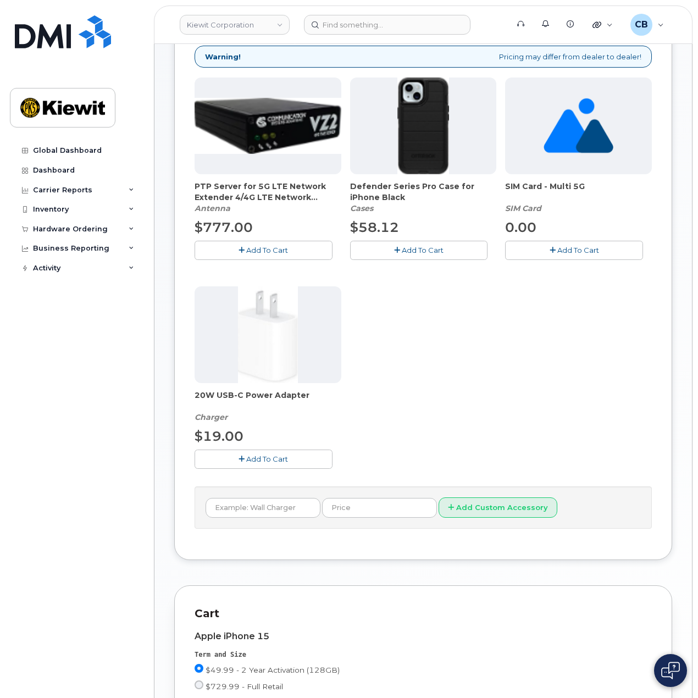
click at [421, 250] on span "Add To Cart" at bounding box center [423, 250] width 42 height 9
click at [243, 458] on icon "button" at bounding box center [242, 459] width 6 height 7
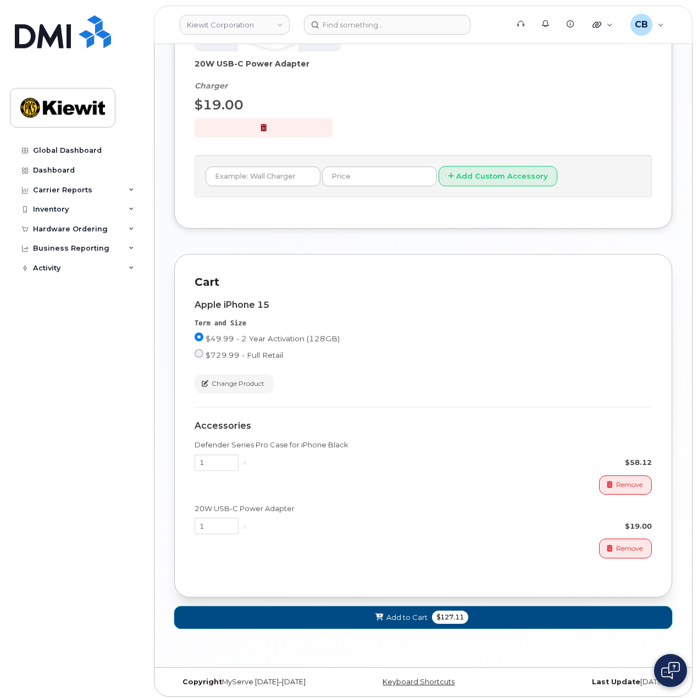
click at [410, 614] on span "Add to Cart" at bounding box center [407, 618] width 41 height 10
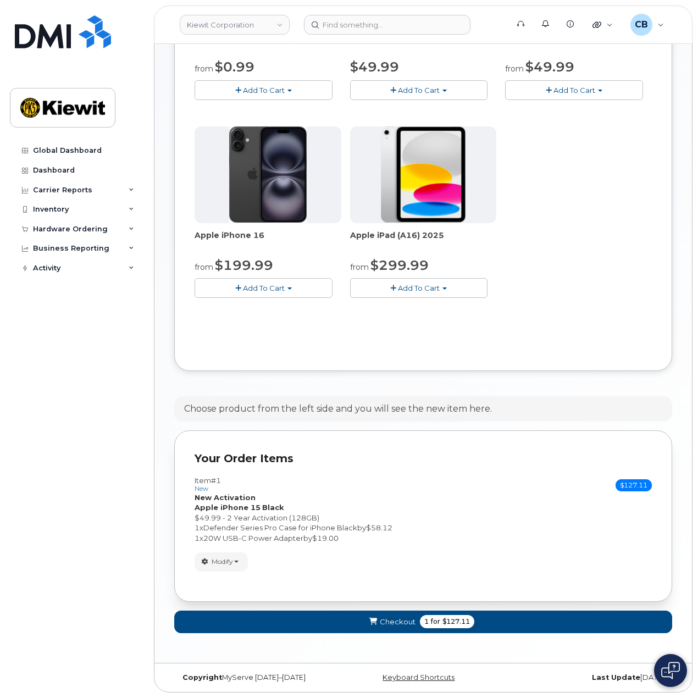
scroll to position [360, 0]
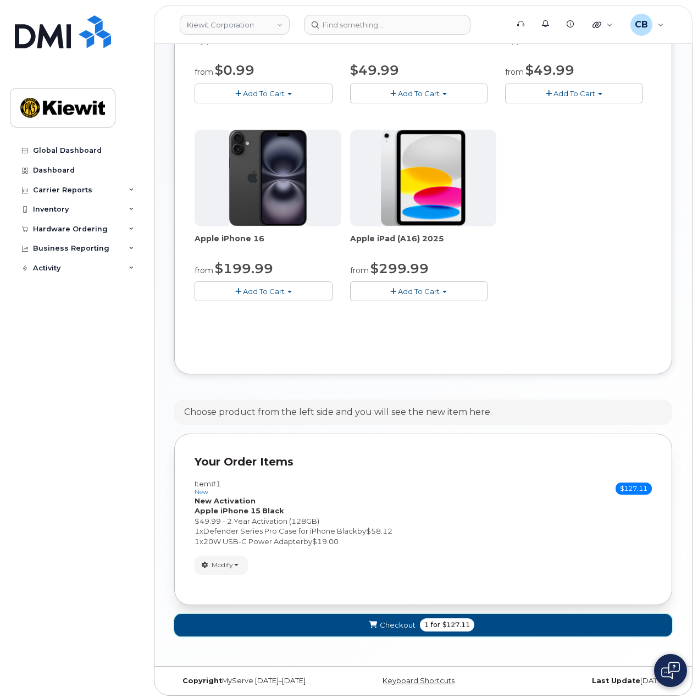
click at [405, 622] on span "Checkout" at bounding box center [398, 625] width 36 height 10
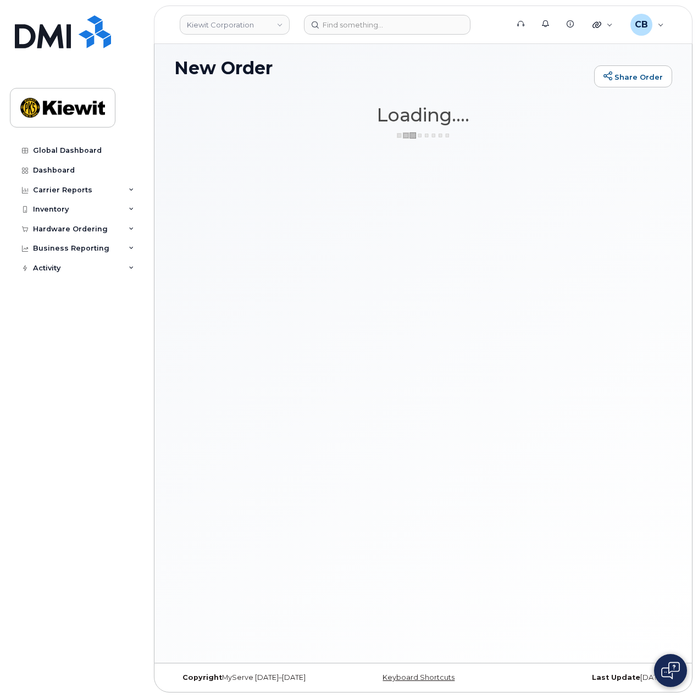
scroll to position [82, 0]
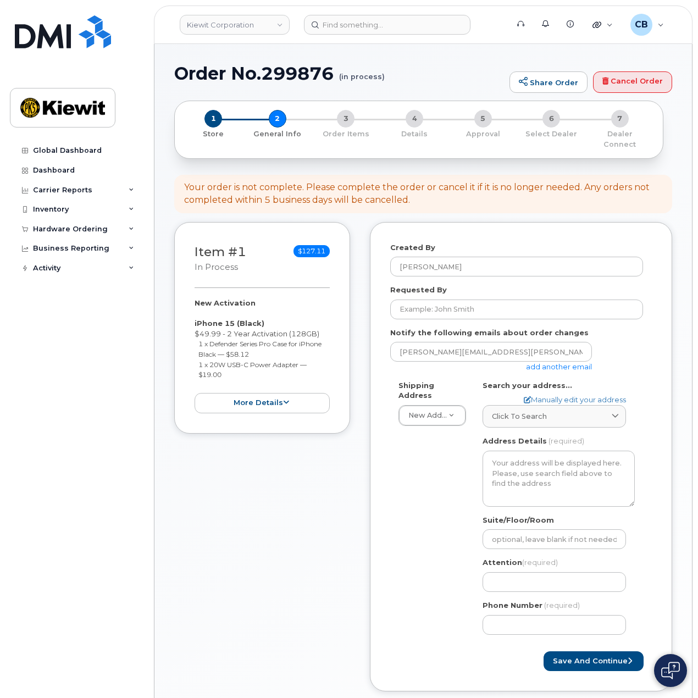
select select
